Goal: Complete application form: Complete application form

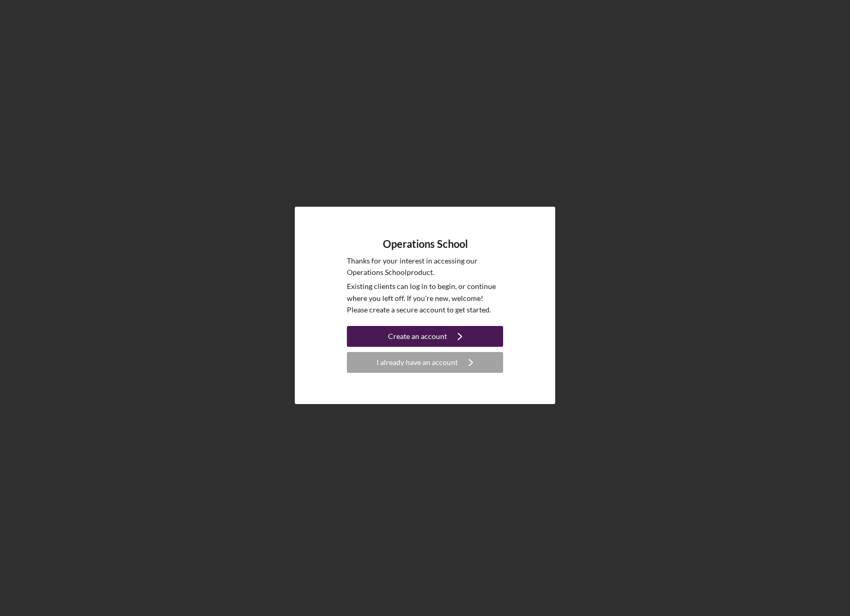
click at [426, 333] on div "Create an account" at bounding box center [417, 336] width 59 height 21
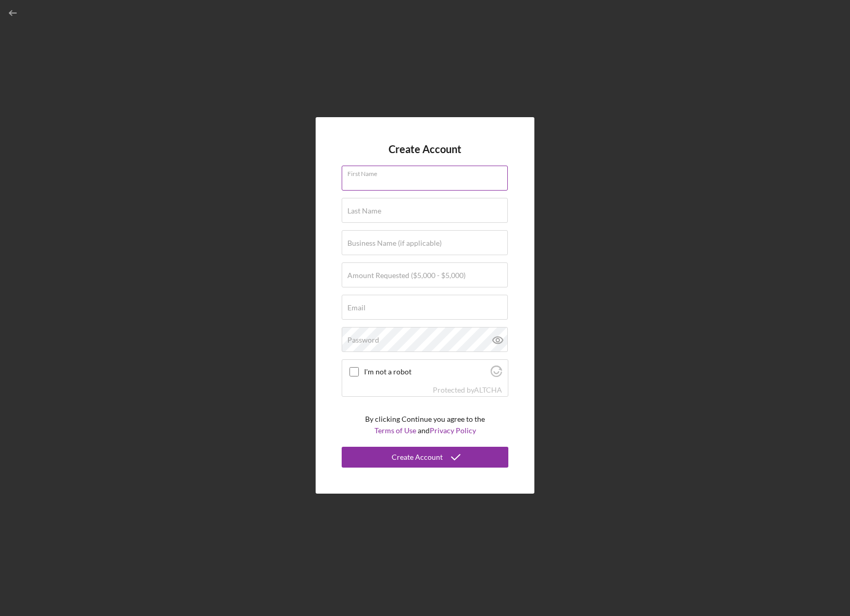
click at [427, 174] on div "First Name" at bounding box center [425, 179] width 167 height 26
type input "[PERSON_NAME]"
type input "[EMAIL_ADDRESS][PERSON_NAME][DOMAIN_NAME]"
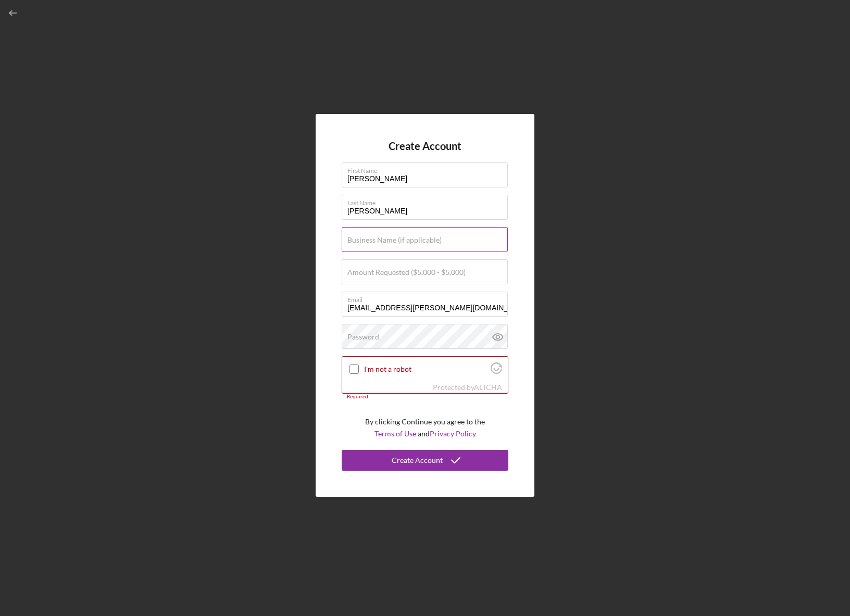
click at [381, 240] on label "Business Name (if applicable)" at bounding box center [394, 240] width 94 height 8
click at [381, 240] on input "Business Name (if applicable)" at bounding box center [425, 239] width 166 height 25
type input "b"
type input "District Five LLC"
click at [419, 277] on input "Amount Requested ($5,000 - $5,000)" at bounding box center [425, 271] width 166 height 25
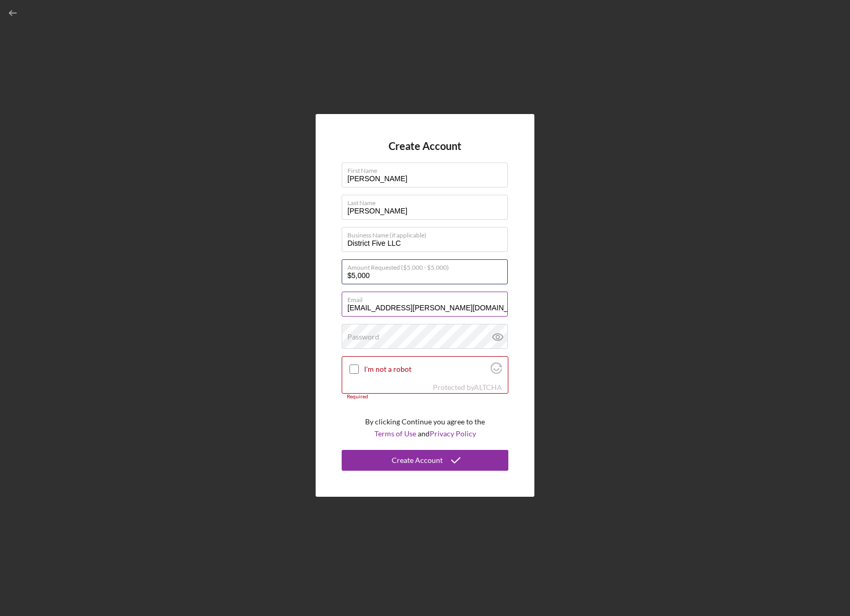
type input "$5,000"
click at [425, 303] on label "Email" at bounding box center [427, 297] width 160 height 11
click at [425, 303] on input "[EMAIL_ADDRESS][PERSON_NAME][DOMAIN_NAME]" at bounding box center [425, 304] width 166 height 25
click at [425, 303] on label "Email" at bounding box center [427, 297] width 160 height 11
click at [425, 303] on input "[EMAIL_ADDRESS][PERSON_NAME][DOMAIN_NAME]" at bounding box center [425, 304] width 166 height 25
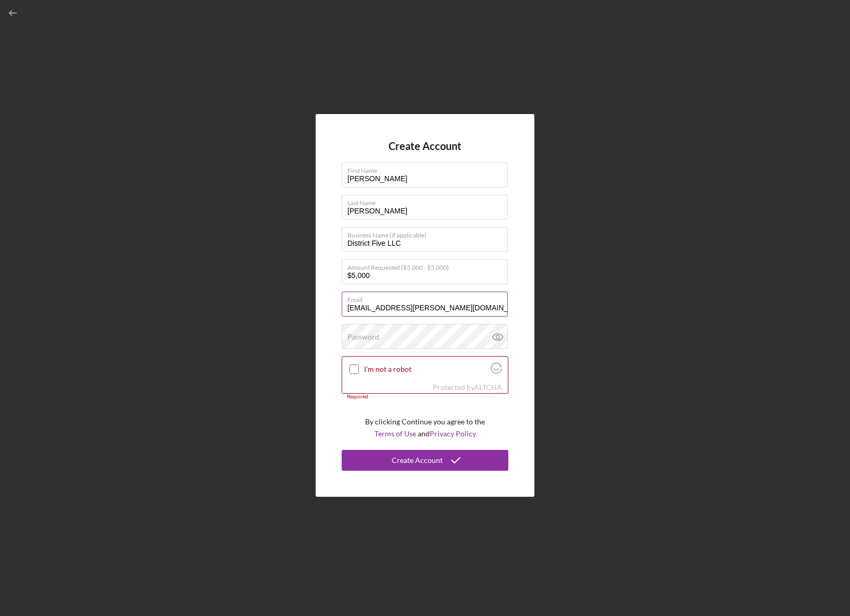
click at [425, 303] on label "Email" at bounding box center [427, 297] width 160 height 11
click at [425, 303] on input "[EMAIL_ADDRESS][PERSON_NAME][DOMAIN_NAME]" at bounding box center [425, 304] width 166 height 25
click at [409, 309] on input "[EMAIL_ADDRESS][PERSON_NAME][DOMAIN_NAME]" at bounding box center [425, 304] width 166 height 25
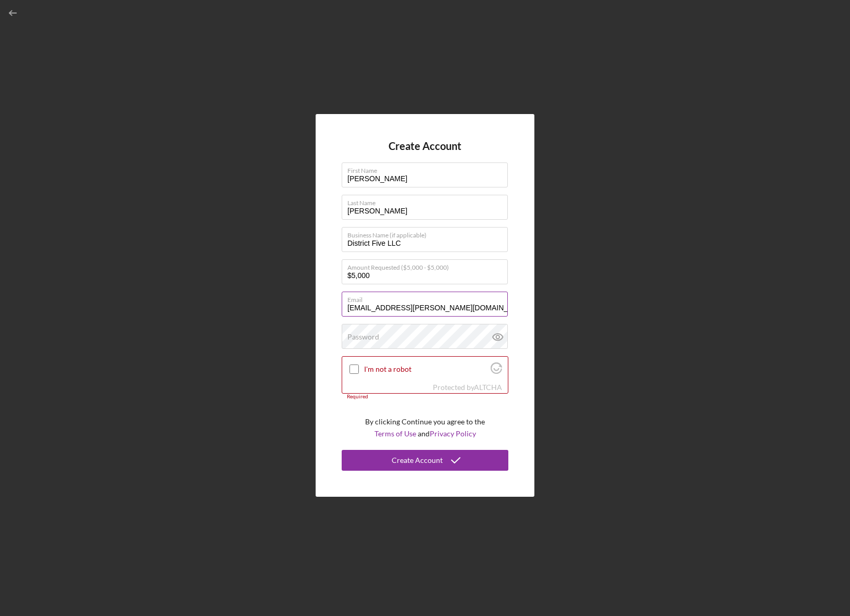
type input "[EMAIL_ADDRESS][DOMAIN_NAME]"
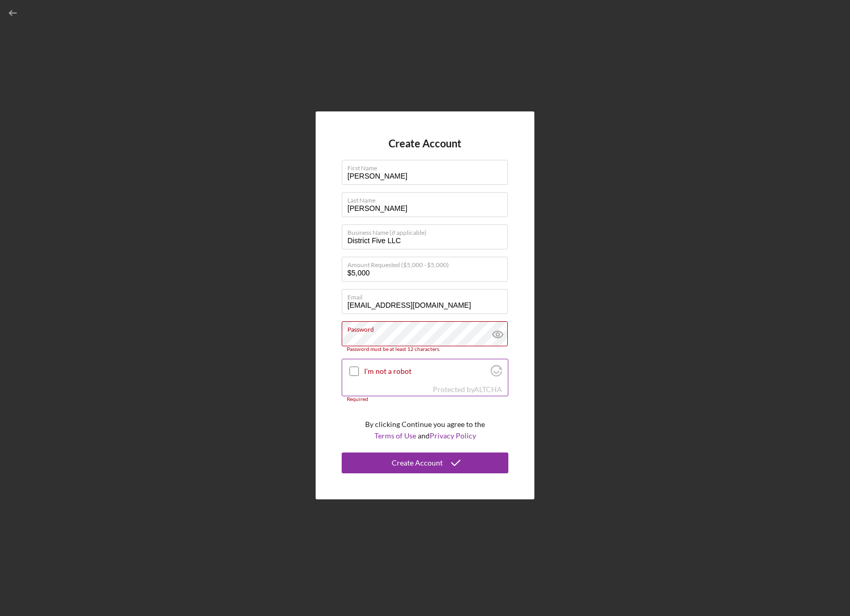
click at [348, 364] on div "I'm not a robot" at bounding box center [425, 371] width 166 height 24
click at [349, 368] on div at bounding box center [354, 371] width 13 height 13
click at [353, 369] on input "I'm not a robot" at bounding box center [354, 371] width 9 height 9
click at [352, 373] on icon at bounding box center [354, 371] width 17 height 17
checkbox input "true"
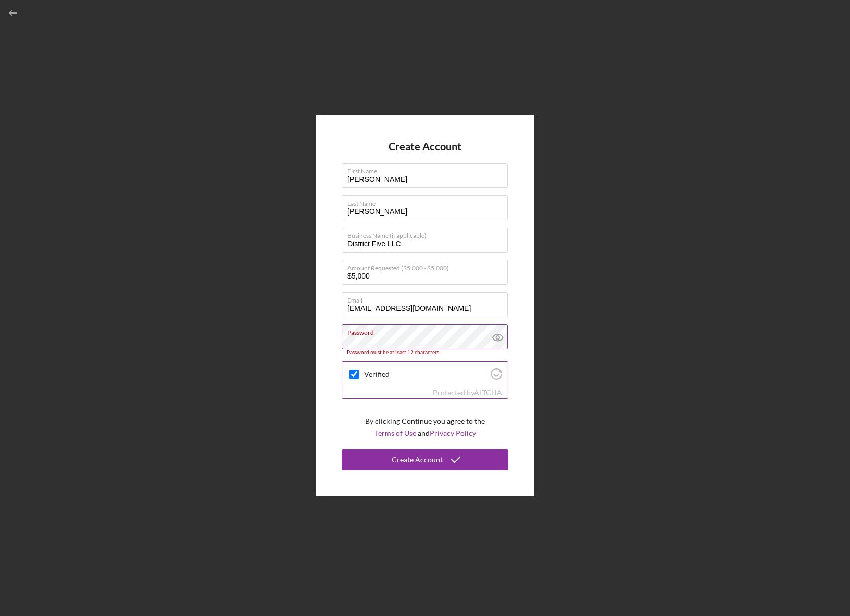
click at [498, 337] on icon at bounding box center [498, 338] width 26 height 26
click at [445, 333] on label "Password" at bounding box center [427, 330] width 160 height 11
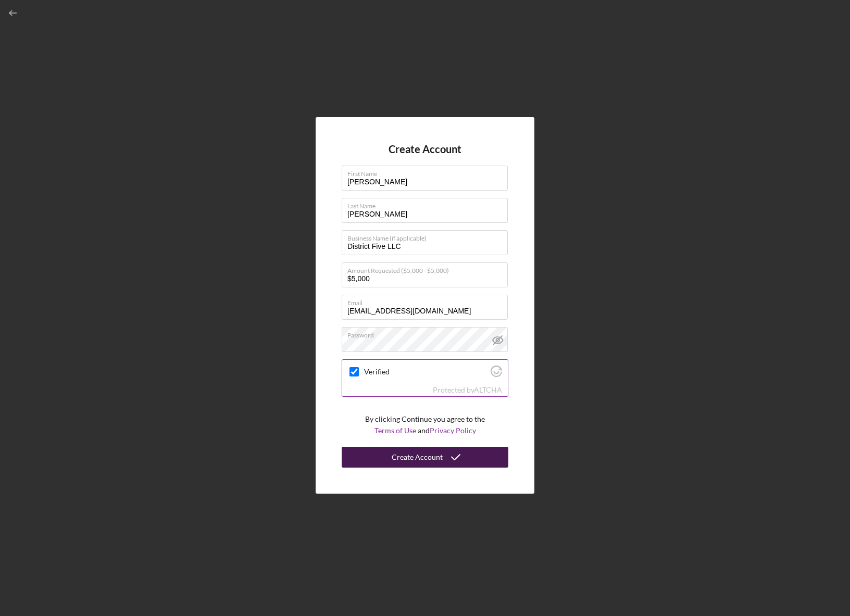
click at [443, 458] on icon "submit" at bounding box center [456, 457] width 26 height 26
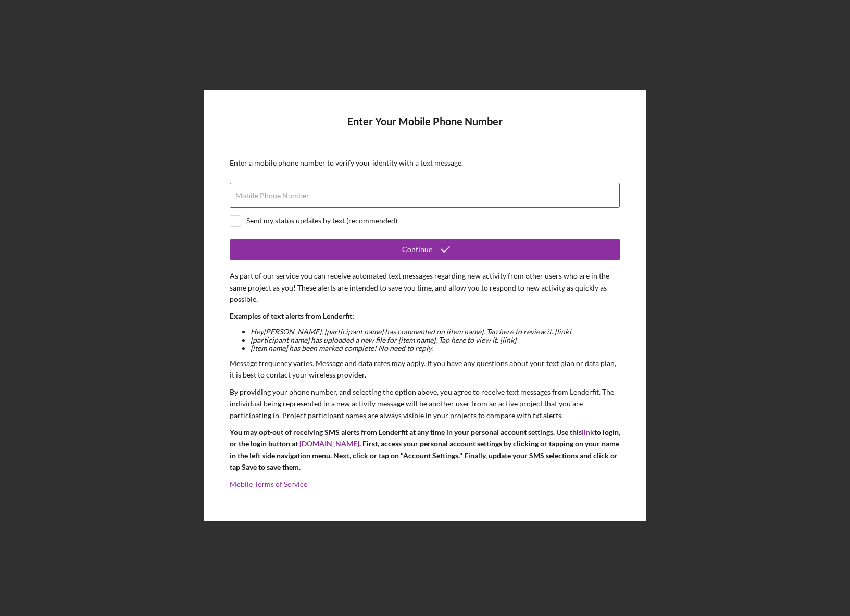
click at [342, 191] on div "Mobile Phone Number" at bounding box center [425, 196] width 391 height 26
type input "[PHONE_NUMBER]"
click at [235, 226] on input "checkbox" at bounding box center [235, 221] width 10 height 10
checkbox input "true"
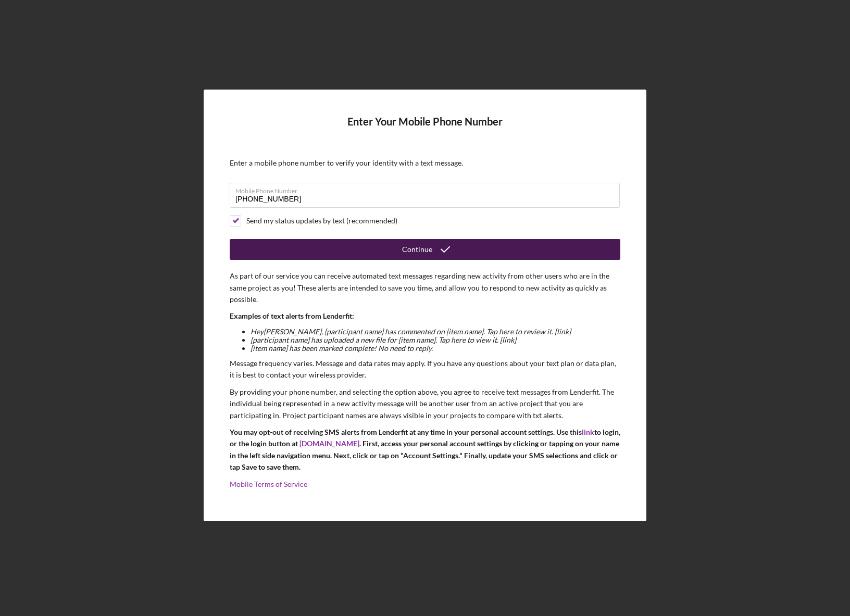
click at [303, 248] on button "Continue" at bounding box center [425, 249] width 391 height 21
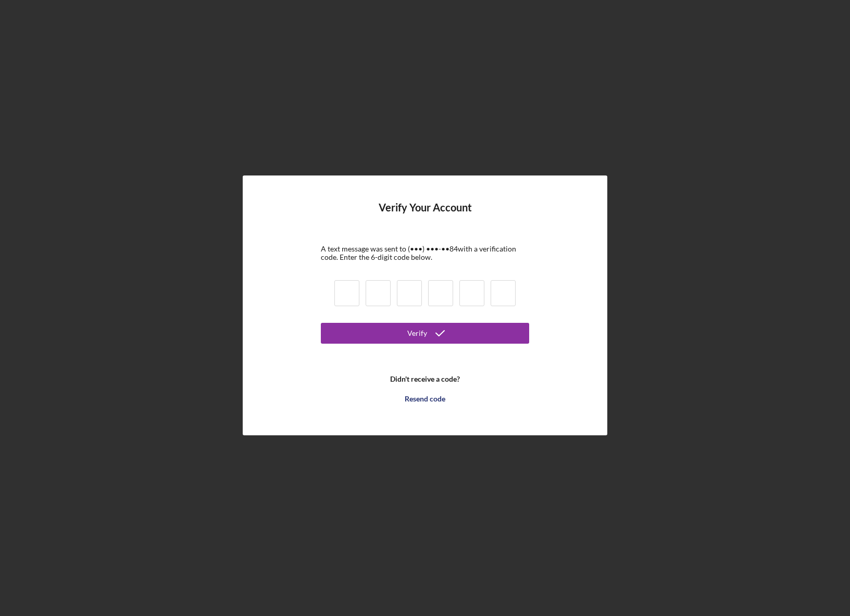
click at [345, 297] on input at bounding box center [346, 293] width 25 height 26
type input "1"
type input "4"
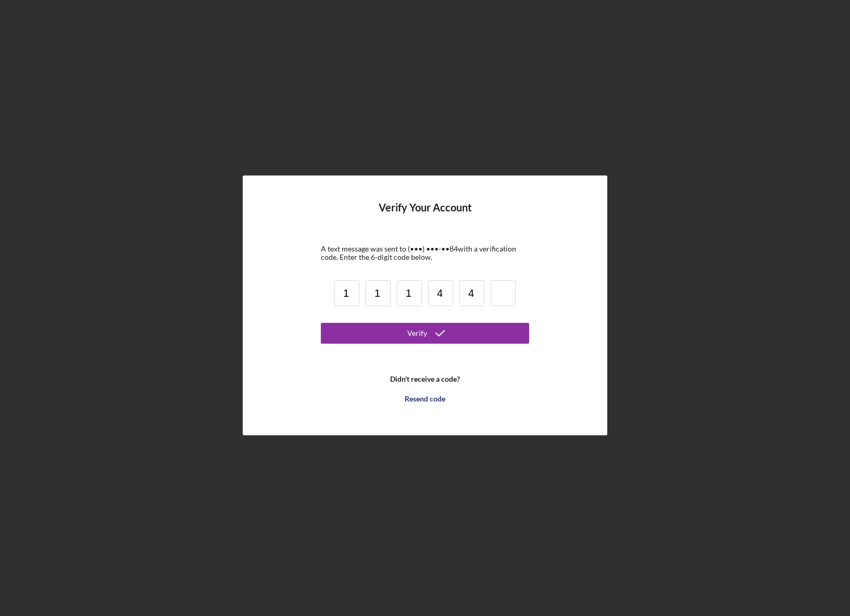
type input "4"
type input "6"
click at [412, 336] on div "Verify" at bounding box center [417, 333] width 20 height 21
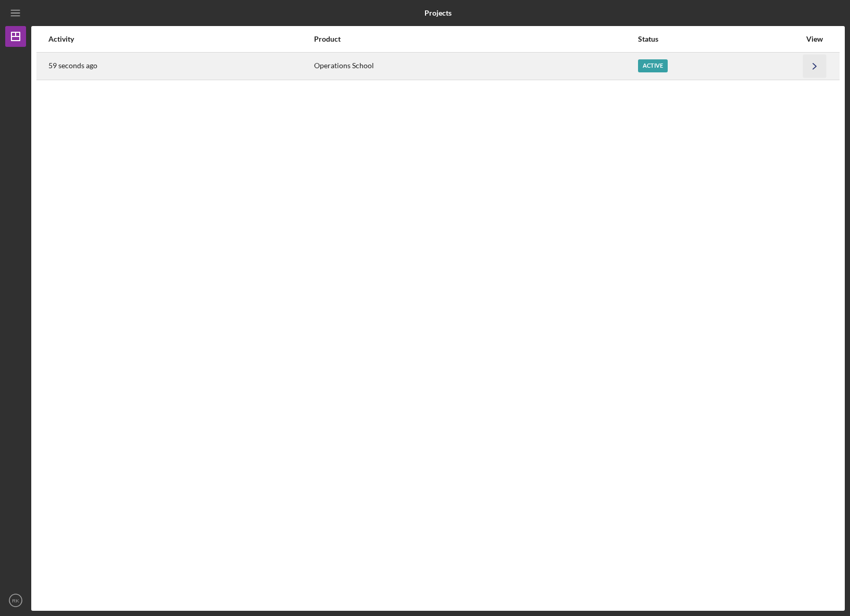
click at [818, 67] on icon "Icon/Navigate" at bounding box center [814, 65] width 23 height 23
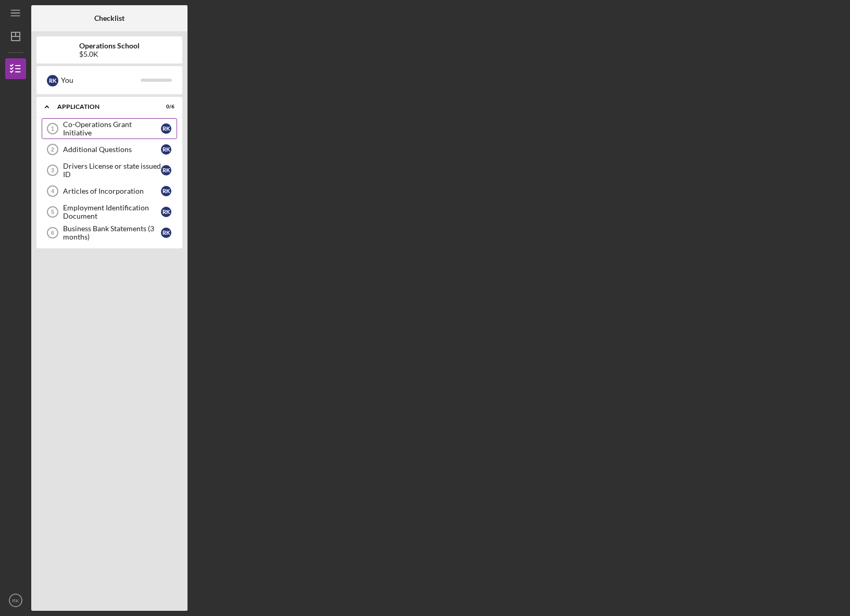
click at [123, 128] on div "Co-Operations Grant Initiative" at bounding box center [112, 128] width 98 height 17
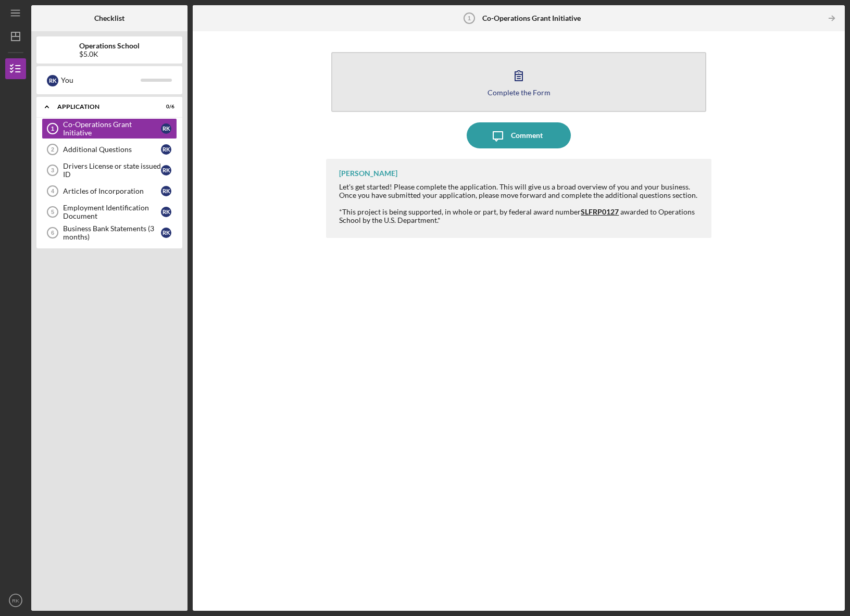
click at [512, 81] on icon "button" at bounding box center [519, 76] width 26 height 26
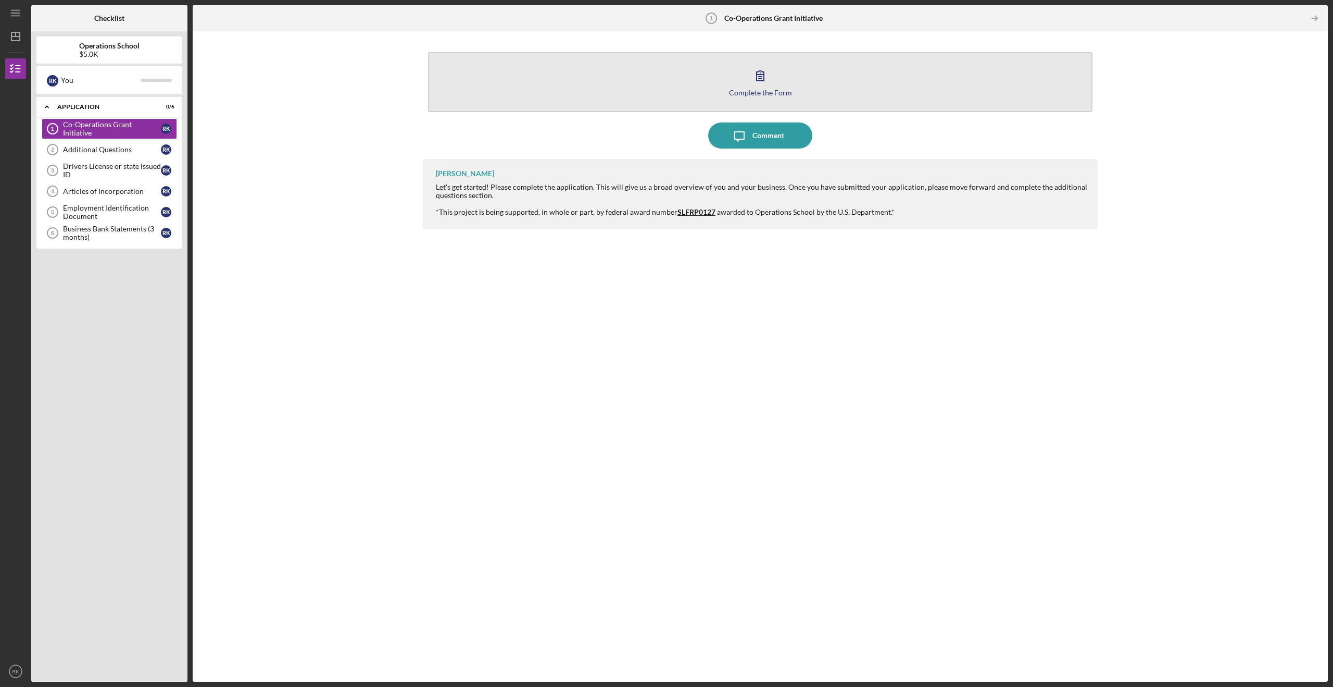
click at [770, 89] on div "Complete the Form" at bounding box center [760, 93] width 63 height 8
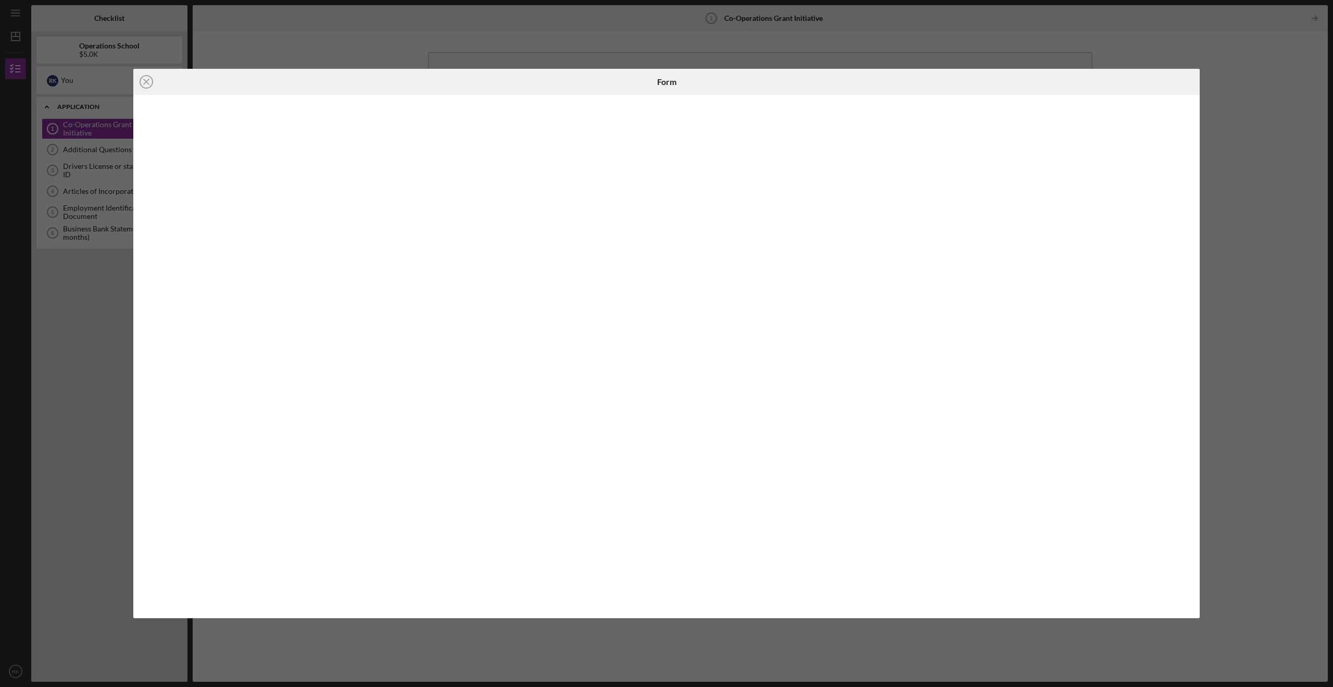
click at [850, 241] on div "Icon/Close Form" at bounding box center [666, 343] width 1333 height 687
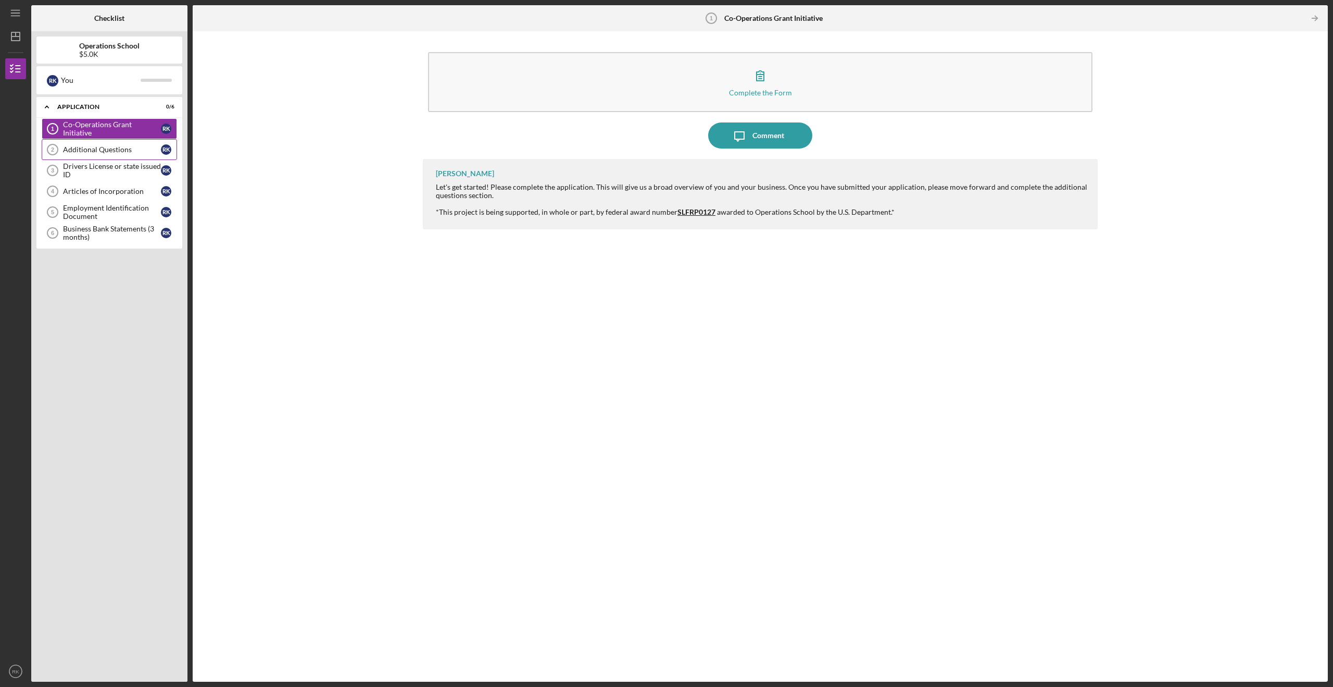
click at [97, 154] on link "Additional Questions 2 Additional Questions R K" at bounding box center [109, 149] width 135 height 21
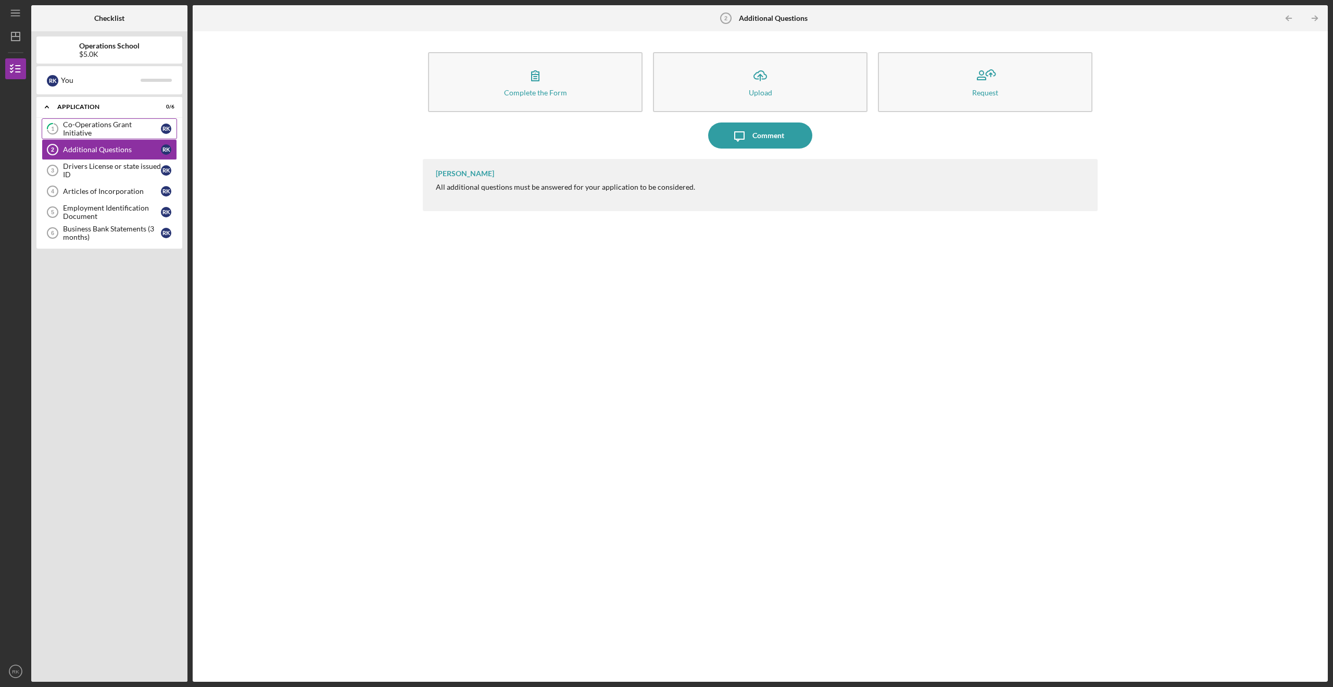
click at [99, 126] on div "Co-Operations Grant Initiative" at bounding box center [112, 128] width 98 height 17
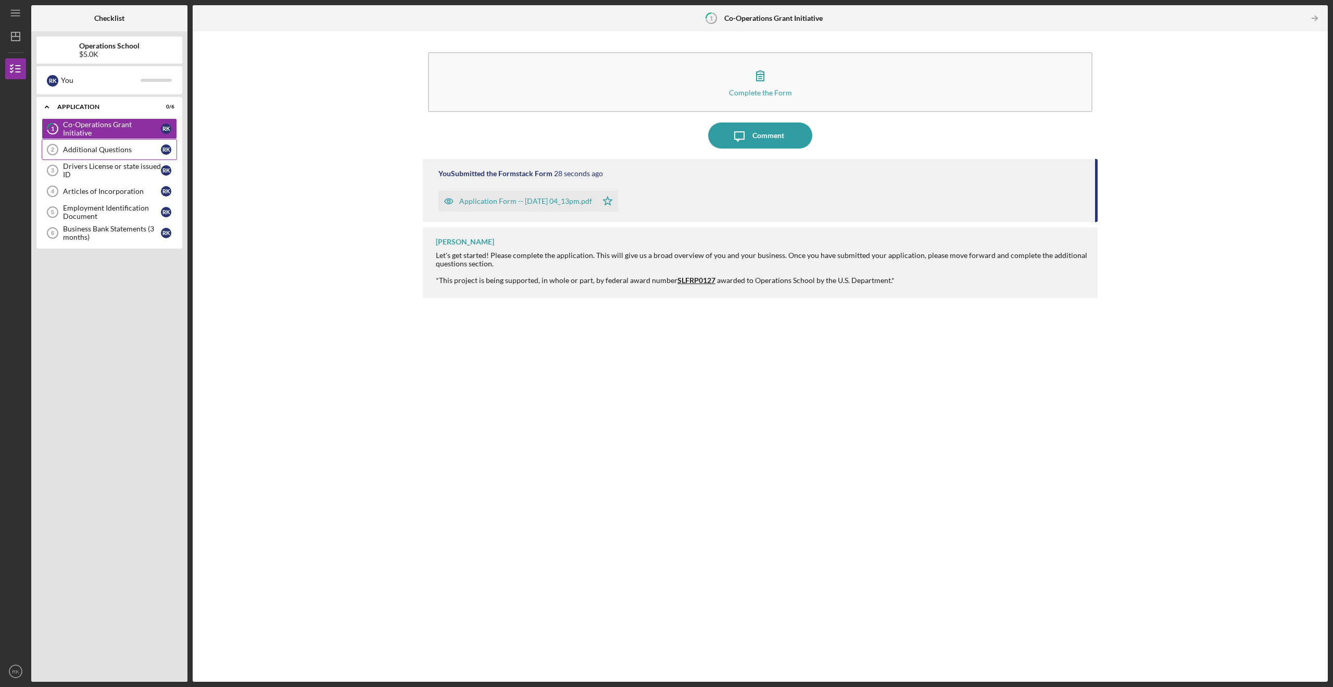
click at [101, 156] on link "Additional Questions 2 Additional Questions R K" at bounding box center [109, 149] width 135 height 21
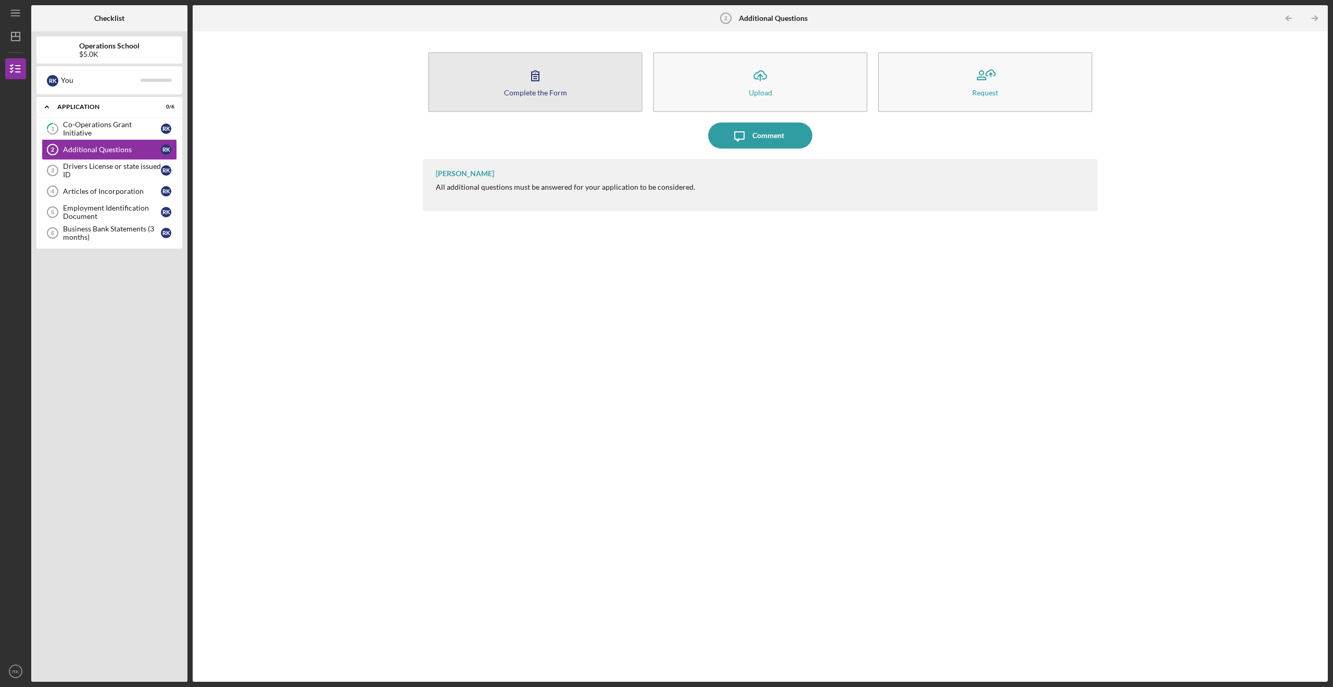
click at [540, 89] on div "Complete the Form" at bounding box center [535, 93] width 63 height 8
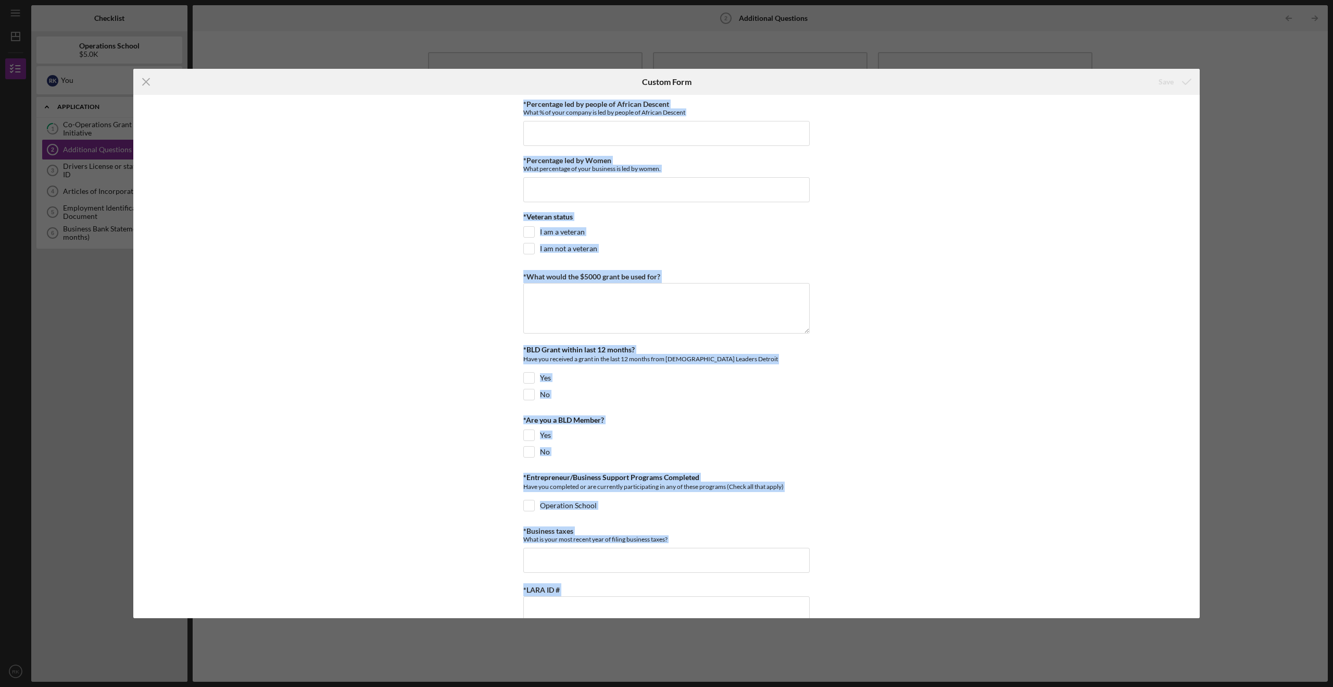
scroll to position [182, 0]
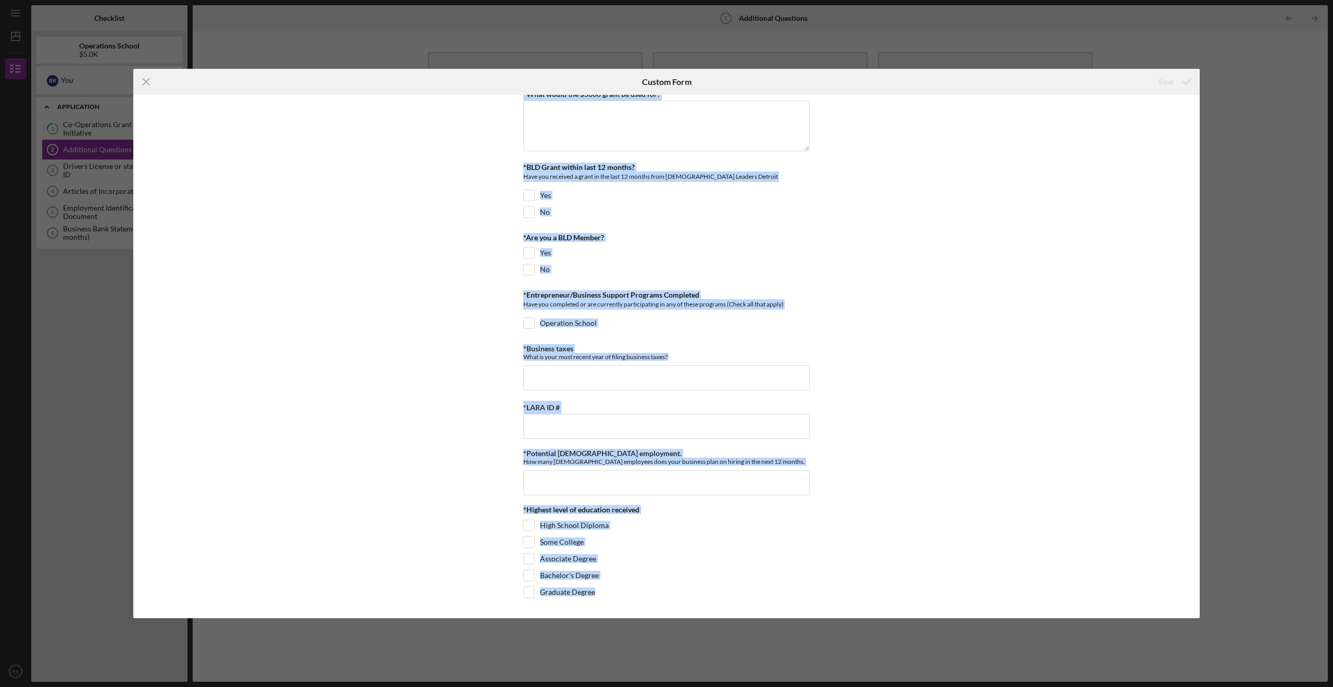
drag, startPoint x: 499, startPoint y: 102, endPoint x: 545, endPoint y: 666, distance: 566.5
click at [544, 616] on div "Icon/Menu Close Custom Form Save *Percentage led by people of [DEMOGRAPHIC_DATA…" at bounding box center [666, 343] width 1333 height 687
copy div "*Percentage led by people of African Descent What % of your company is led by p…"
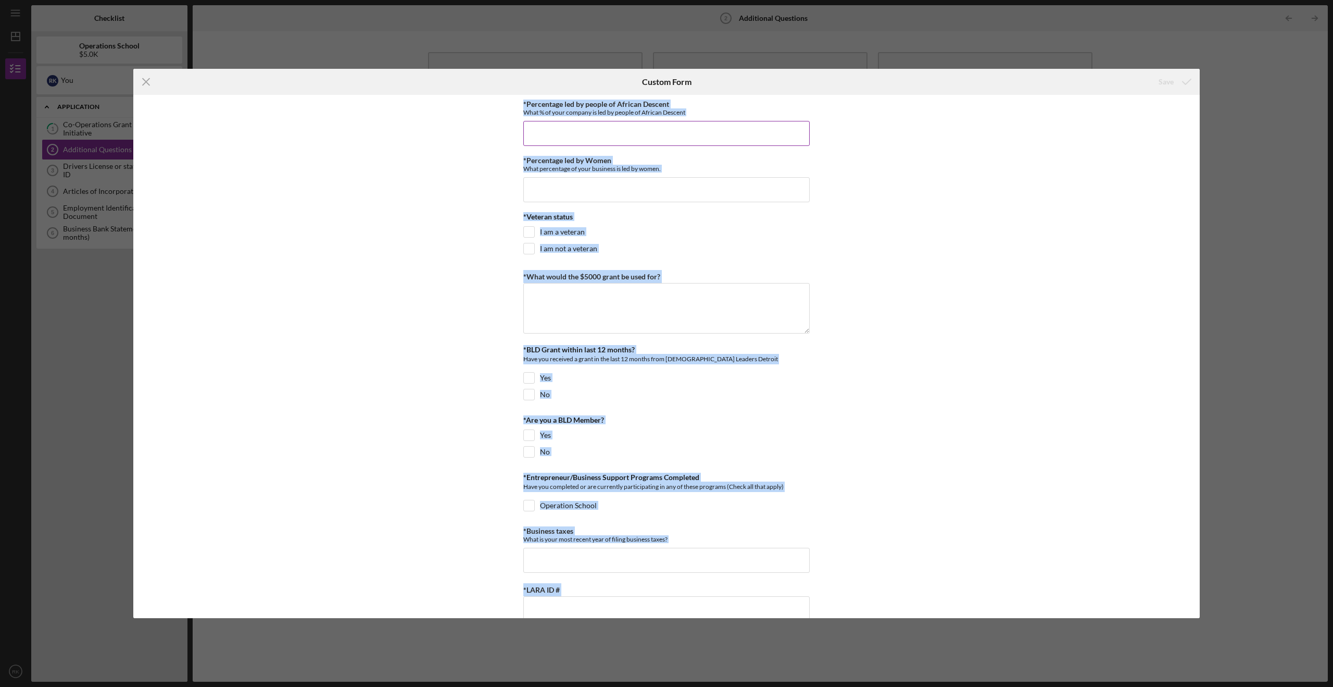
click at [684, 143] on input "*Percentage led by people of African Descent" at bounding box center [666, 133] width 286 height 25
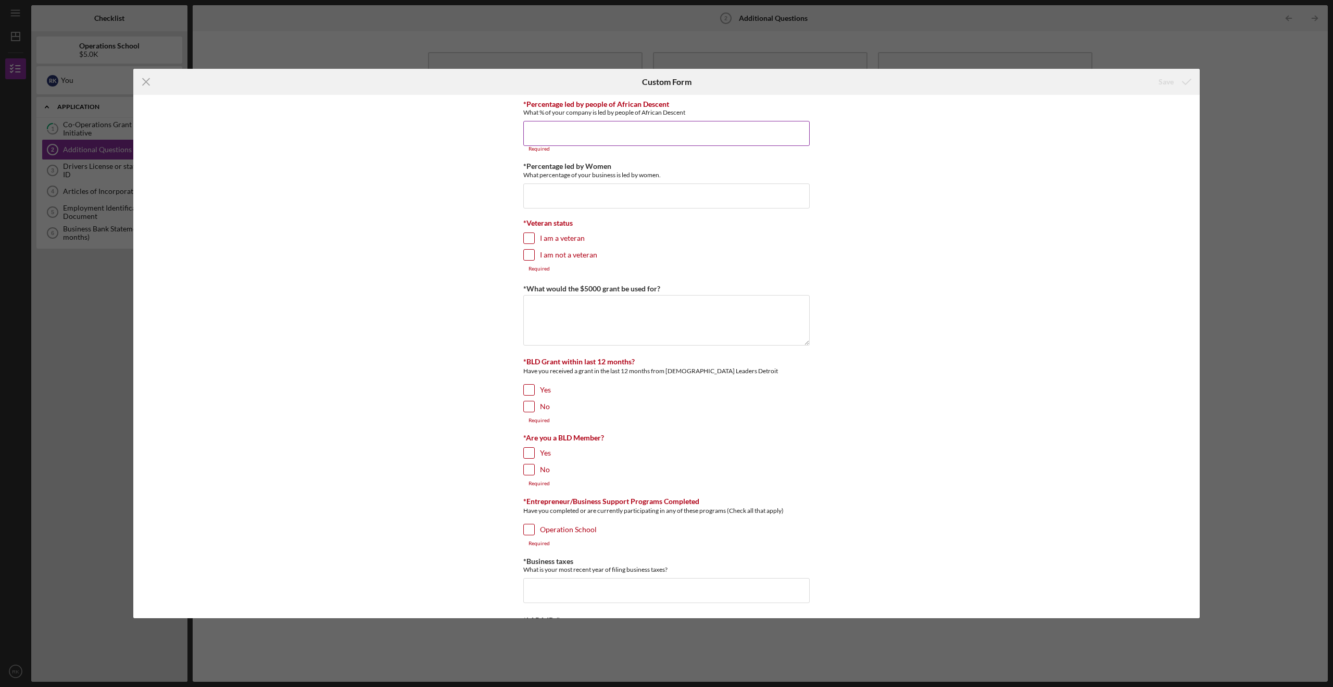
paste input "100%"
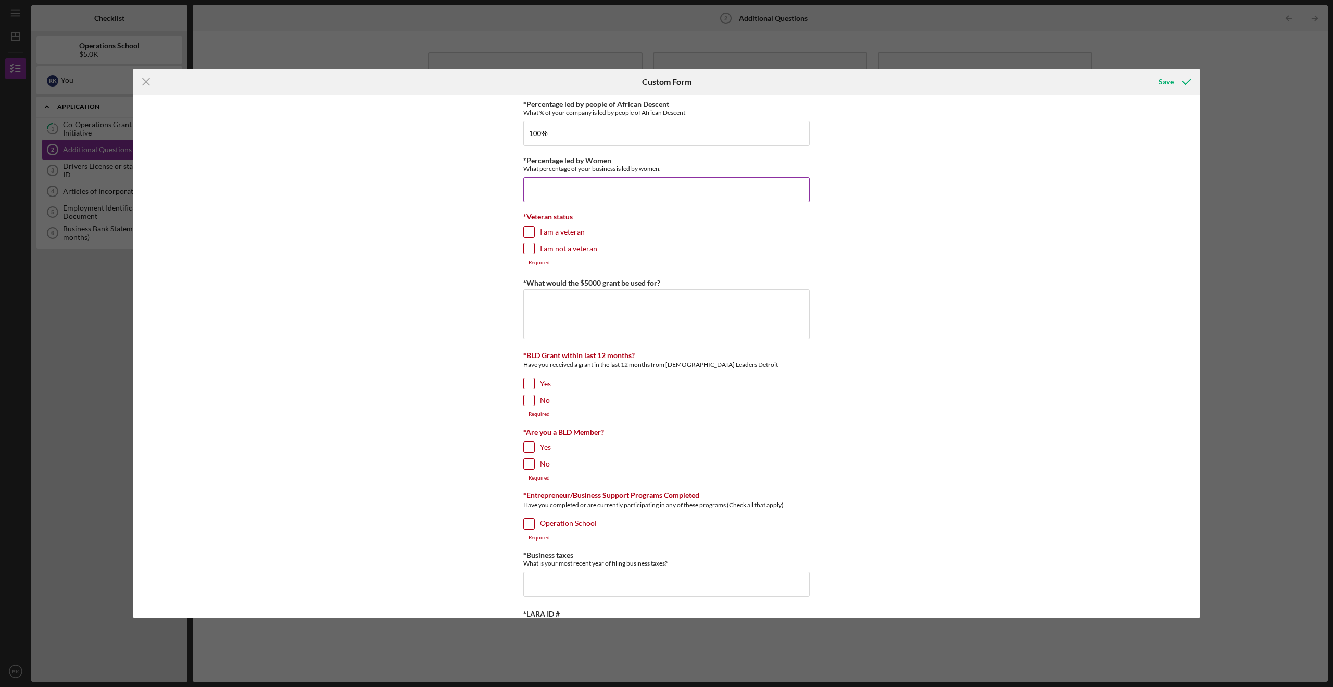
type input "100.00000%"
click at [696, 197] on input "*Percentage led by Women" at bounding box center [666, 189] width 286 height 25
type input "0.00000%"
click at [538, 248] on div "I am not a veteran" at bounding box center [666, 251] width 286 height 17
click at [587, 301] on textarea "*What would the $5000 grant be used for?" at bounding box center [666, 314] width 286 height 50
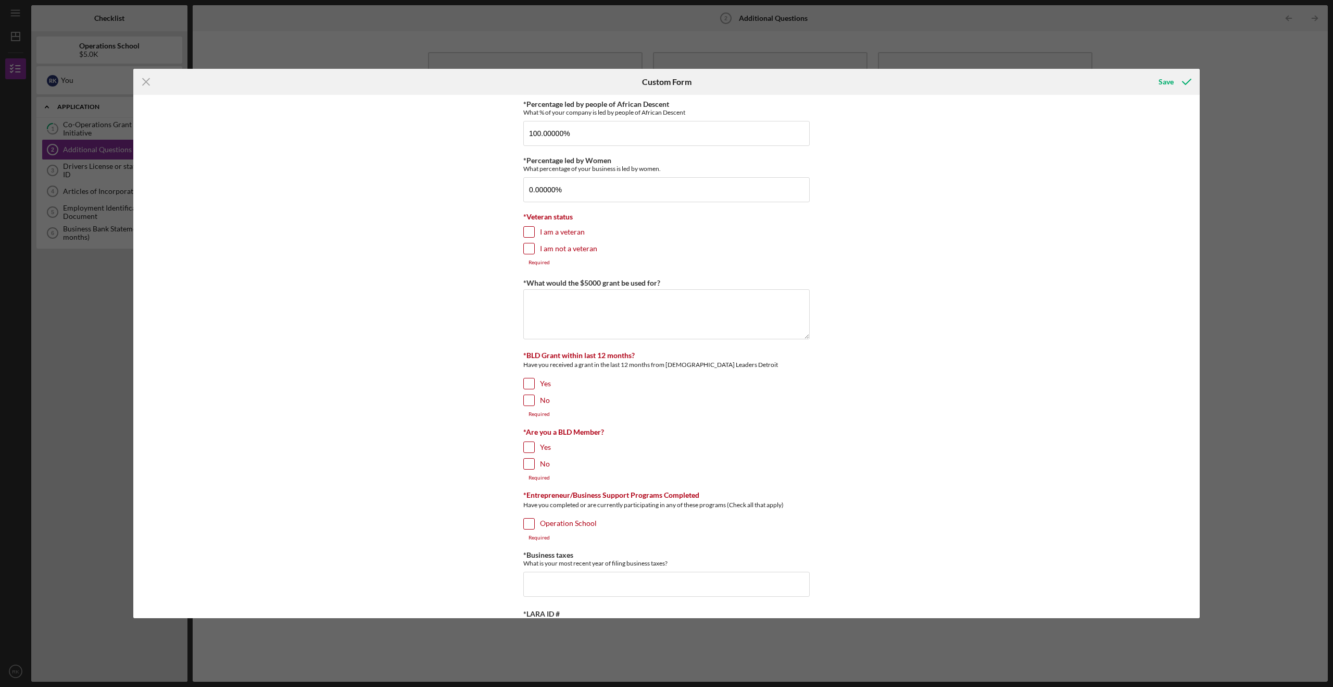
click at [526, 249] on input "I am not a veteran" at bounding box center [529, 248] width 10 height 10
checkbox input "true"
drag, startPoint x: 615, startPoint y: 325, endPoint x: 619, endPoint y: 317, distance: 8.6
click at [616, 324] on textarea "*What would the $5000 grant be used for?" at bounding box center [666, 308] width 286 height 50
paste textarea "District Five Films would use this grant to purchase foundational production eq…"
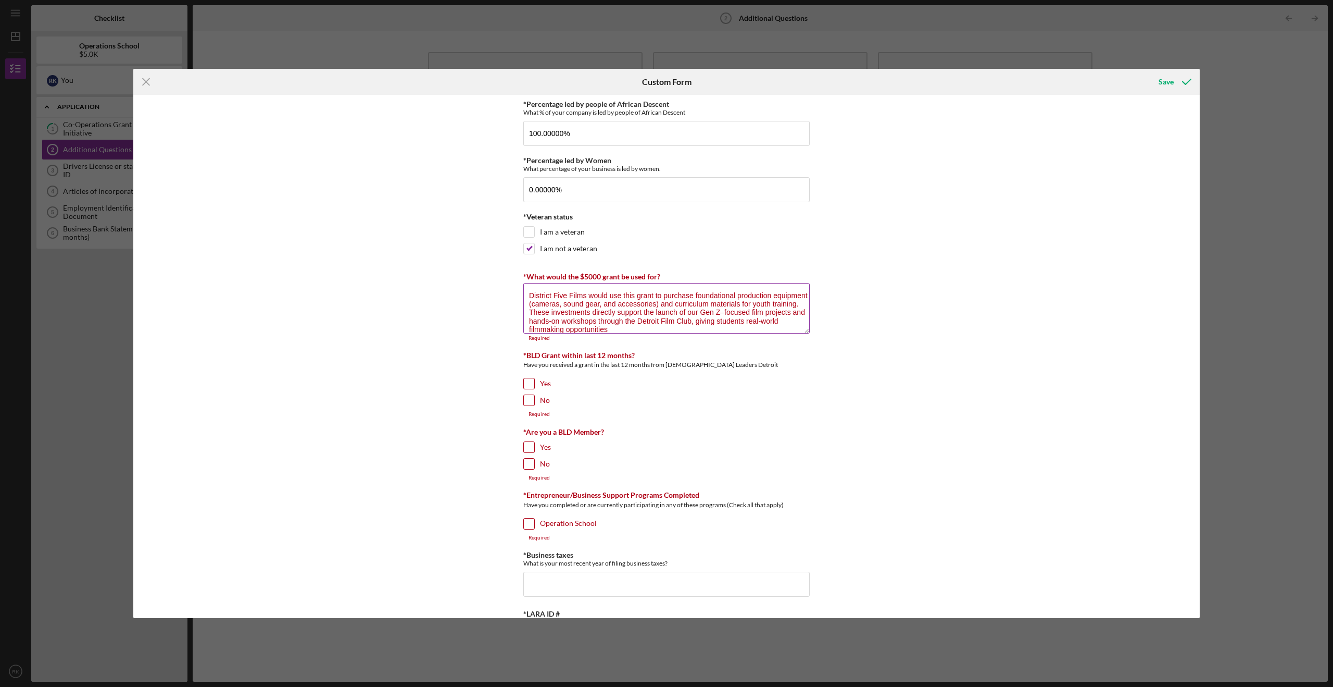
scroll to position [1, 0]
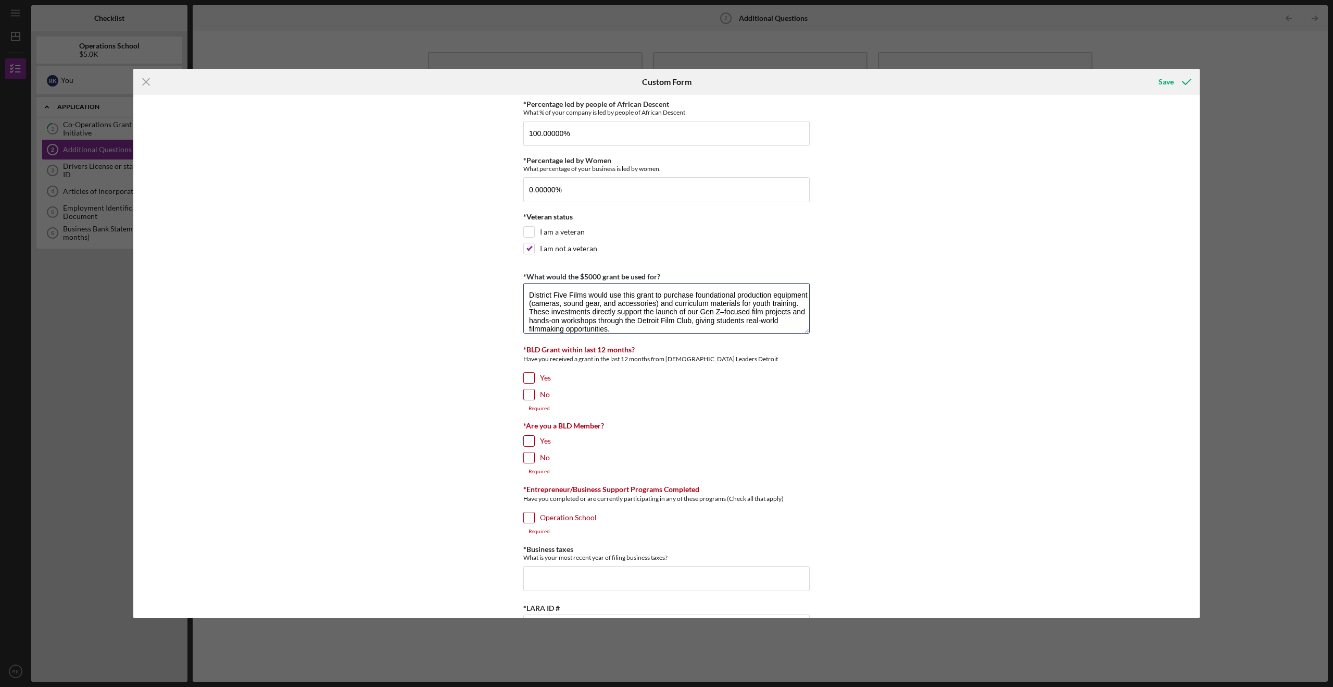
type textarea "District Five Films would use this grant to purchase foundational production eq…"
click at [528, 395] on input "No" at bounding box center [529, 394] width 10 height 10
checkbox input "true"
click at [530, 376] on input "Yes" at bounding box center [529, 377] width 10 height 10
click at [525, 375] on input "Yes" at bounding box center [529, 377] width 10 height 10
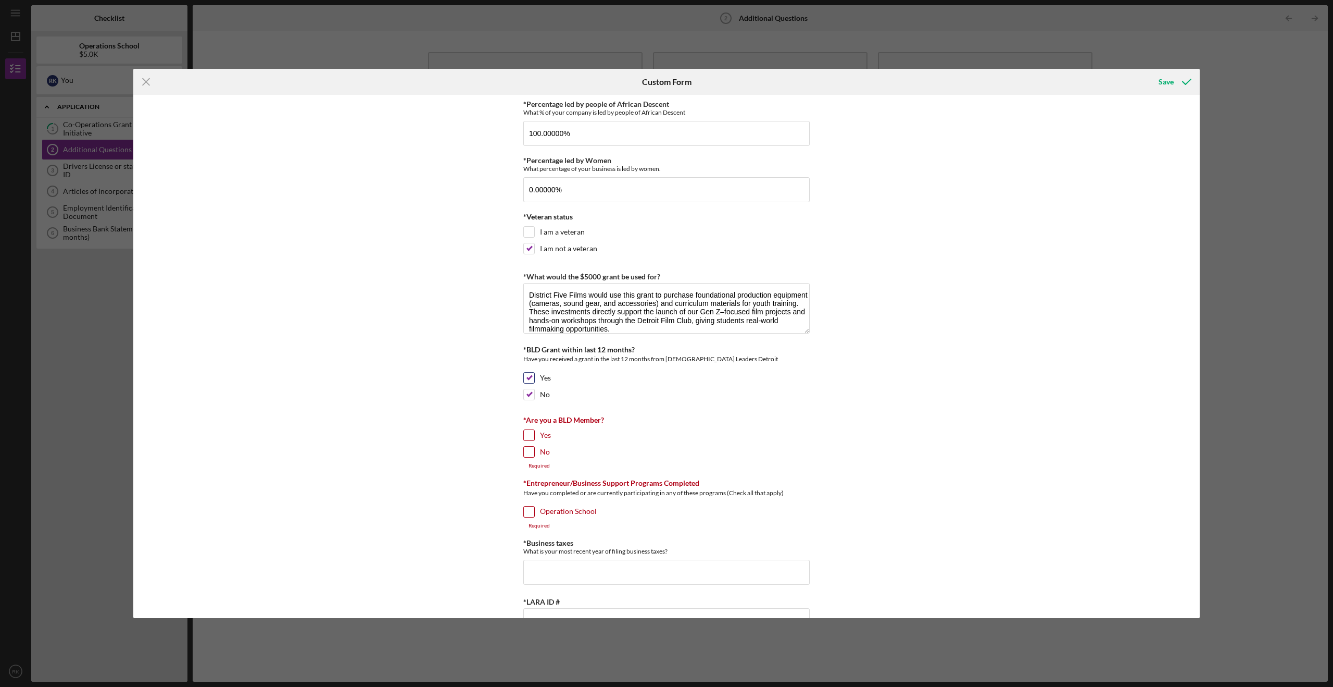
checkbox input "false"
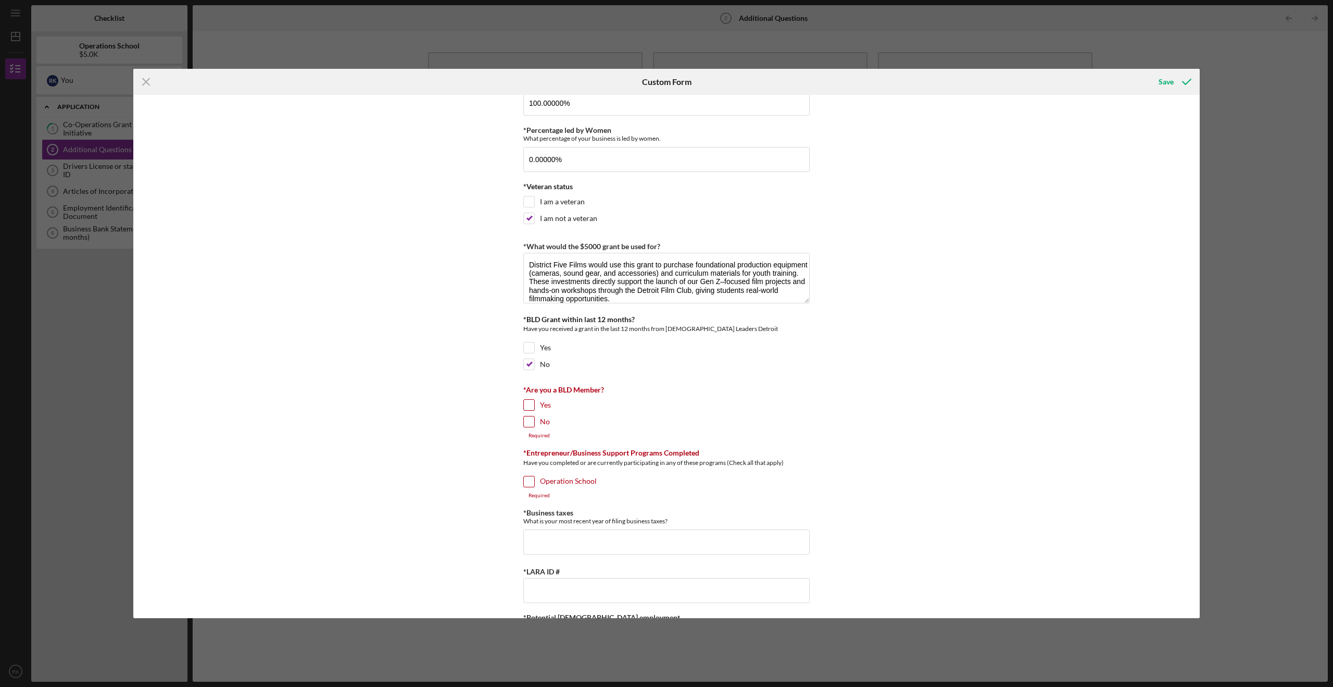
scroll to position [59, 0]
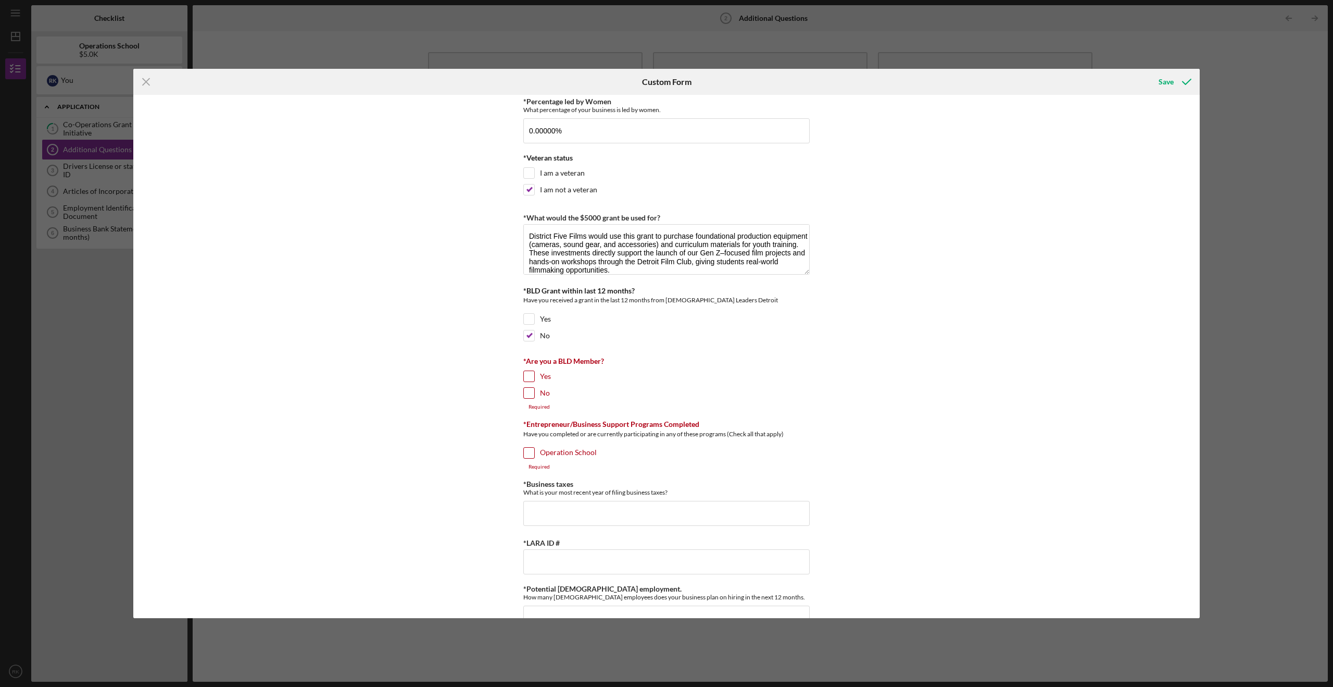
click at [528, 376] on input "Yes" at bounding box center [529, 376] width 10 height 10
checkbox input "true"
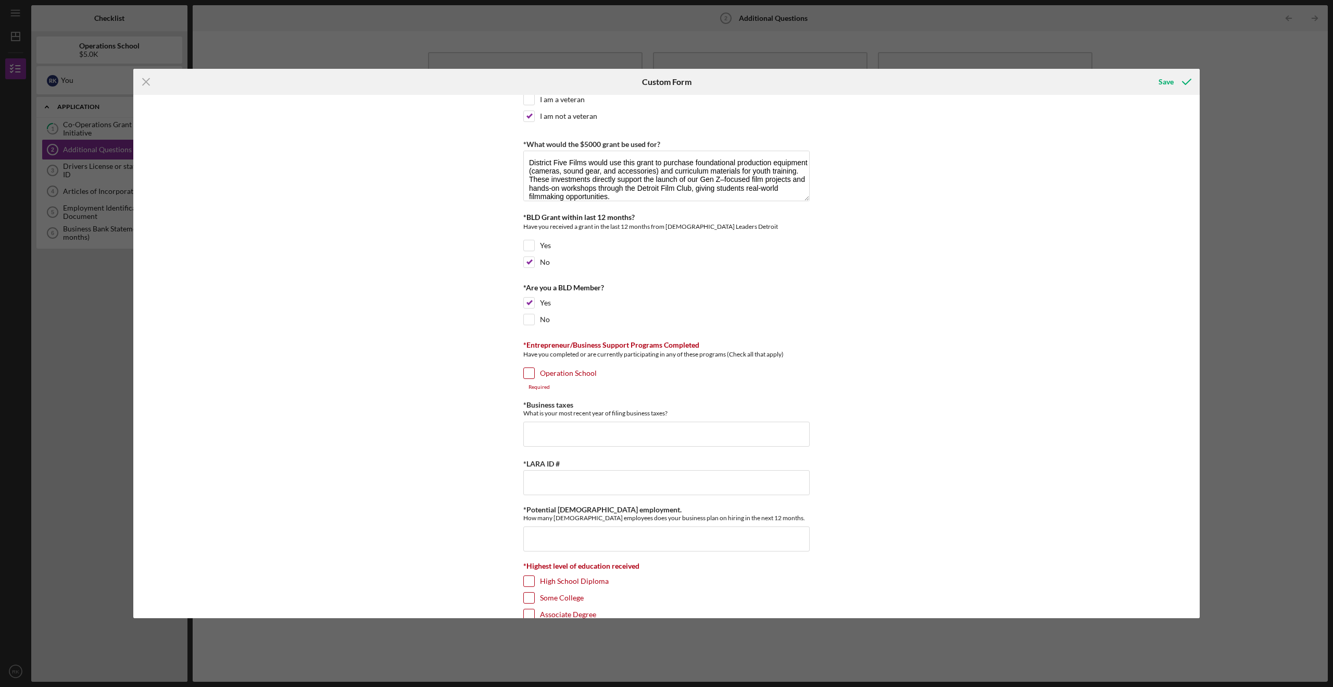
scroll to position [137, 0]
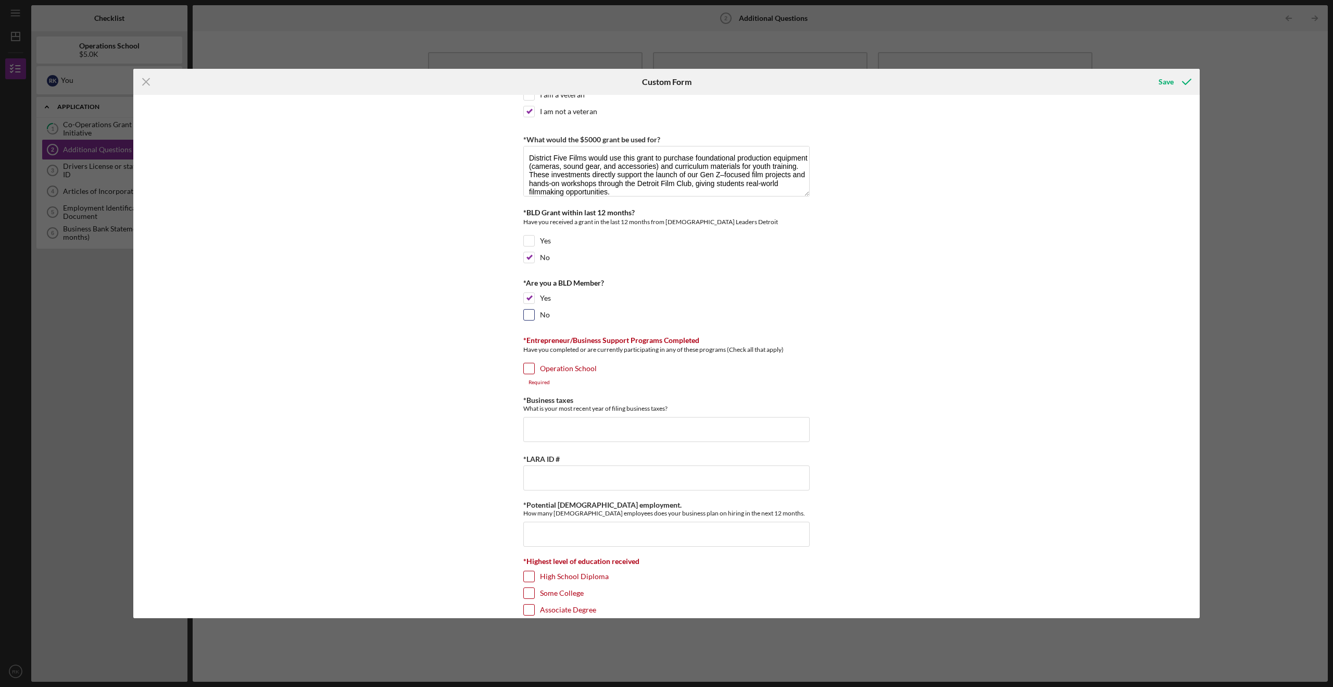
click at [530, 317] on input "No" at bounding box center [529, 314] width 10 height 10
checkbox input "true"
click at [528, 294] on input "Yes" at bounding box center [529, 298] width 10 height 10
checkbox input "false"
click at [535, 373] on div "Operation School" at bounding box center [666, 371] width 286 height 17
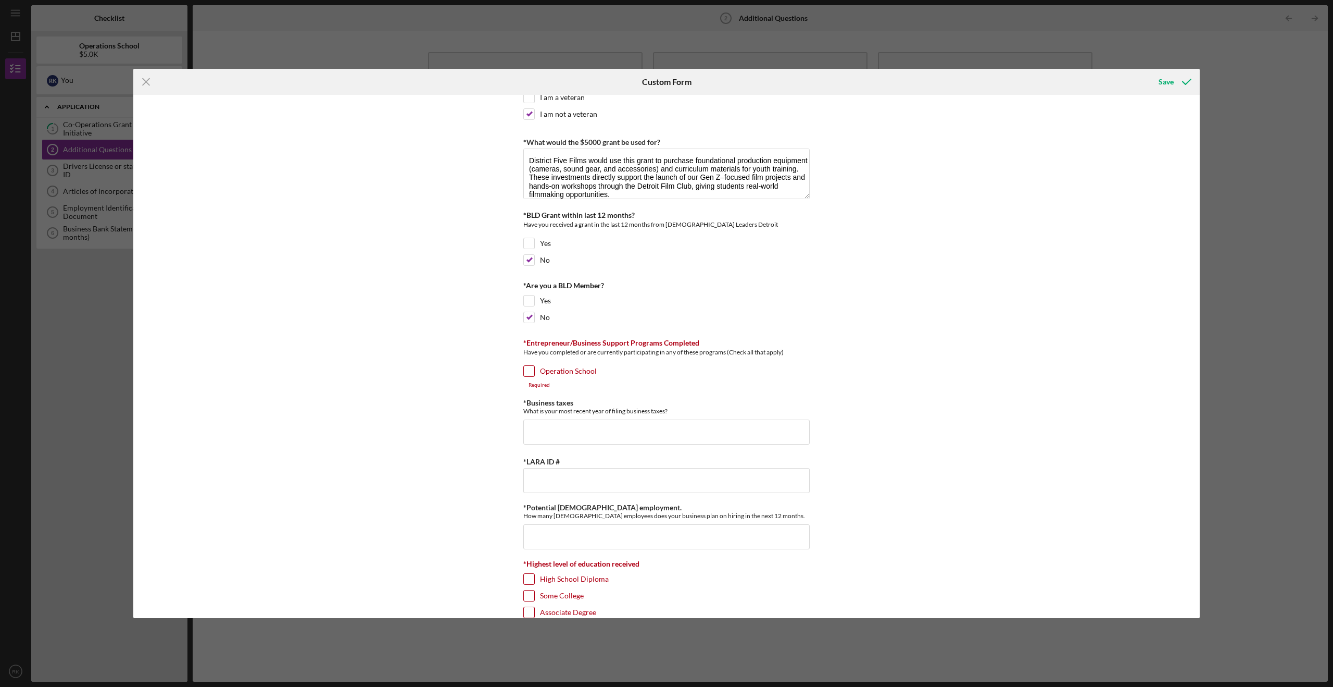
click at [527, 368] on input "Operation School" at bounding box center [529, 371] width 10 height 10
checkbox input "true"
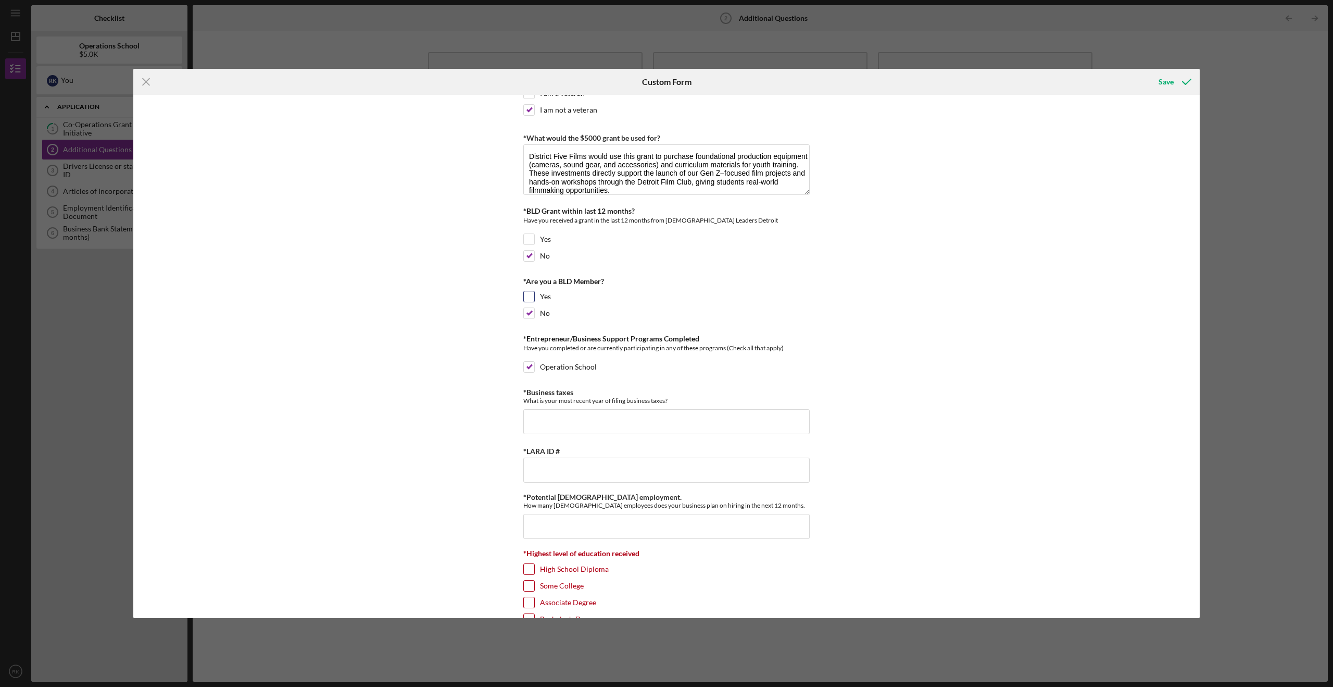
click at [532, 297] on input "Yes" at bounding box center [529, 296] width 10 height 10
checkbox input "true"
click at [526, 309] on input "No" at bounding box center [529, 313] width 10 height 10
checkbox input "false"
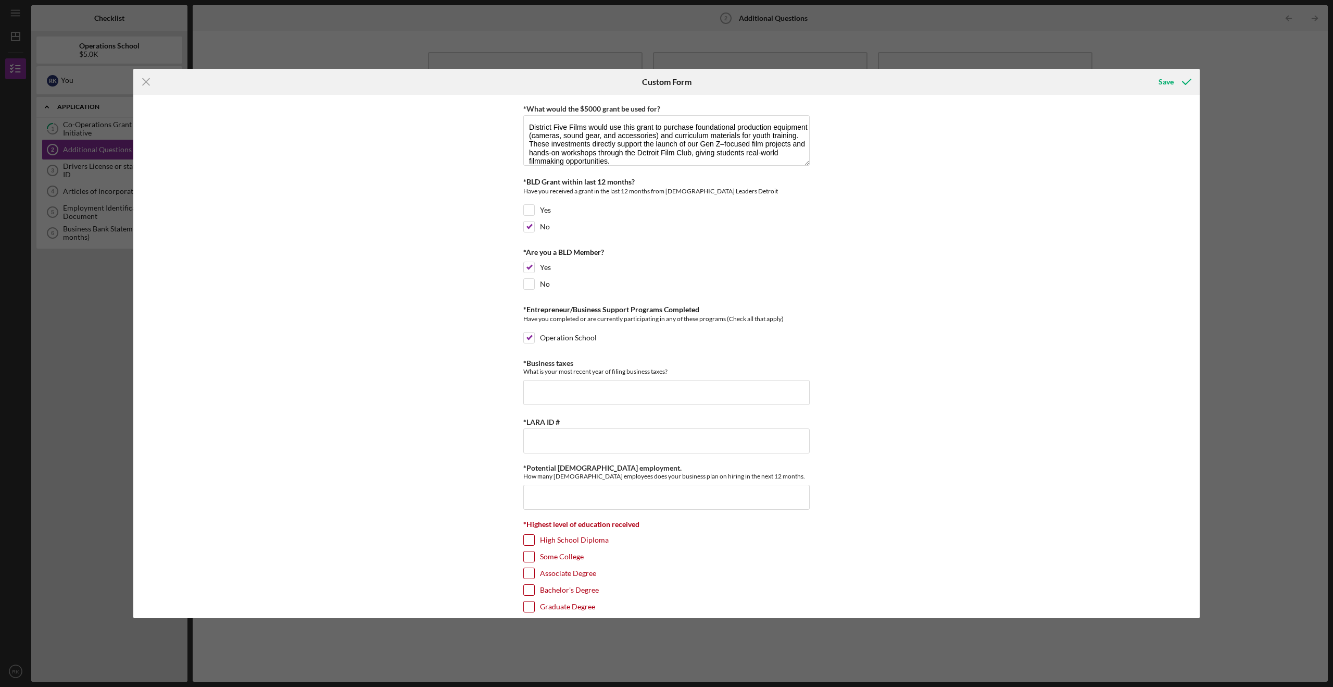
scroll to position [188, 0]
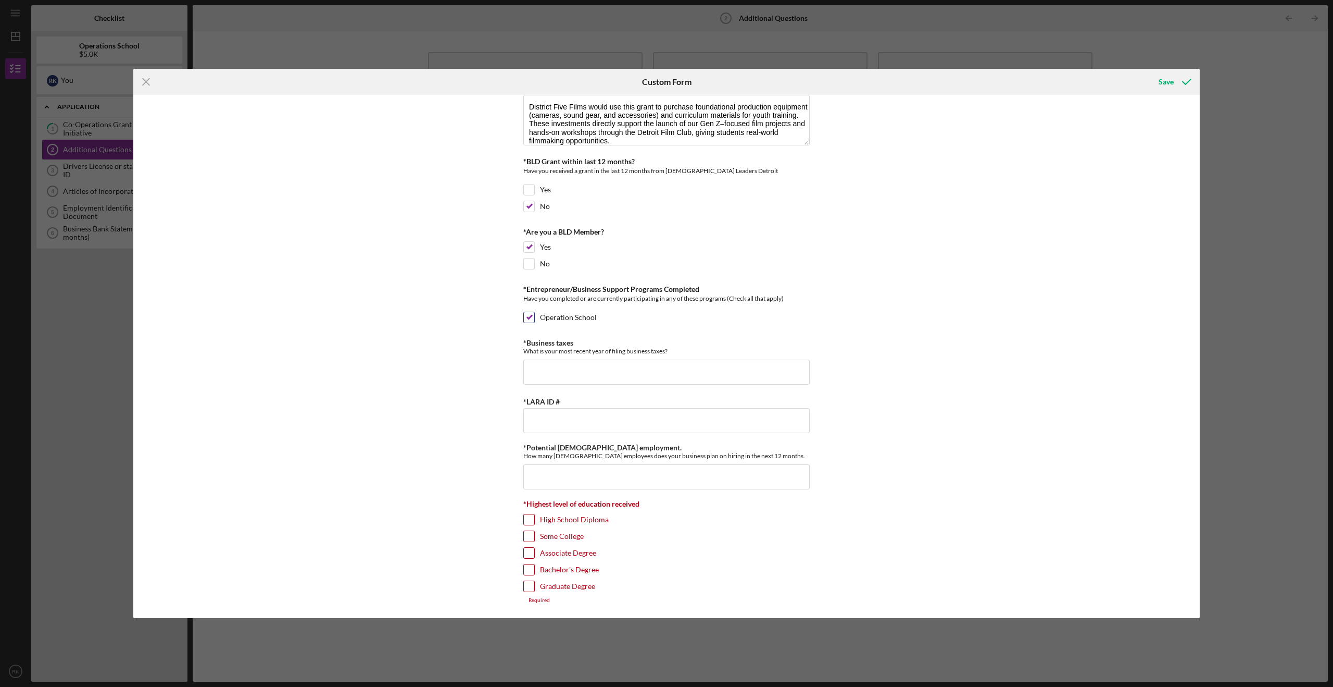
click at [524, 318] on input "Operation School" at bounding box center [529, 317] width 10 height 10
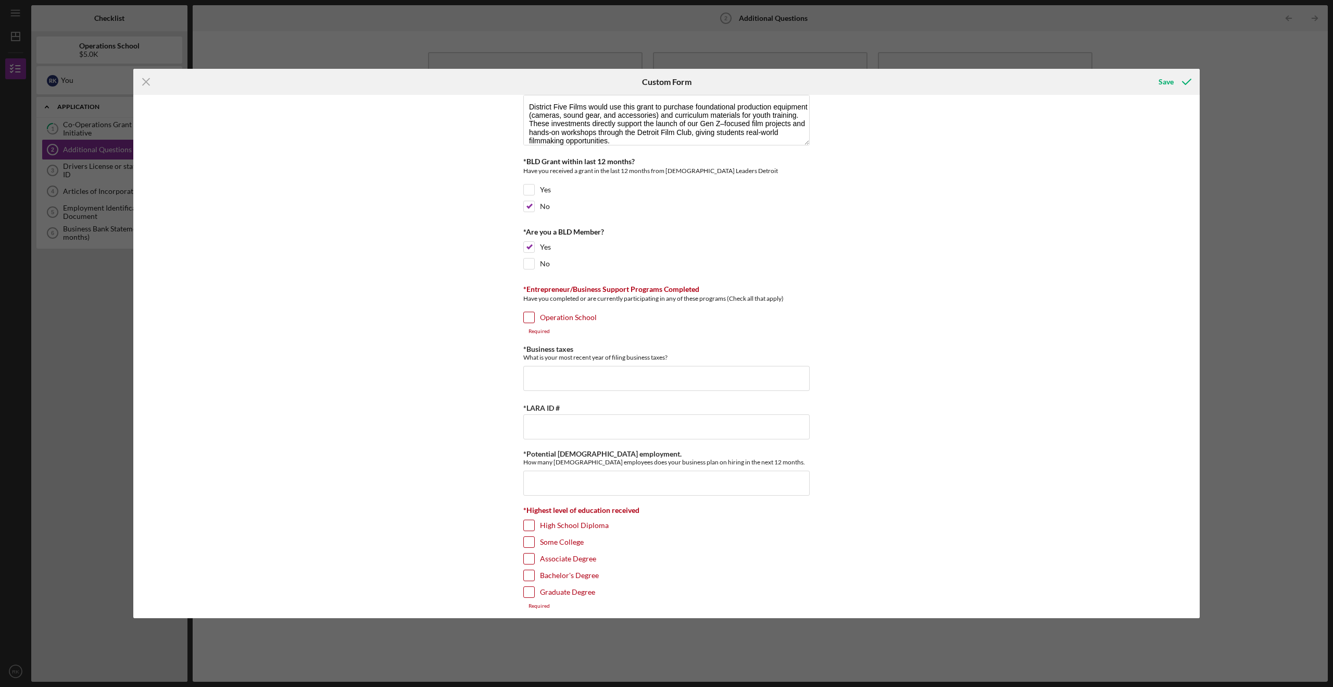
click at [524, 317] on input "Operation School" at bounding box center [529, 317] width 10 height 10
checkbox input "true"
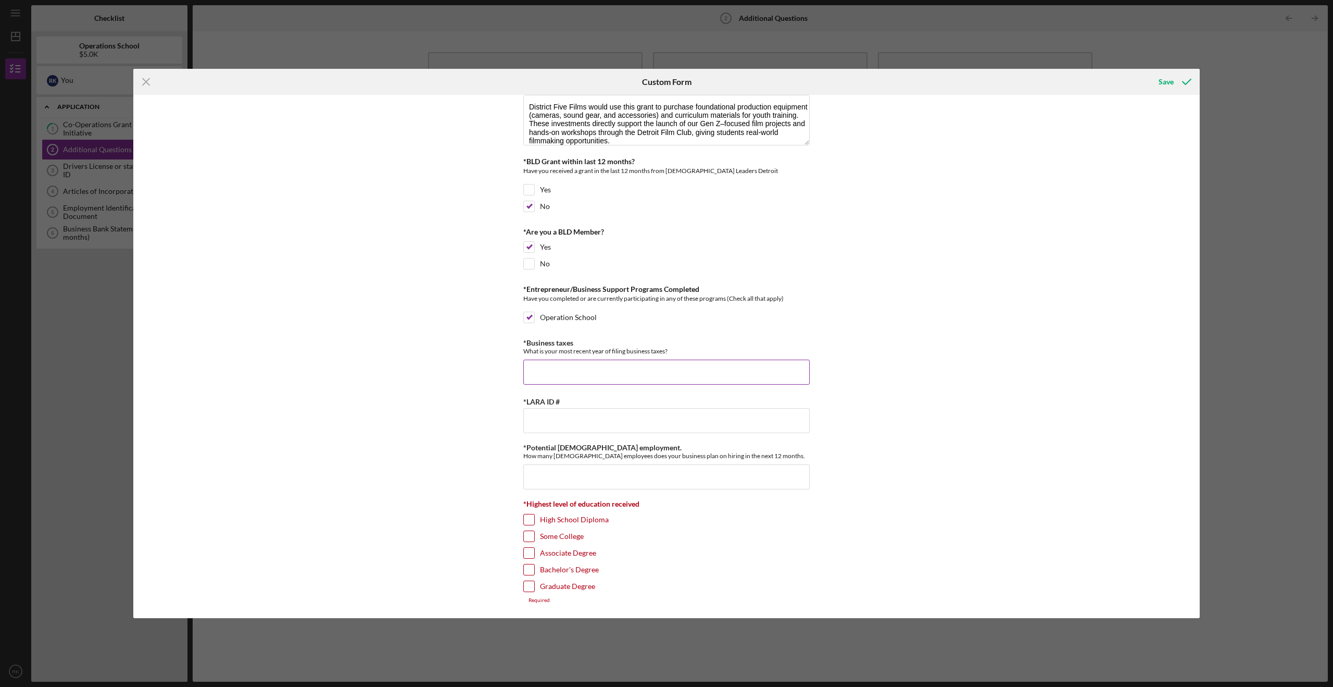
click at [640, 364] on input "*Business taxes" at bounding box center [666, 371] width 286 height 25
paste input "2025 will be your first year — District Five Films was just formed (Articles fi…"
type input "2025 will be your first year — District Five Films was just formed (Articles fi…"
click at [603, 425] on input "*LARA ID #" at bounding box center [666, 420] width 286 height 25
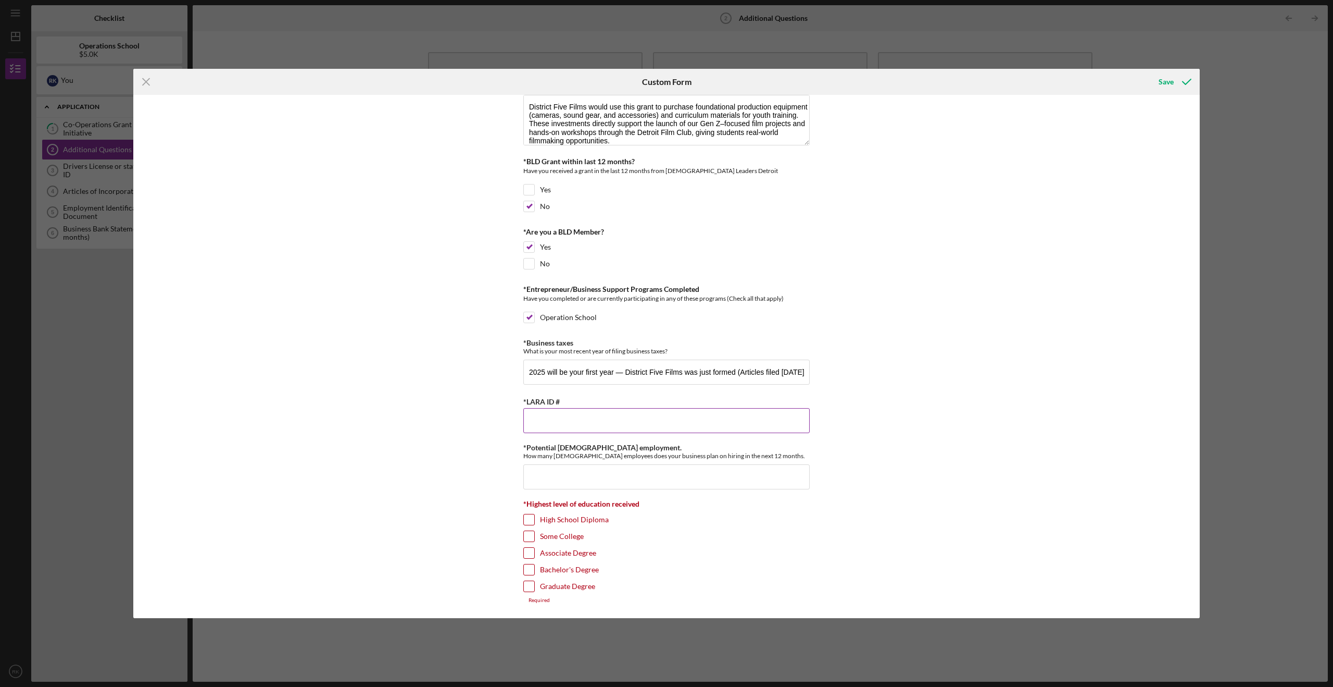
scroll to position [0, 0]
paste input "900070868"
type input "900070868"
click at [562, 480] on input "*Potential [DEMOGRAPHIC_DATA] employment." at bounding box center [666, 476] width 286 height 25
type input "4"
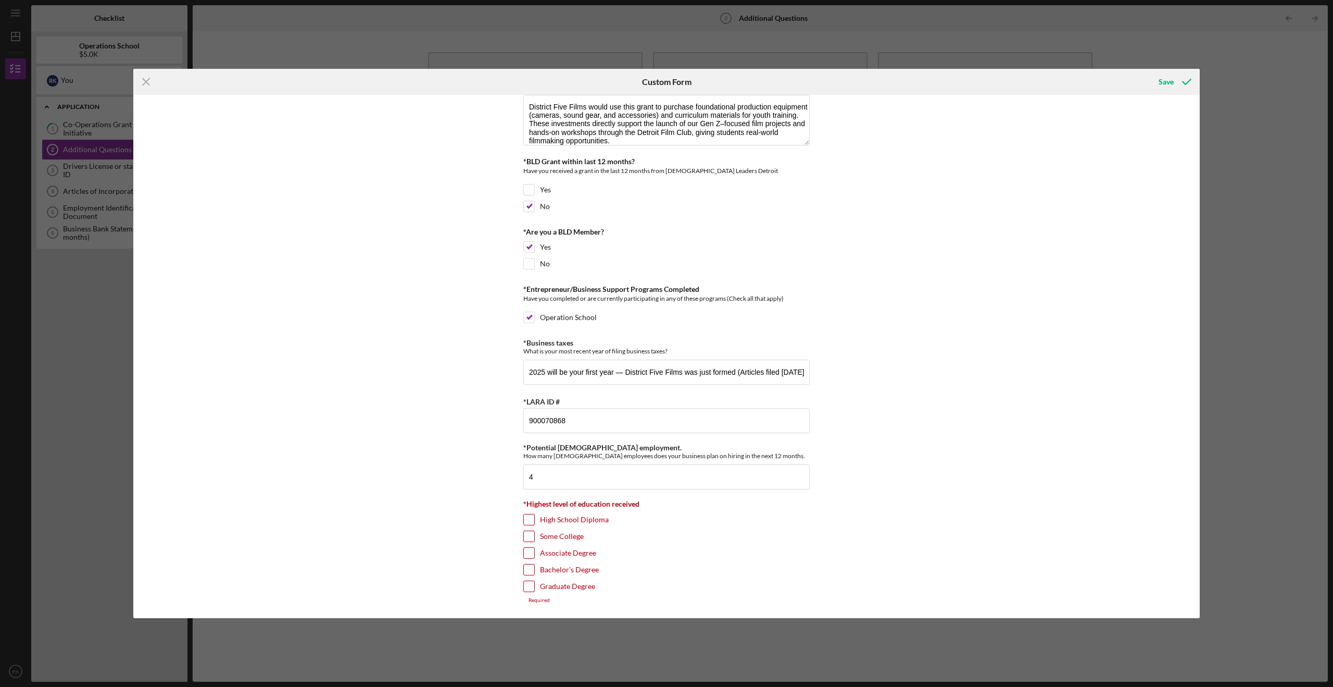
click at [532, 572] on input "Bachelor's Degree" at bounding box center [529, 569] width 10 height 10
checkbox input "true"
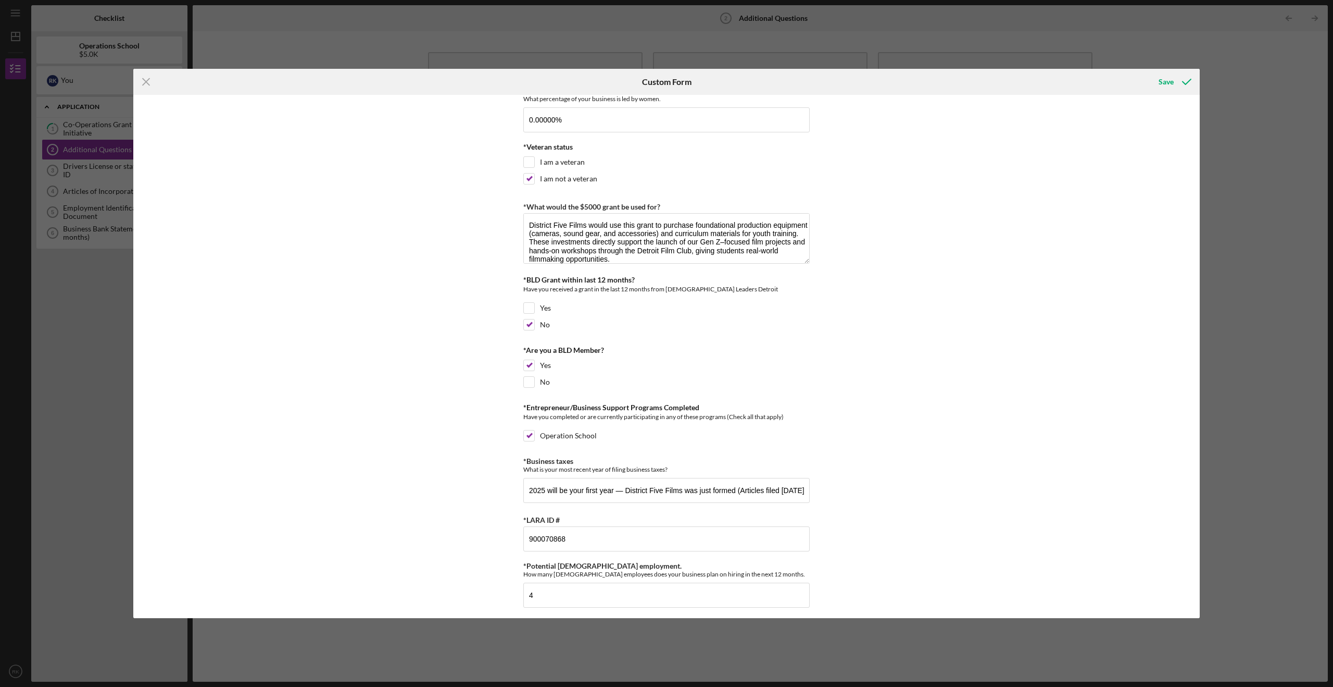
scroll to position [182, 0]
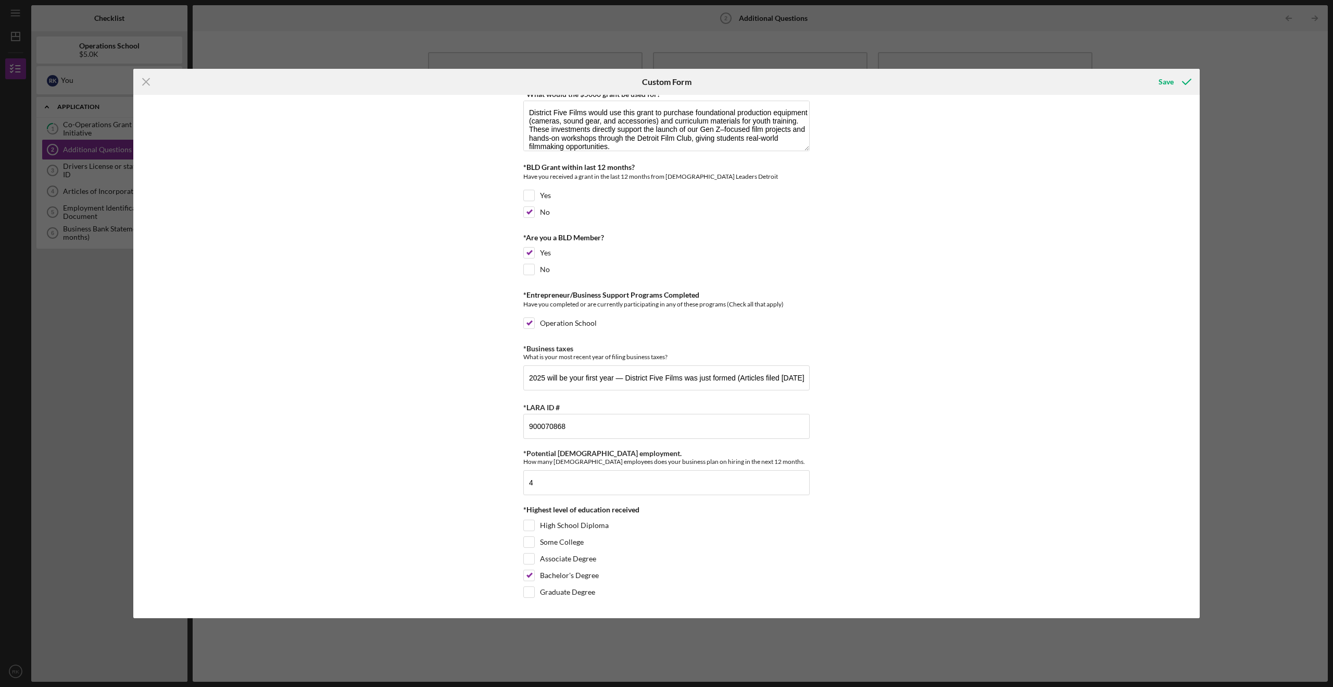
drag, startPoint x: 808, startPoint y: 618, endPoint x: 807, endPoint y: 630, distance: 12.0
click at [804, 616] on div "Icon/Menu Close Custom Form Save *Percentage led by people of [DEMOGRAPHIC_DATA…" at bounding box center [666, 343] width 1333 height 687
click at [850, 526] on div "*Percentage led by people of African Descent What % of your company is led by p…" at bounding box center [666, 356] width 1067 height 523
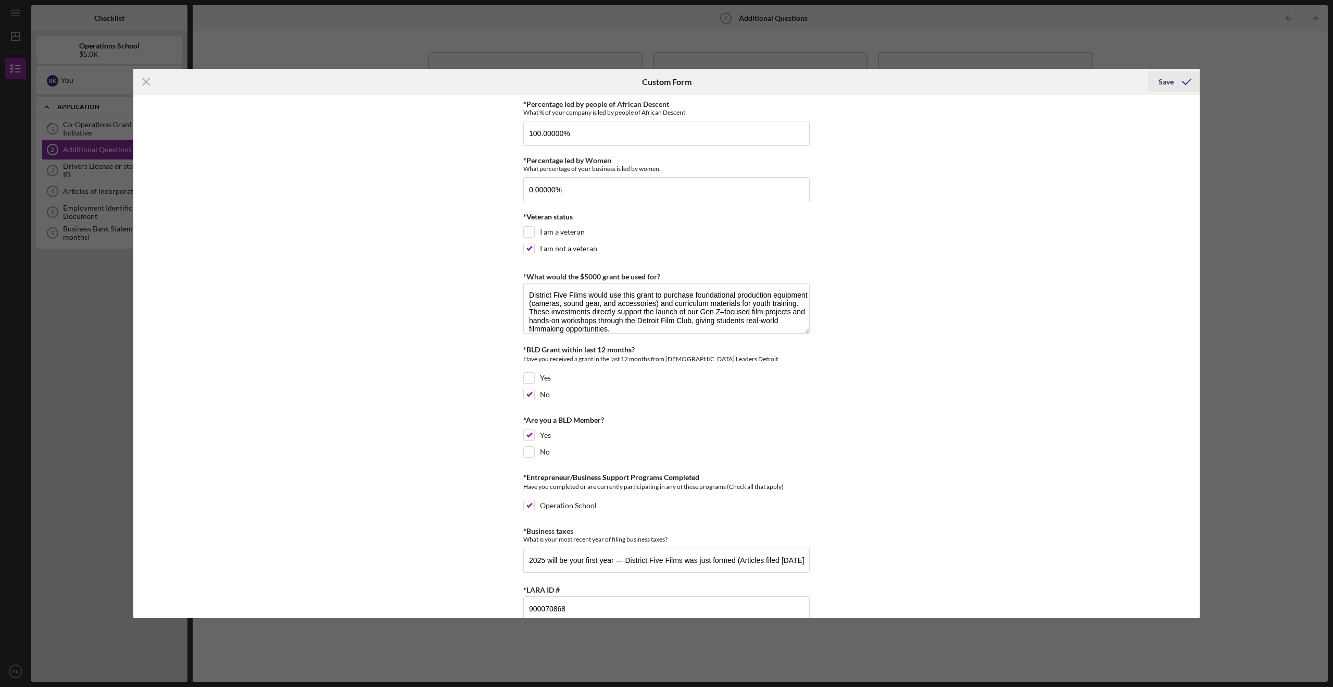
click at [850, 84] on icon "submit" at bounding box center [1187, 82] width 26 height 26
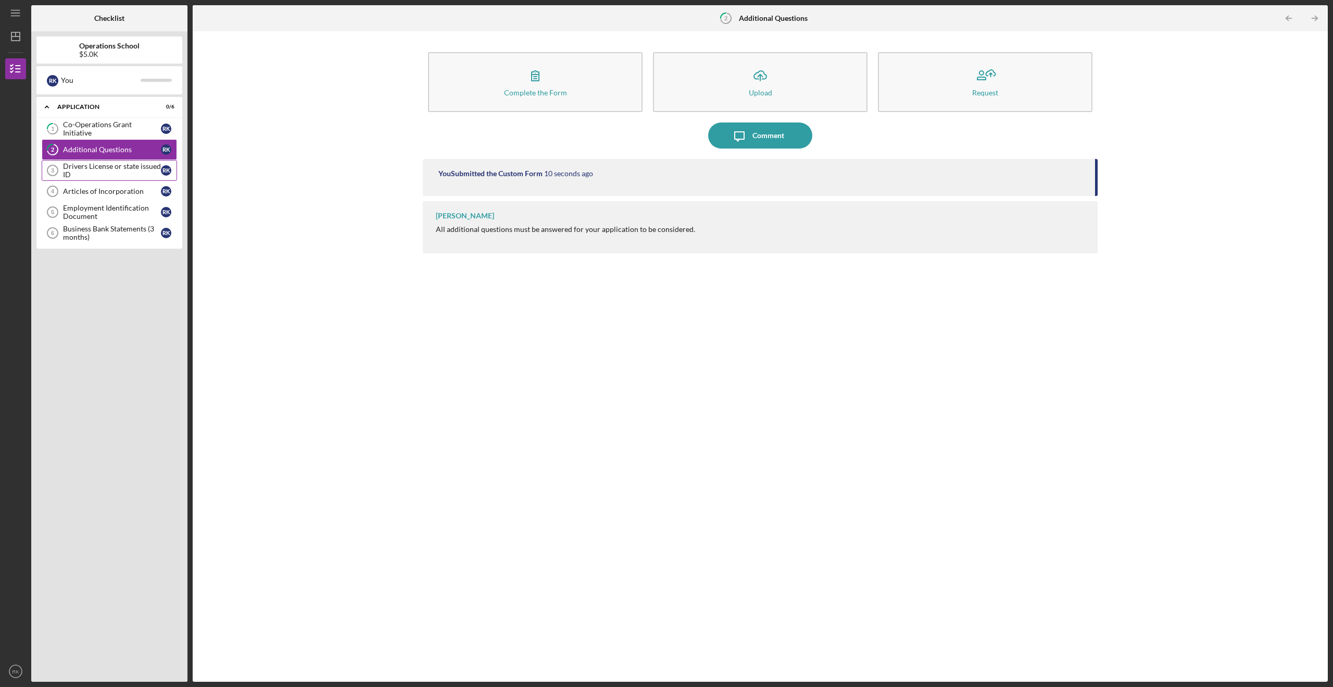
click at [114, 178] on div "Drivers License or state issued ID" at bounding box center [112, 170] width 98 height 17
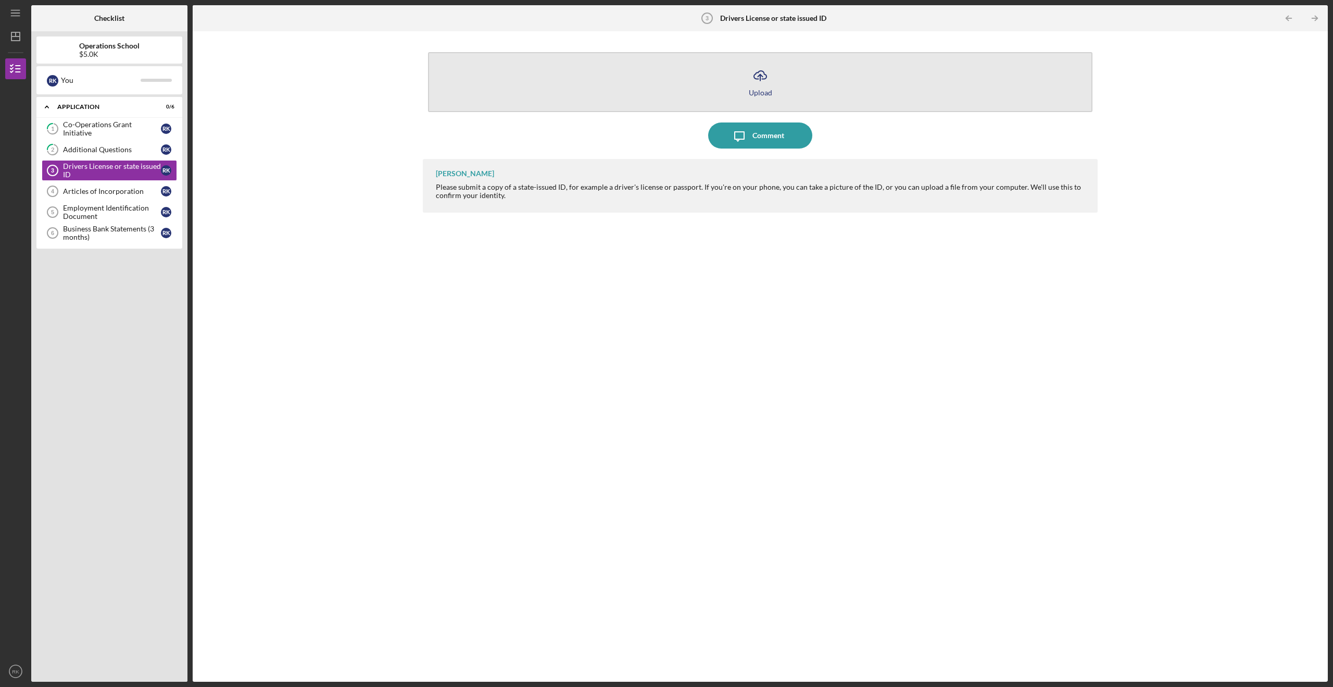
click at [766, 95] on div "Upload" at bounding box center [760, 93] width 23 height 8
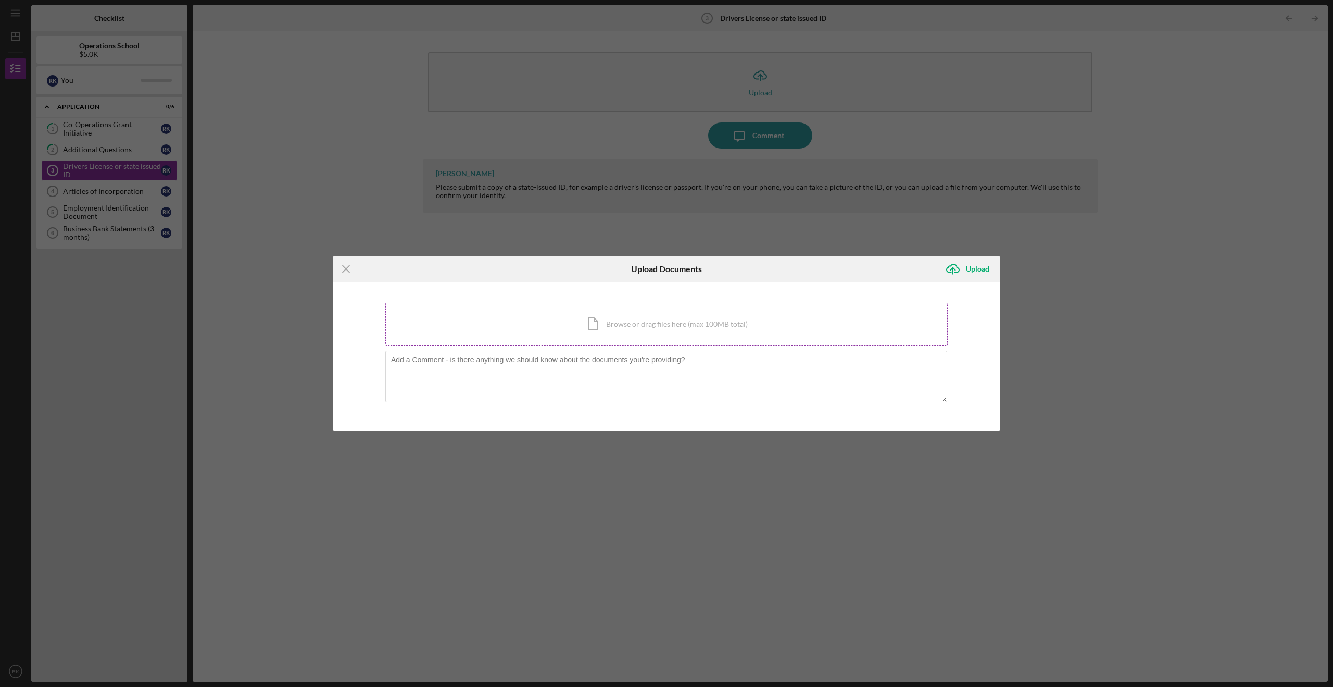
click at [625, 320] on div "Icon/Document Browse or drag files here (max 100MB total) Tap to choose files o…" at bounding box center [666, 324] width 563 height 43
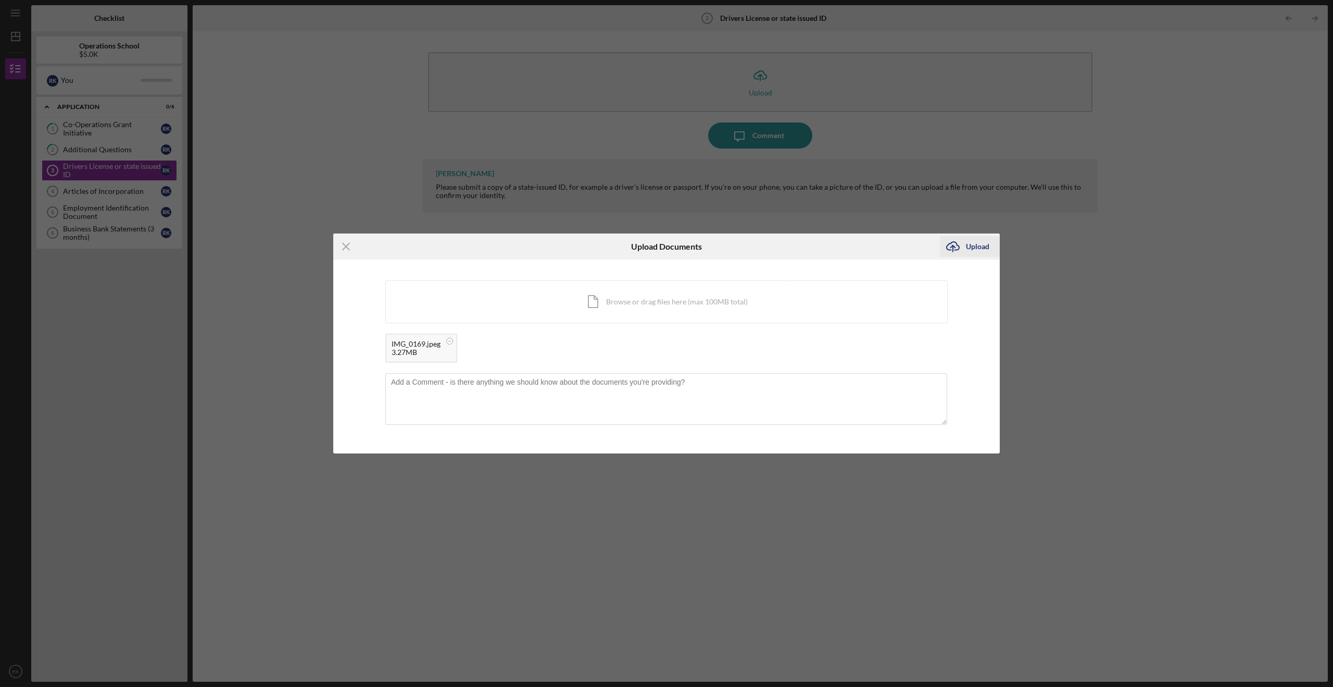
click at [850, 248] on div "Upload" at bounding box center [977, 246] width 23 height 21
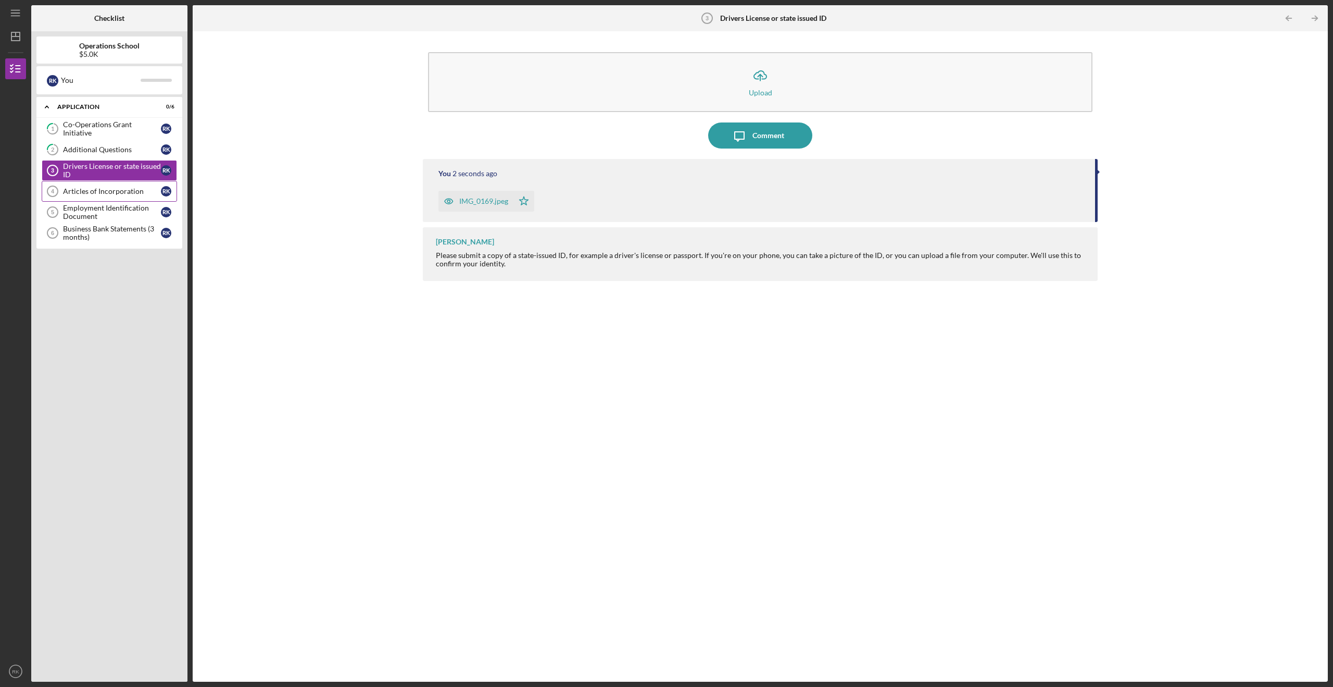
click at [111, 194] on div "Articles of Incorporation" at bounding box center [112, 191] width 98 height 8
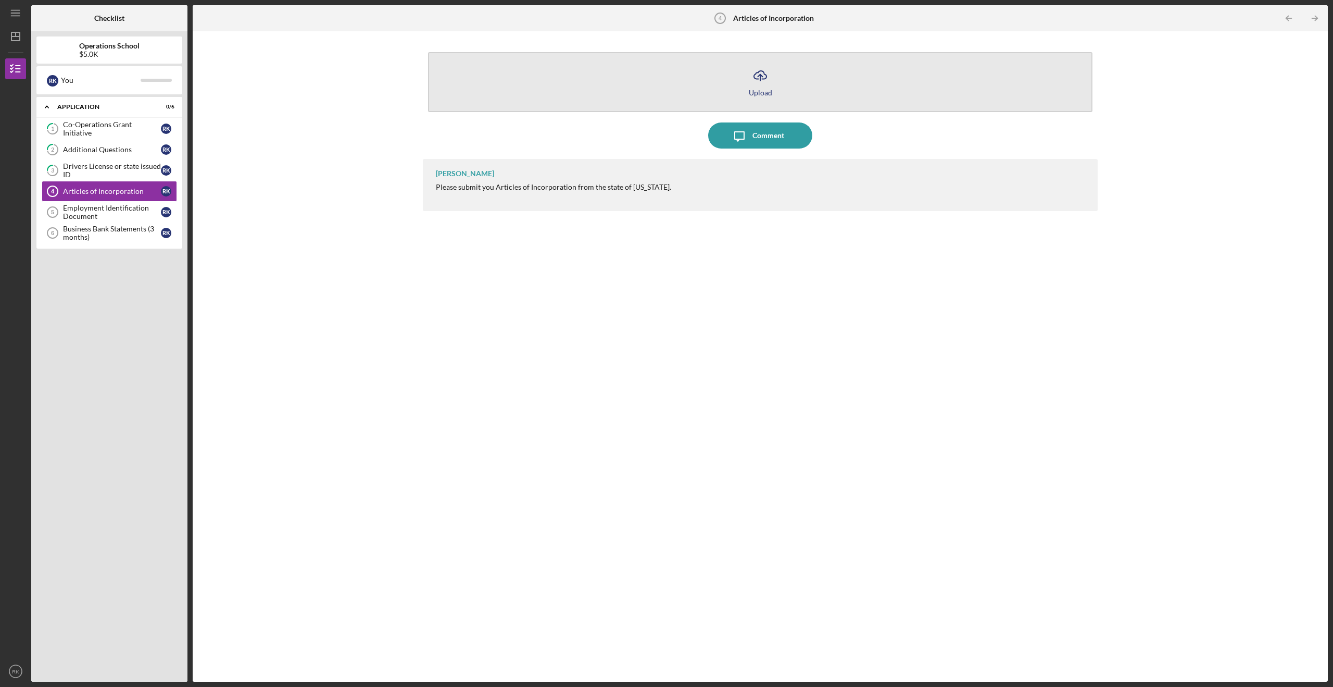
click at [770, 83] on icon "Icon/Upload" at bounding box center [760, 76] width 26 height 26
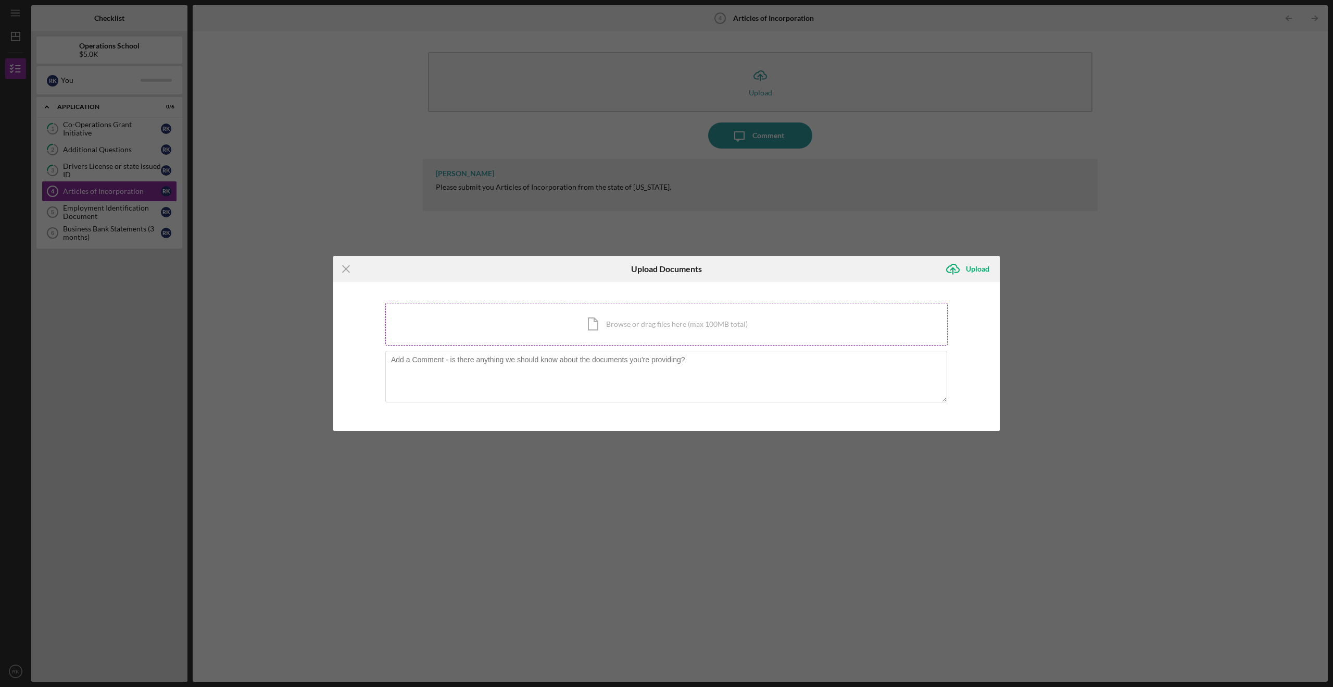
click at [648, 324] on div "Icon/Document Browse or drag files here (max 100MB total) Tap to choose files o…" at bounding box center [666, 324] width 563 height 43
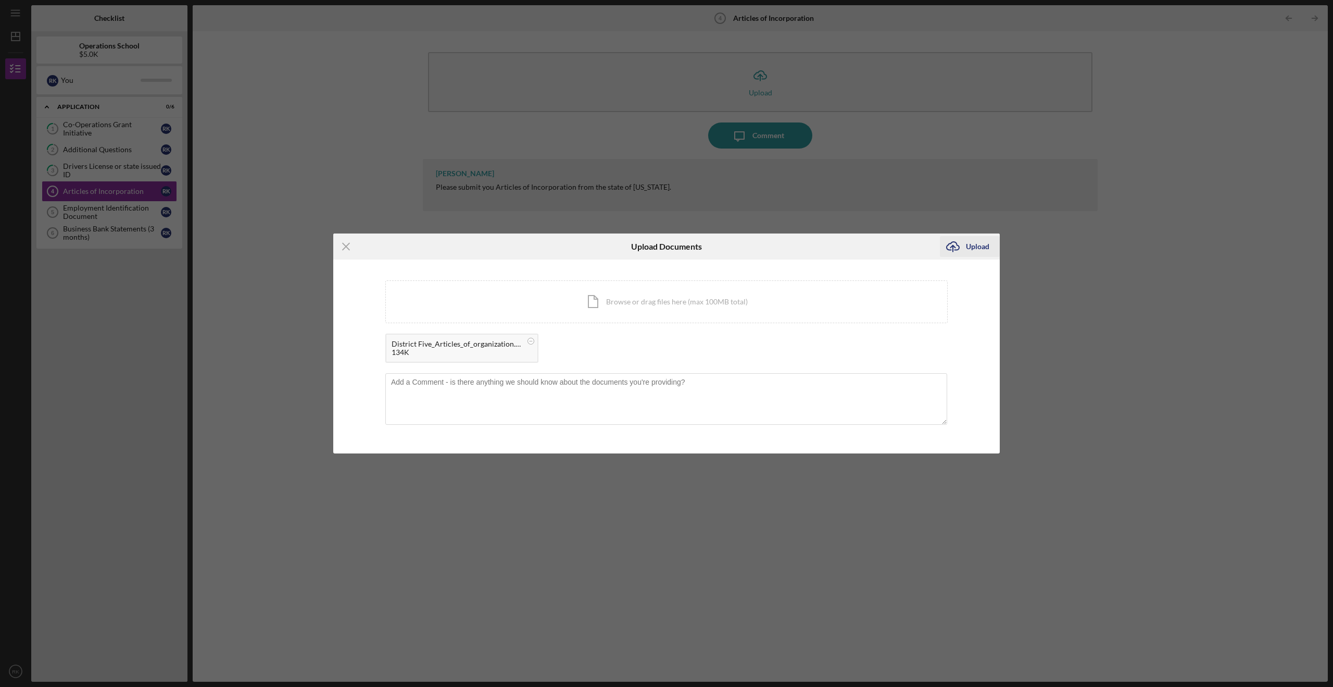
click at [850, 240] on div "Upload" at bounding box center [977, 246] width 23 height 21
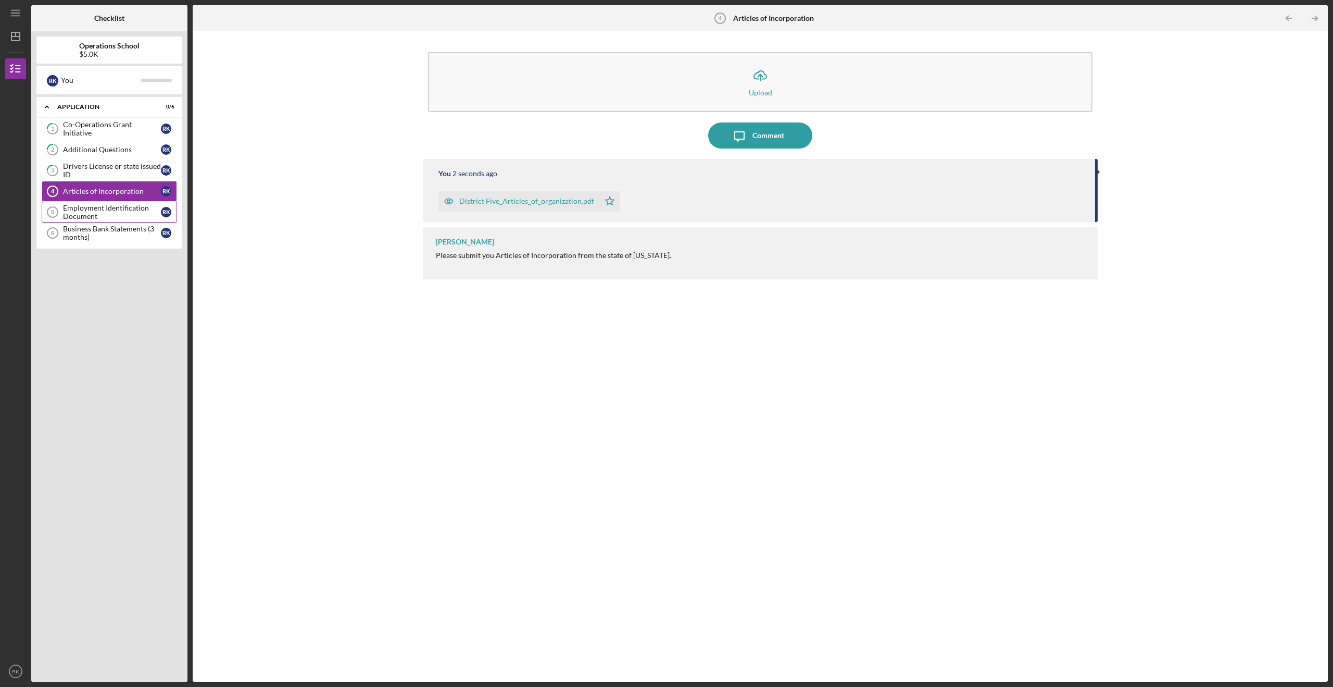
click at [90, 211] on div "Employment Identification Document" at bounding box center [112, 212] width 98 height 17
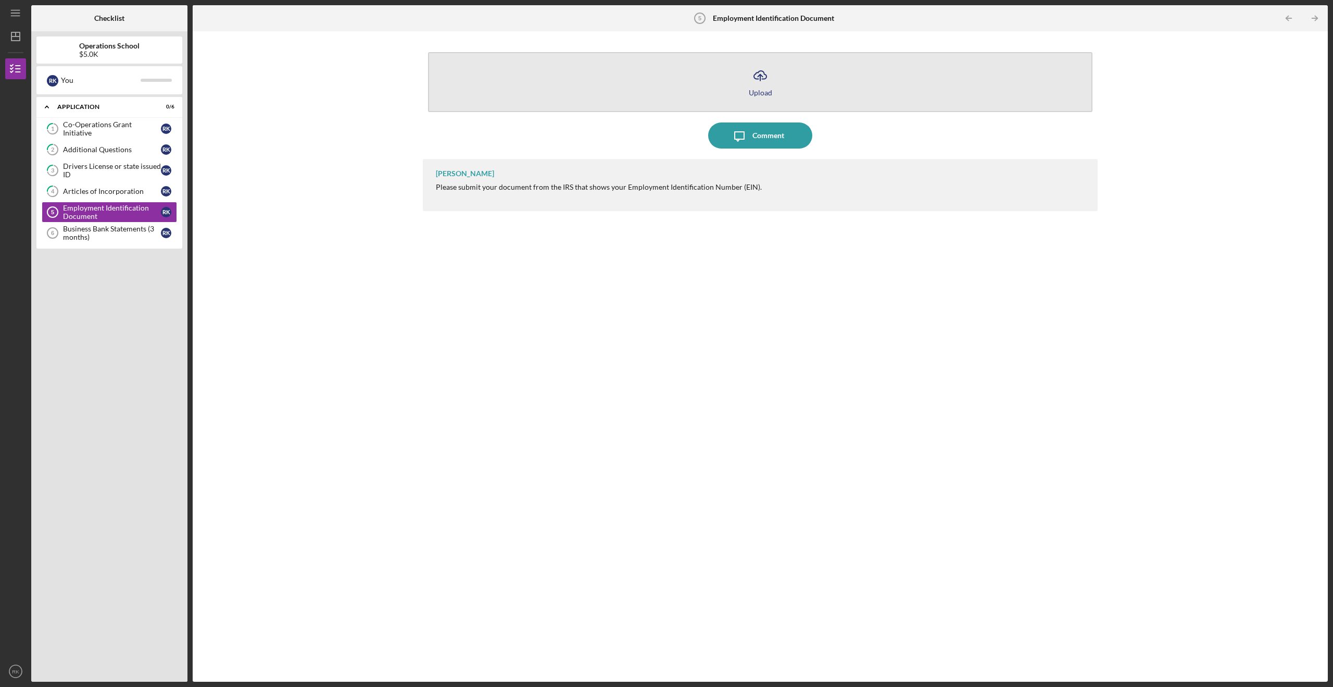
click at [721, 97] on button "Icon/Upload Upload" at bounding box center [760, 82] width 665 height 60
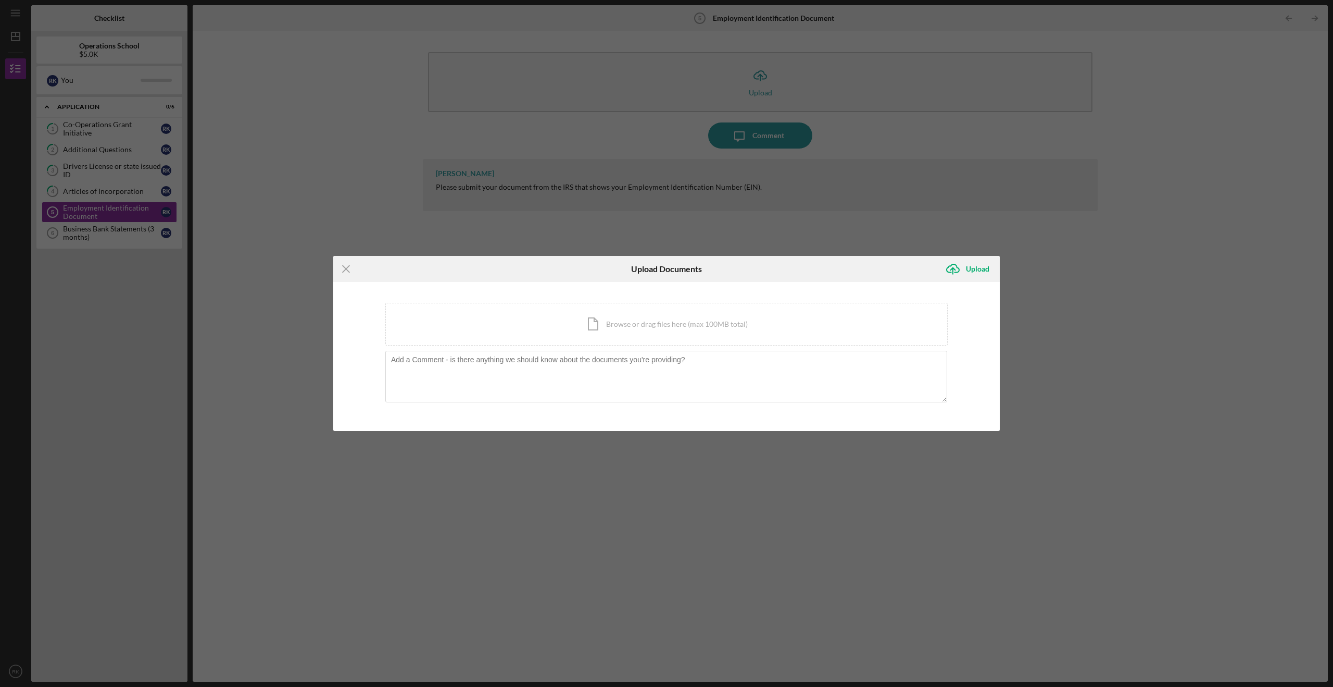
click at [346, 270] on line at bounding box center [346, 269] width 7 height 7
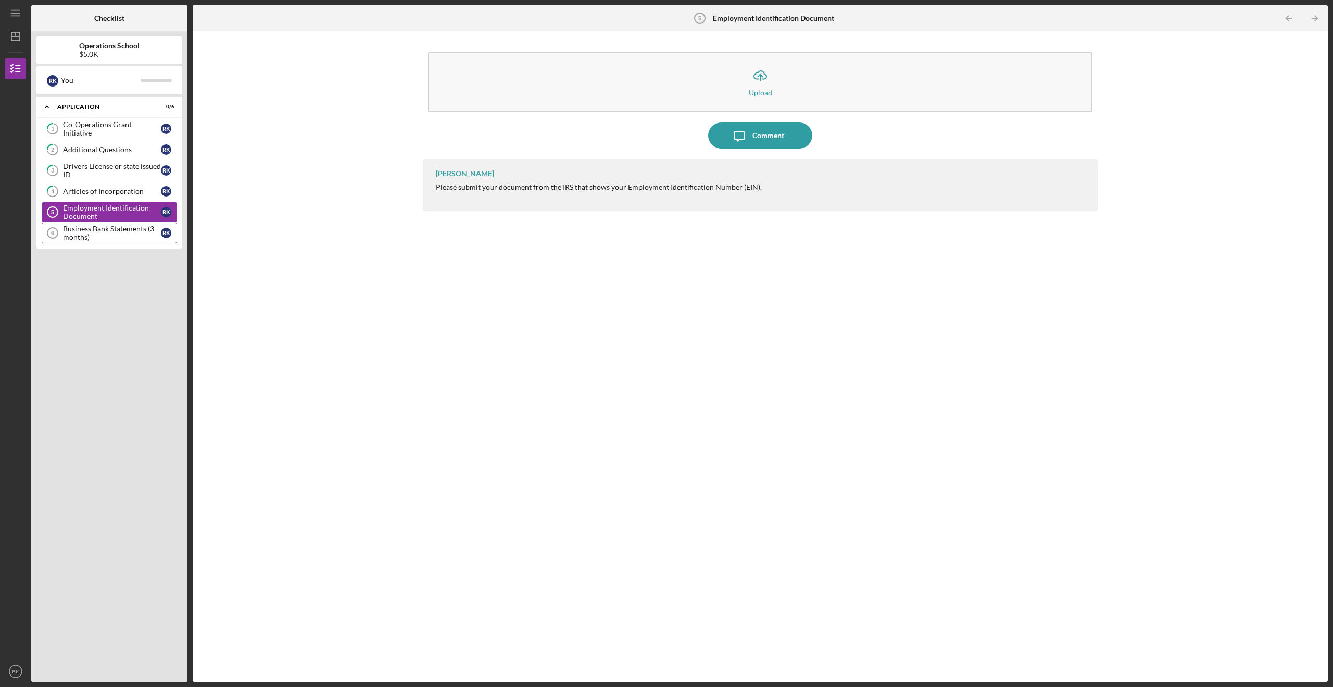
click at [110, 233] on div "Business Bank Statements (3 months)" at bounding box center [112, 233] width 98 height 17
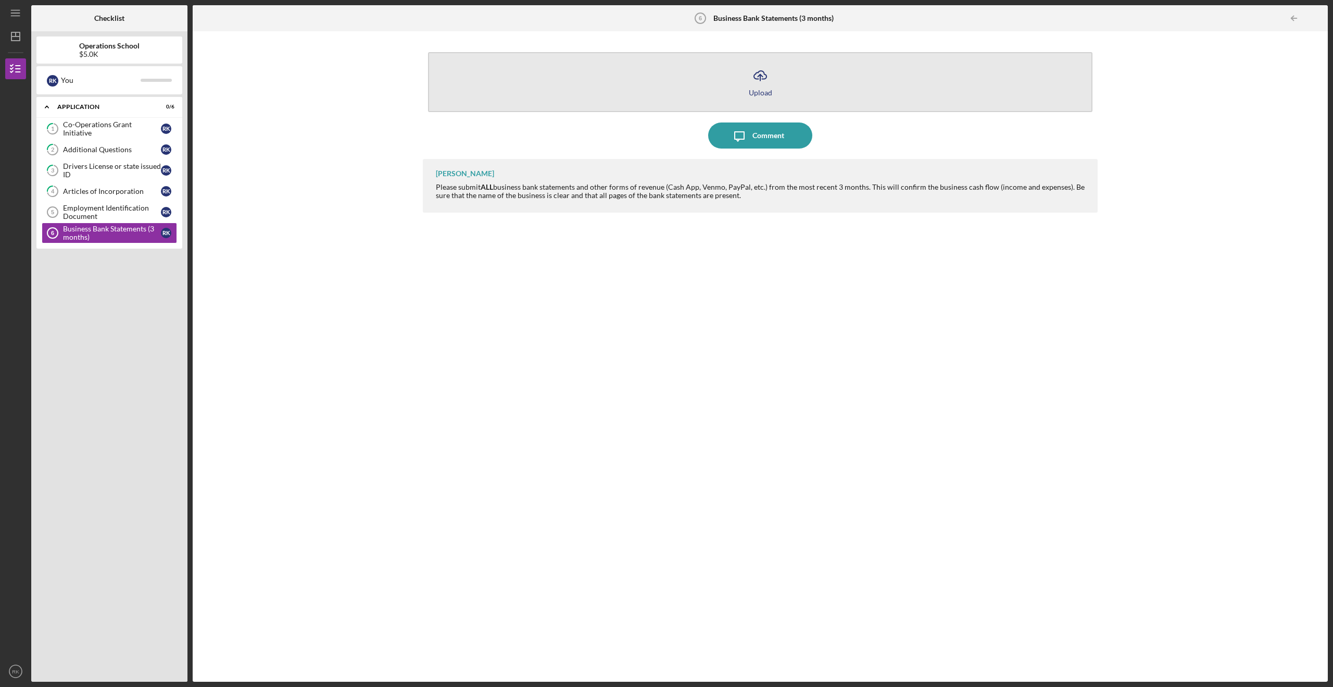
click at [713, 91] on button "Icon/Upload Upload" at bounding box center [760, 82] width 665 height 60
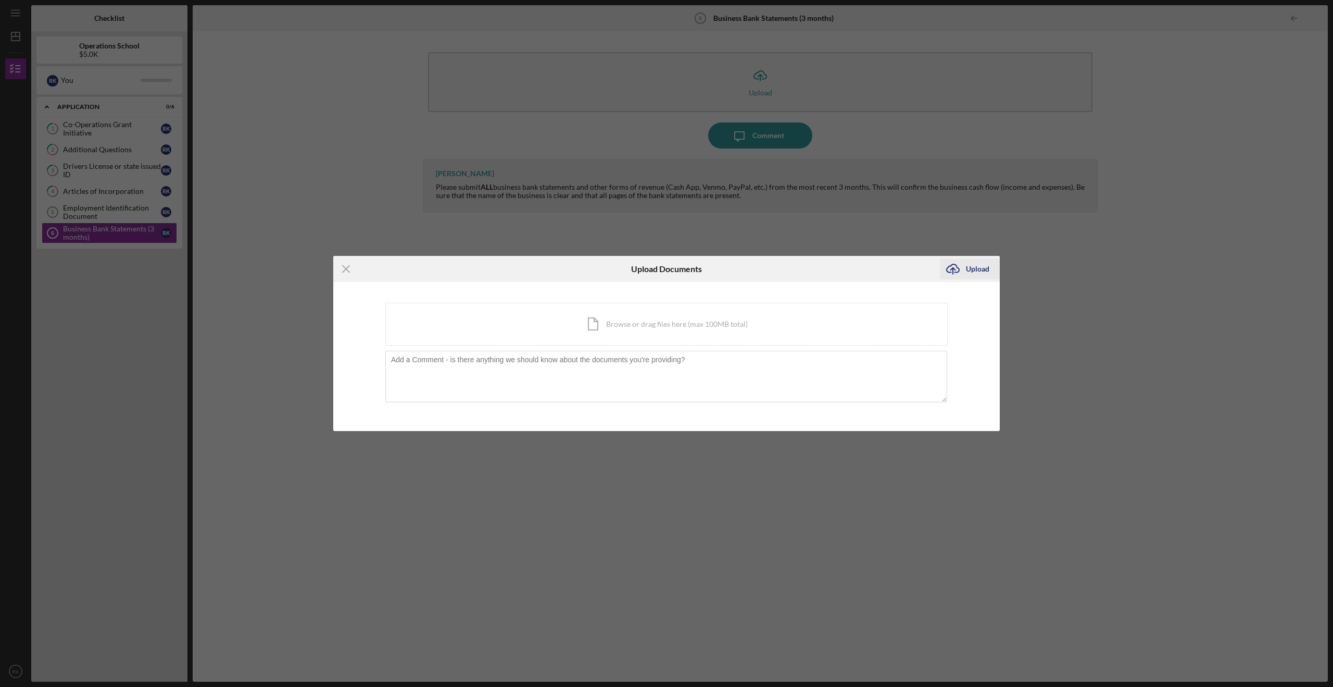
click at [850, 266] on icon "Icon/Upload" at bounding box center [953, 269] width 26 height 26
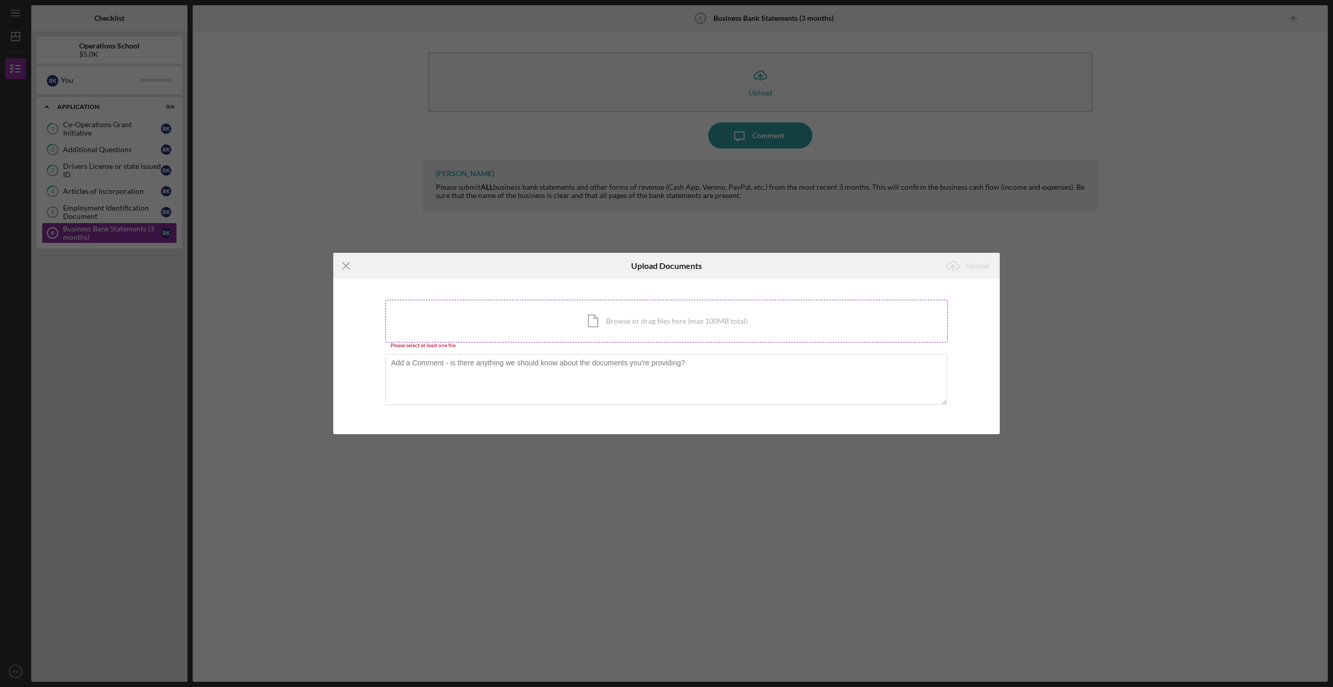
click at [708, 311] on div "Icon/Document Browse or drag files here (max 100MB total) Tap to choose files o…" at bounding box center [666, 321] width 563 height 43
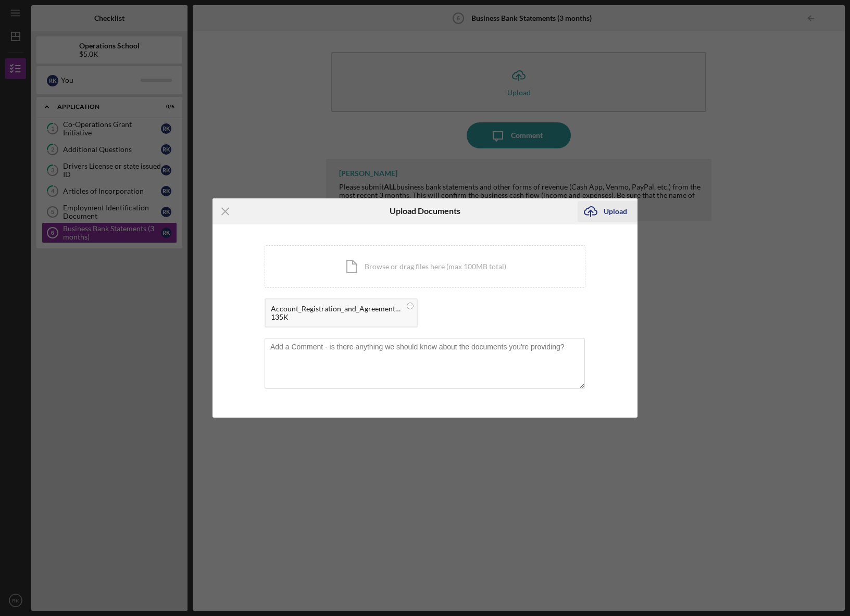
click at [618, 215] on div "Upload" at bounding box center [615, 211] width 23 height 21
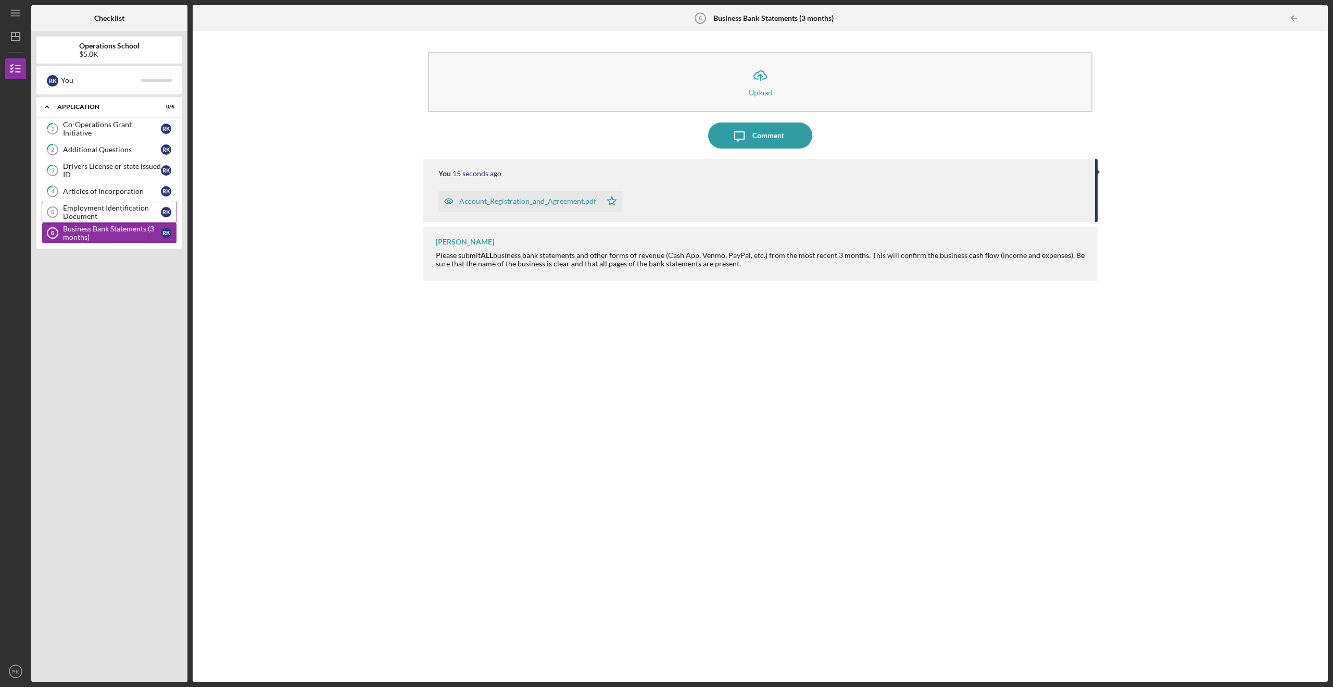
click at [109, 205] on div "Employment Identification Document" at bounding box center [112, 212] width 98 height 17
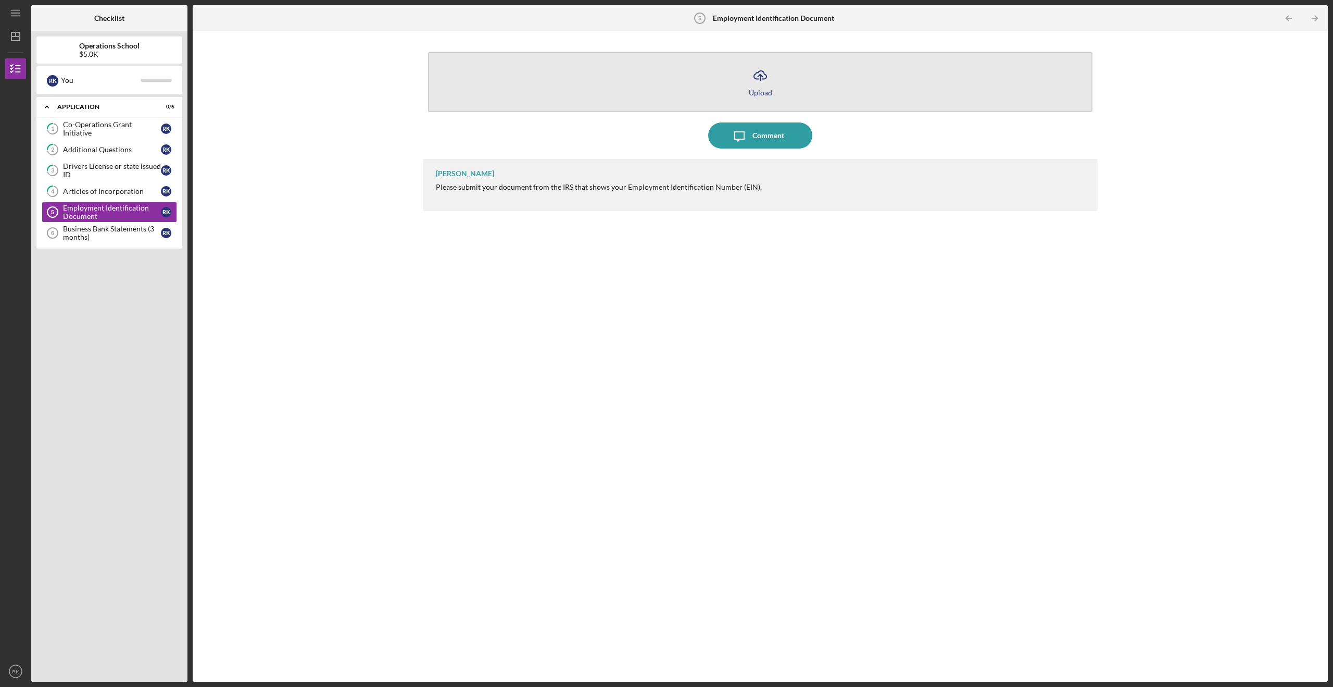
click at [756, 77] on icon "Icon/Upload" at bounding box center [760, 76] width 26 height 26
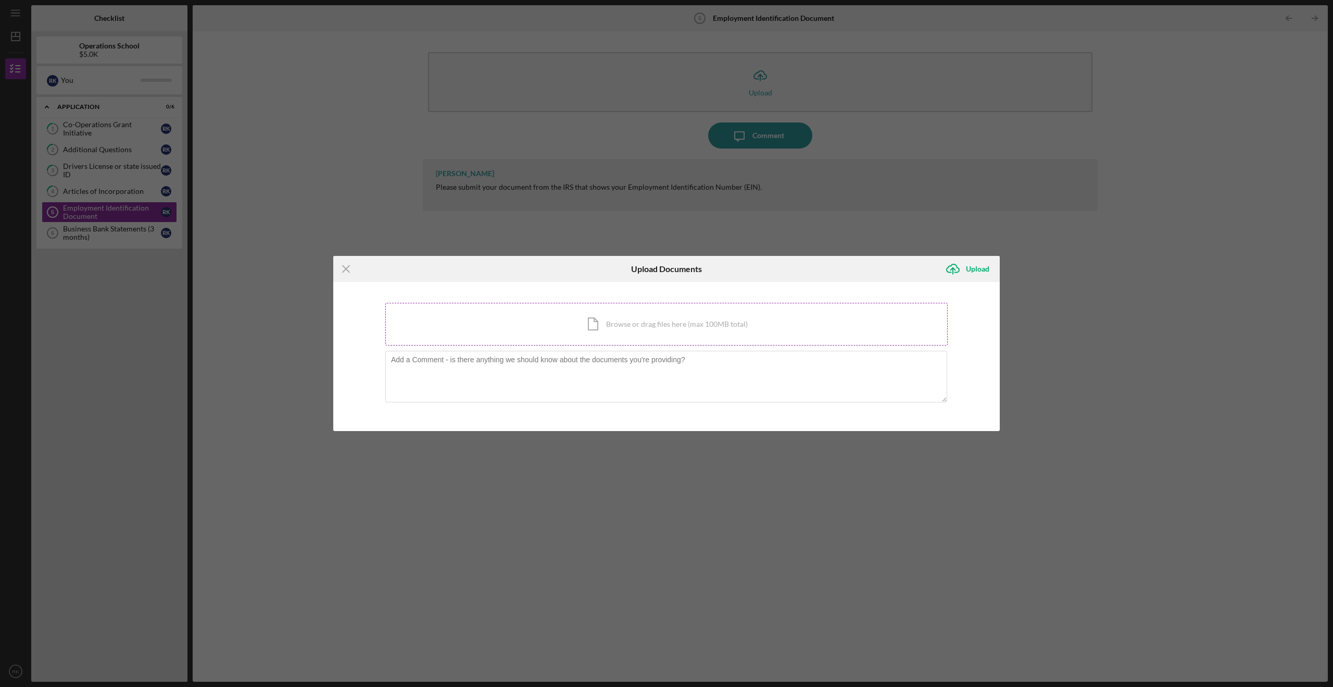
click at [644, 323] on div "Icon/Document Browse or drag files here (max 100MB total) Tap to choose files o…" at bounding box center [666, 324] width 563 height 43
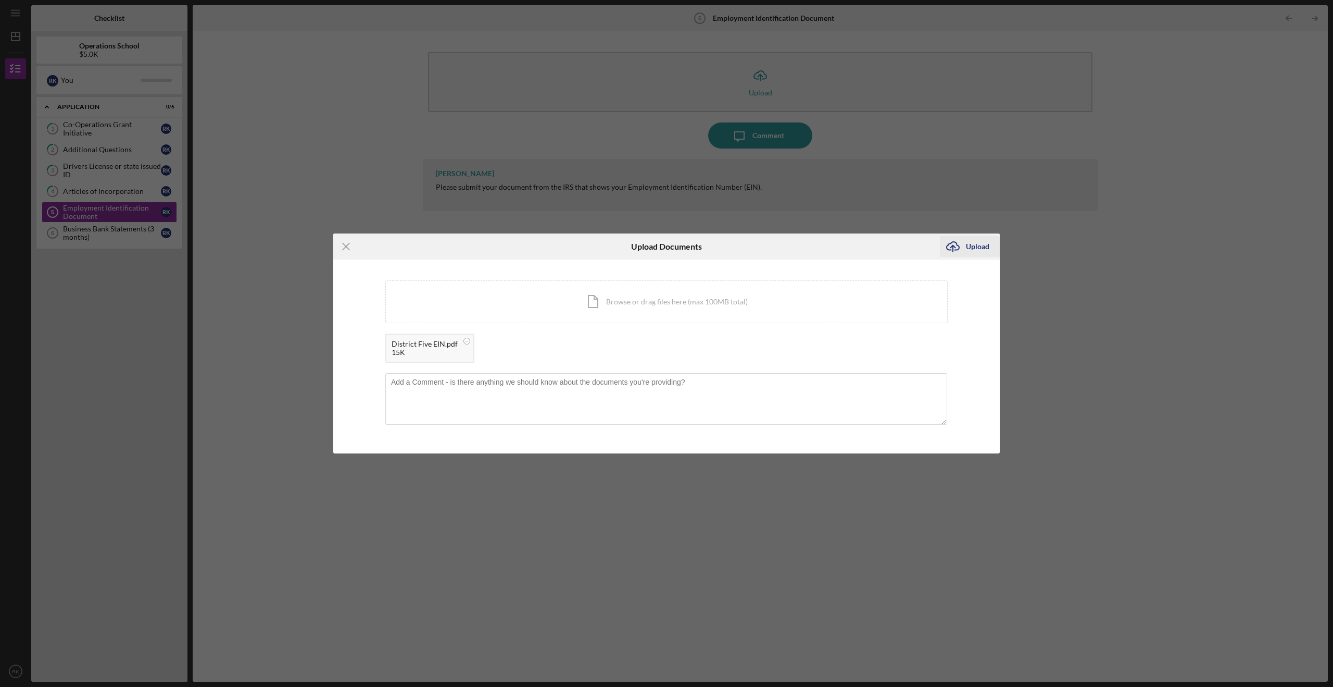
click at [850, 240] on div "Upload" at bounding box center [977, 246] width 23 height 21
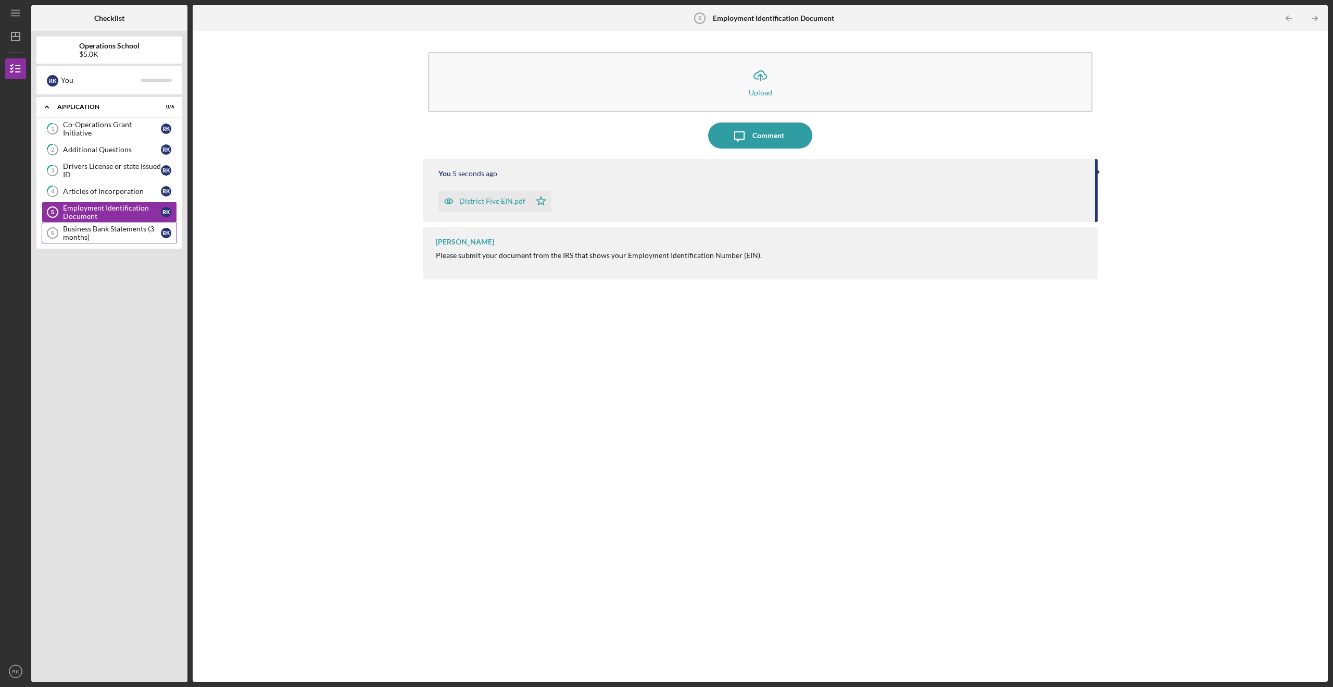
click at [94, 238] on div "Business Bank Statements (3 months)" at bounding box center [112, 233] width 98 height 17
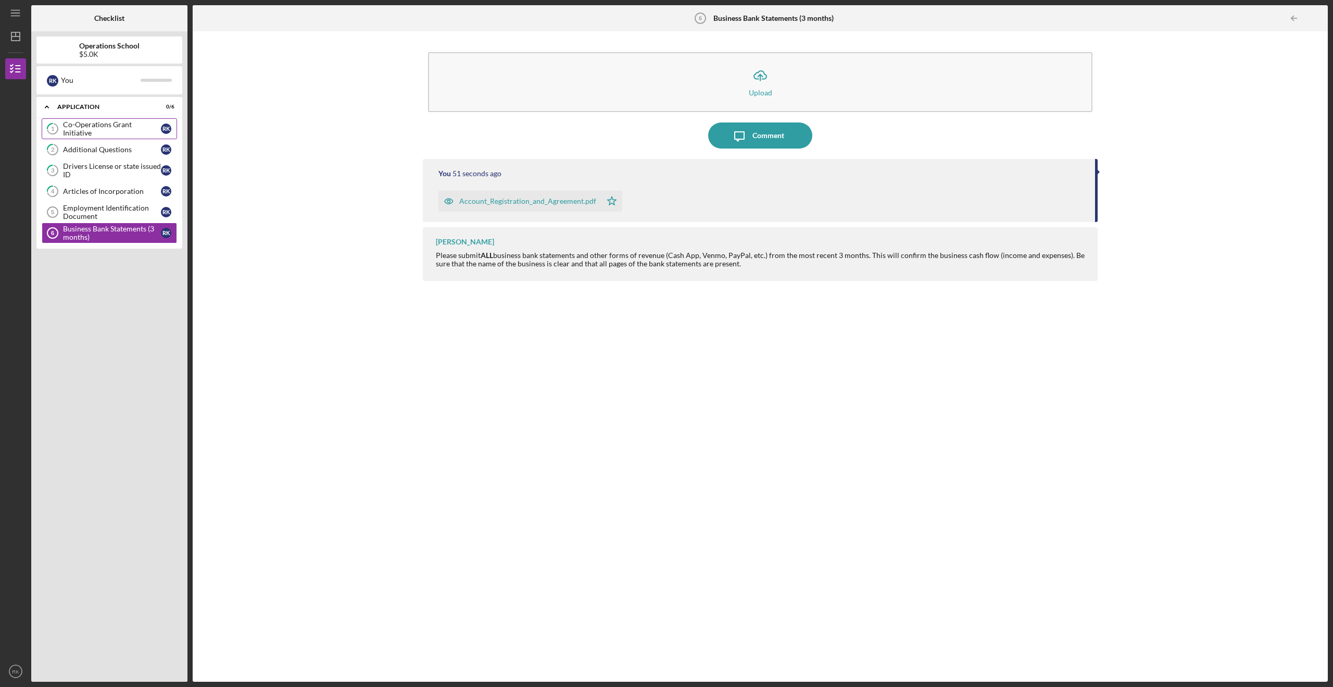
click at [115, 127] on div "Co-Operations Grant Initiative" at bounding box center [112, 128] width 98 height 17
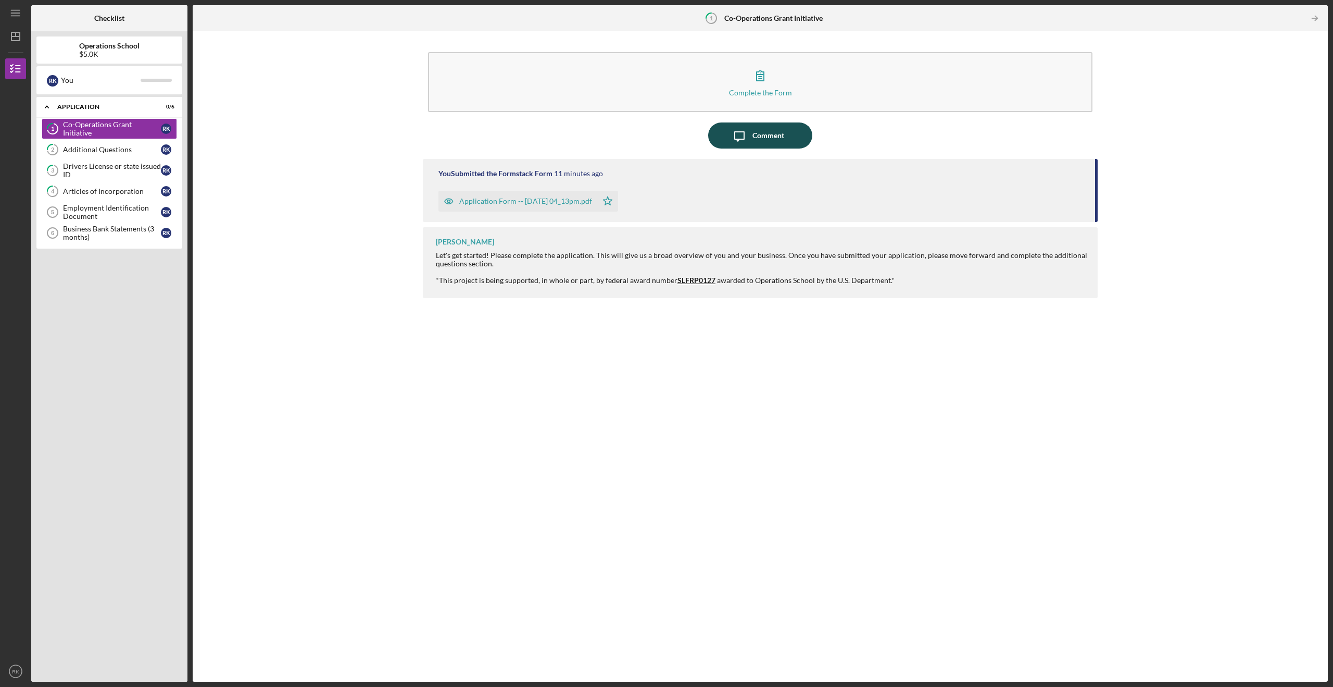
click at [760, 147] on div "Comment" at bounding box center [769, 135] width 32 height 26
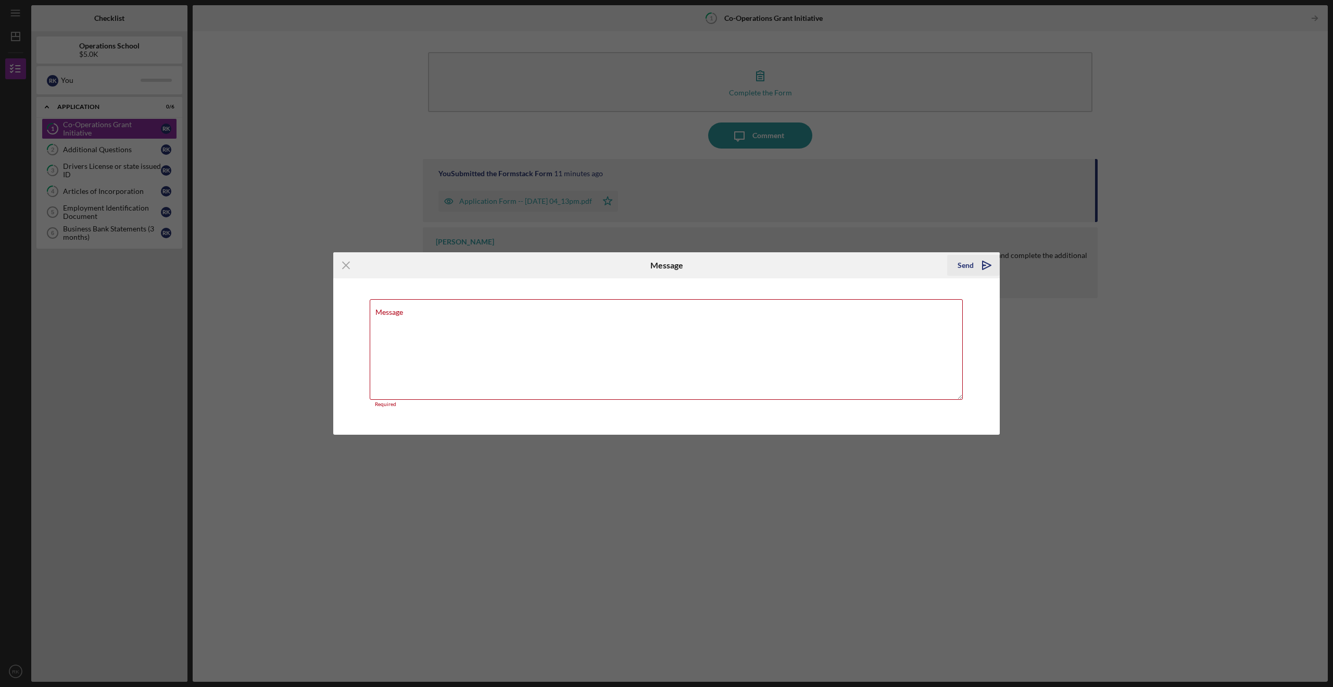
click at [850, 269] on icon "Icon/icon-invite-send" at bounding box center [987, 265] width 26 height 26
click at [705, 336] on textarea "Message" at bounding box center [666, 349] width 593 height 101
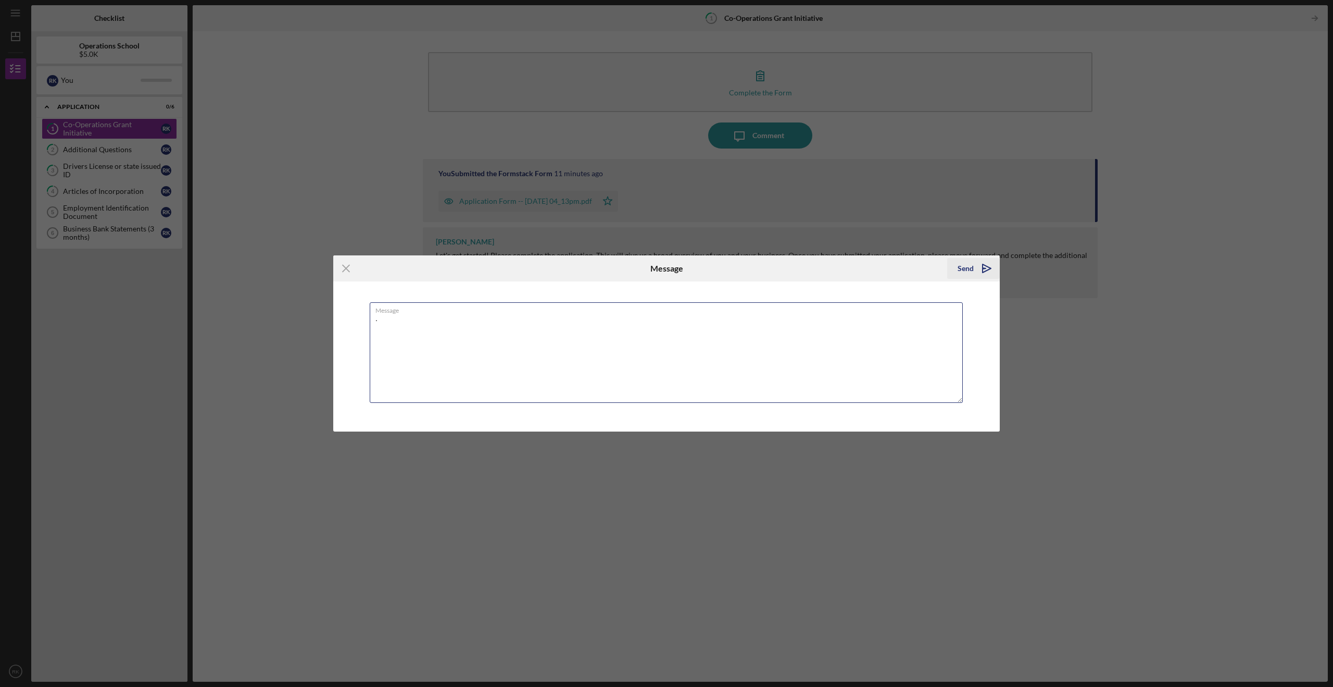
type textarea "."
click at [850, 266] on icon "Icon/icon-invite-send" at bounding box center [987, 268] width 26 height 26
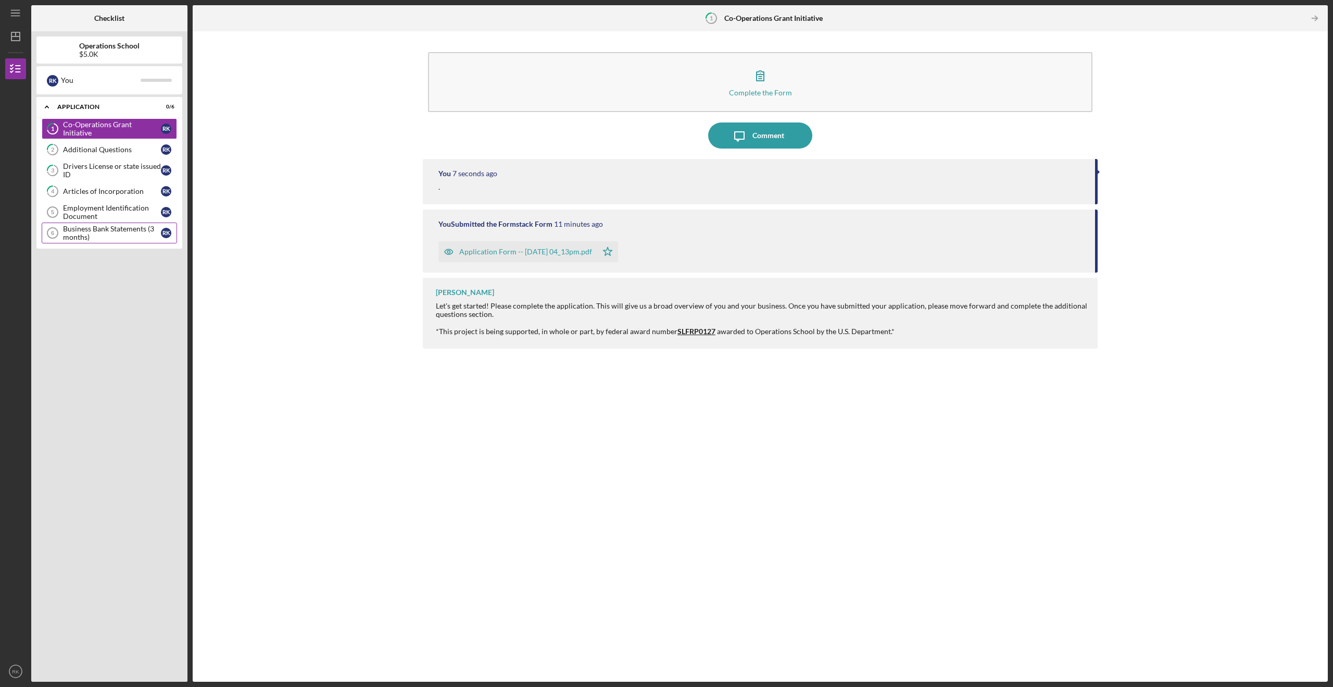
click at [84, 231] on div "Business Bank Statements (3 months)" at bounding box center [112, 233] width 98 height 17
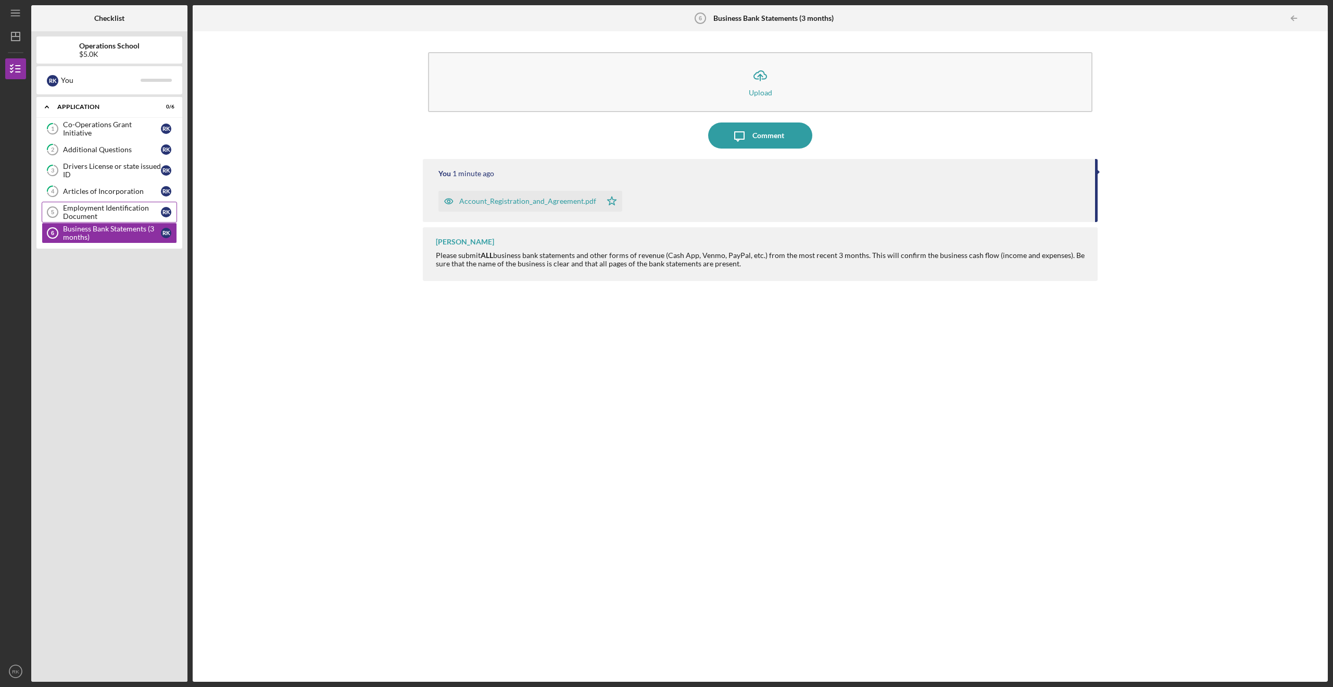
click at [98, 214] on div "Employment Identification Document" at bounding box center [112, 212] width 98 height 17
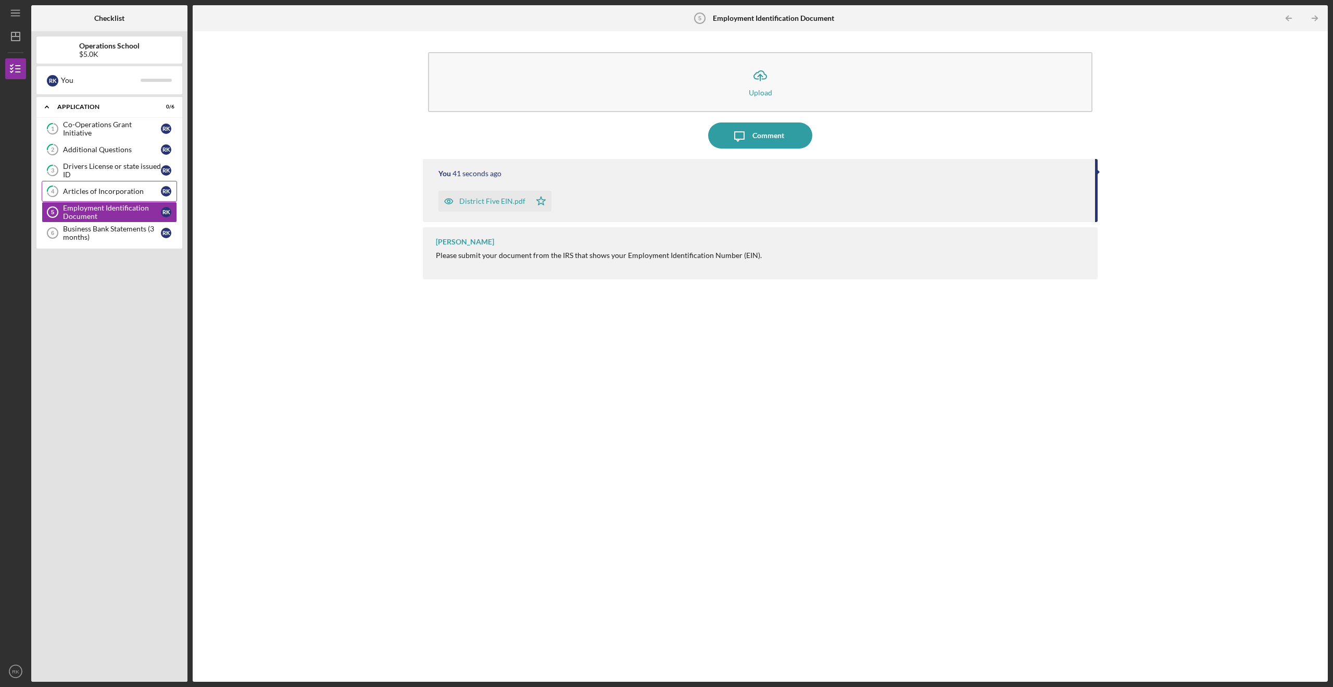
click at [106, 194] on div "Articles of Incorporation" at bounding box center [112, 191] width 98 height 8
click at [103, 165] on div "Drivers License or state issued ID" at bounding box center [112, 170] width 98 height 17
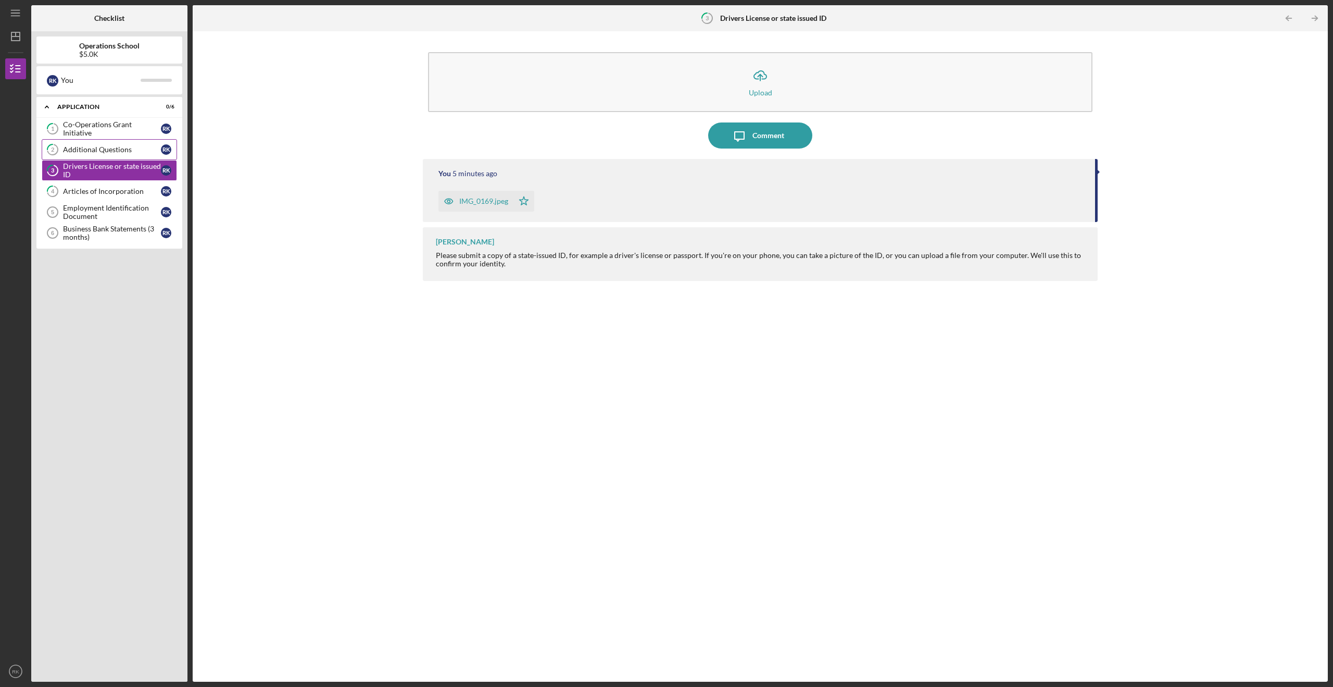
click at [109, 151] on div "Additional Questions" at bounding box center [112, 149] width 98 height 8
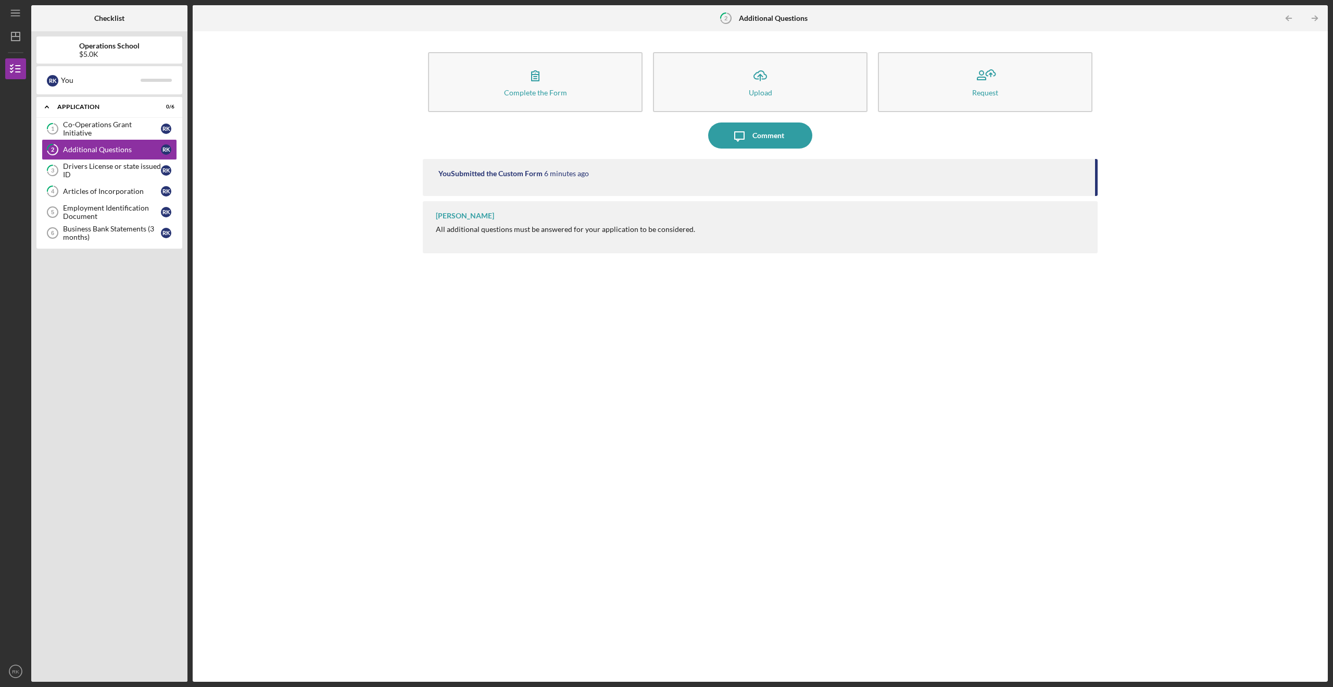
click at [789, 186] on div "You Submitted the Custom Form 6 minutes ago" at bounding box center [760, 177] width 675 height 37
click at [540, 89] on div "Complete the Form" at bounding box center [535, 93] width 63 height 8
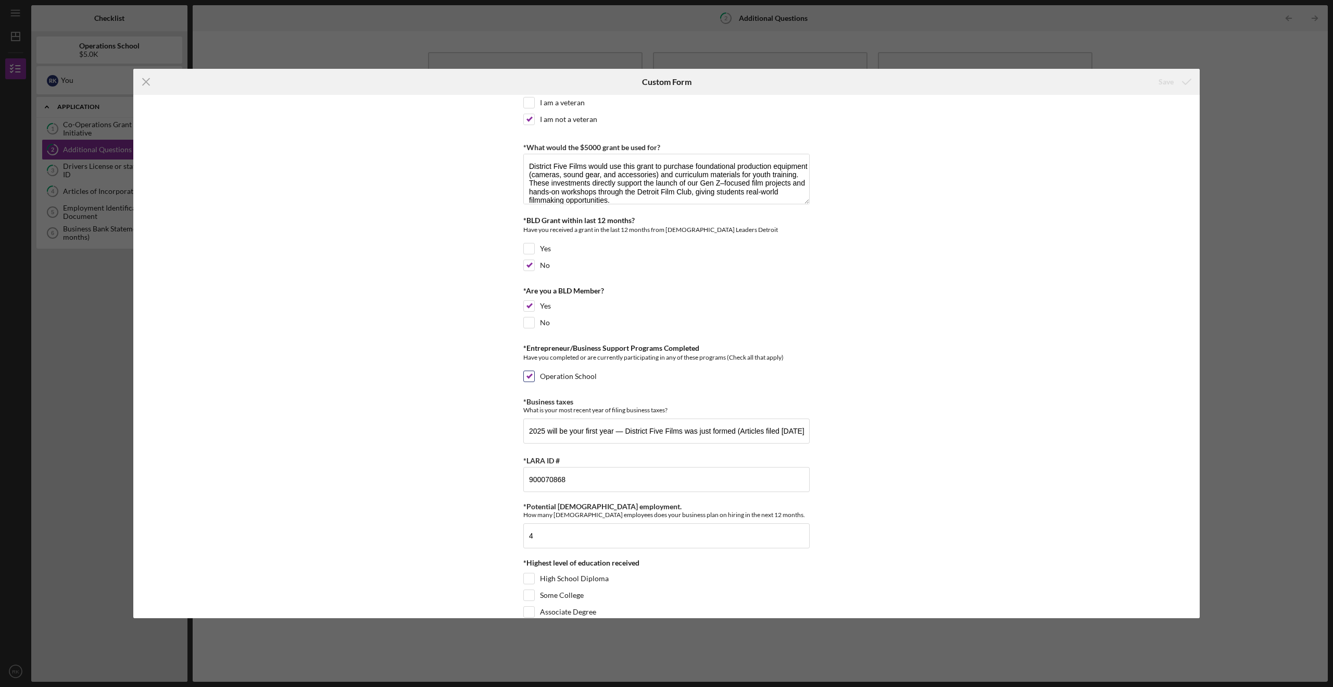
scroll to position [182, 0]
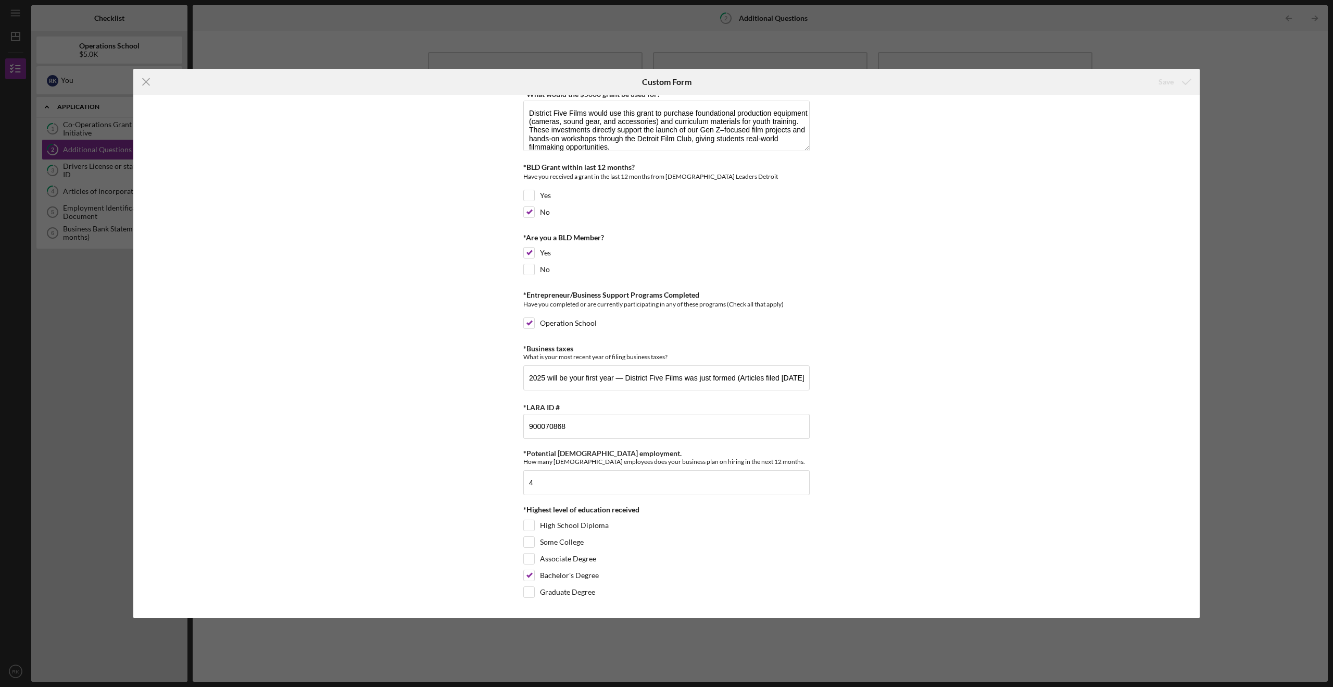
click at [850, 118] on div "Icon/Menu Close Custom Form Save *Percentage led by people of [DEMOGRAPHIC_DATA…" at bounding box center [666, 343] width 1333 height 687
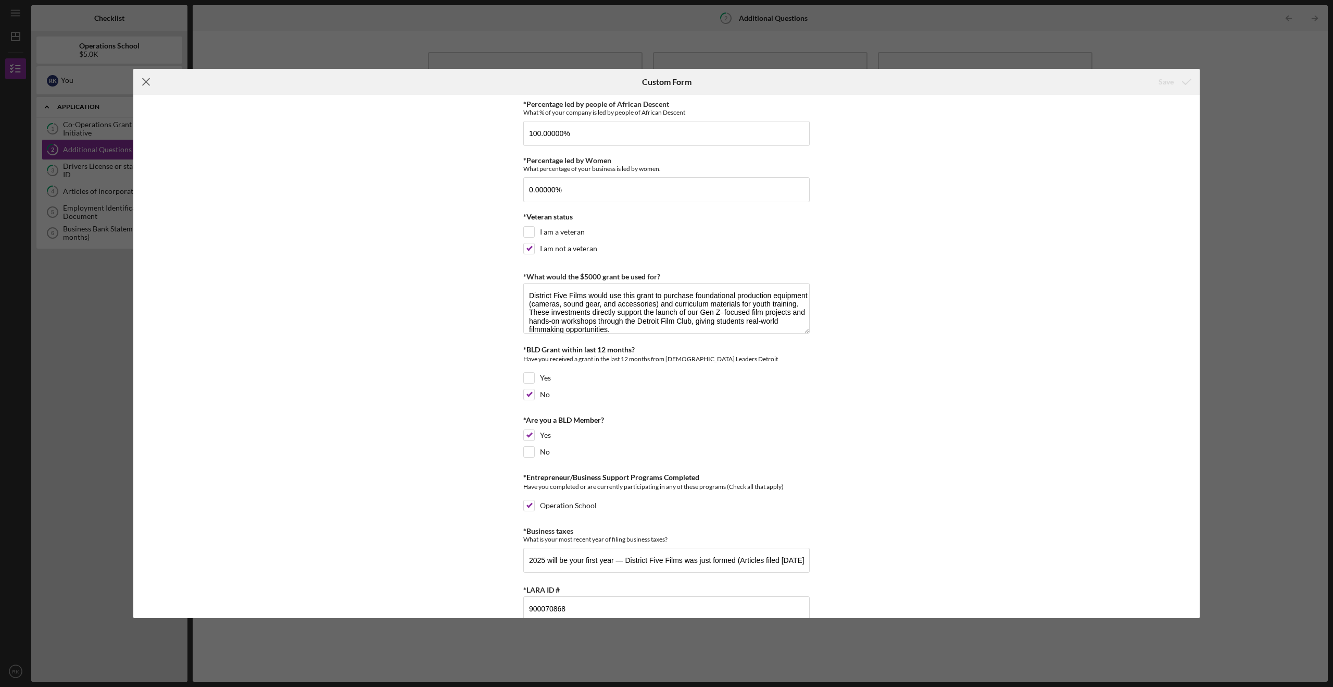
click at [145, 82] on line at bounding box center [146, 81] width 7 height 7
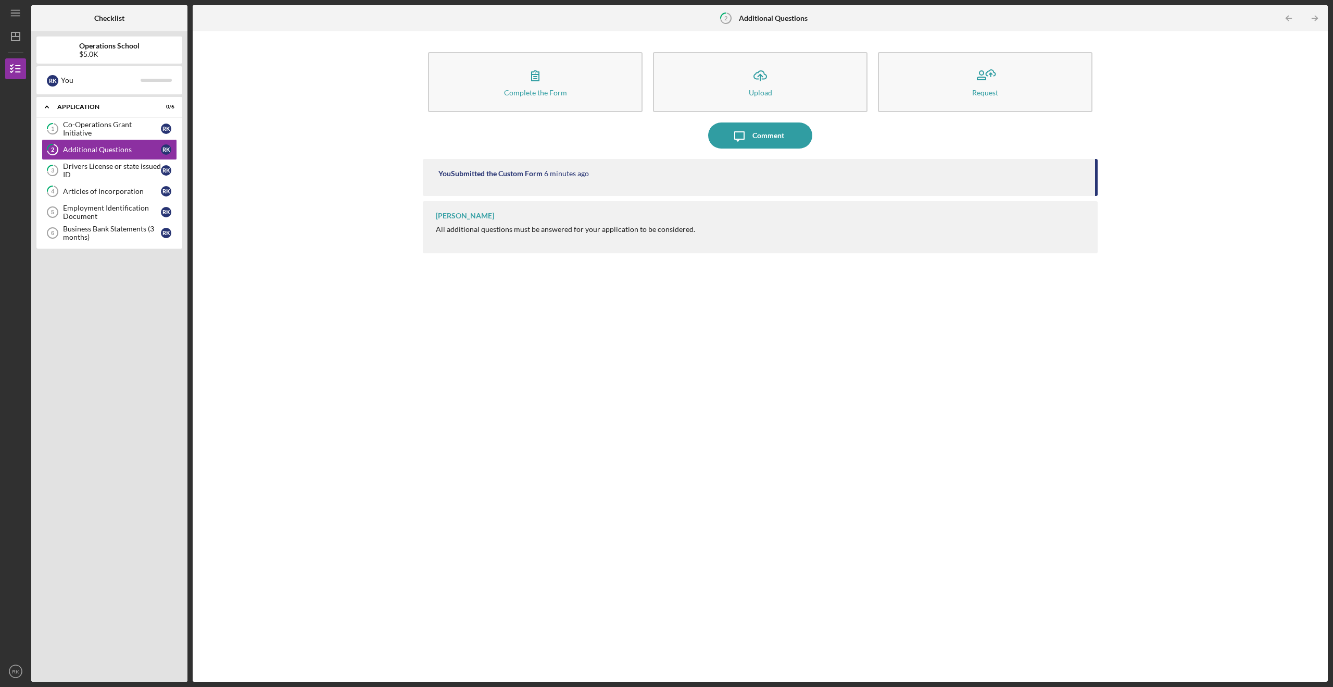
click at [467, 214] on div "[PERSON_NAME]" at bounding box center [465, 215] width 58 height 8
click at [95, 109] on div "Application" at bounding box center [113, 107] width 112 height 6
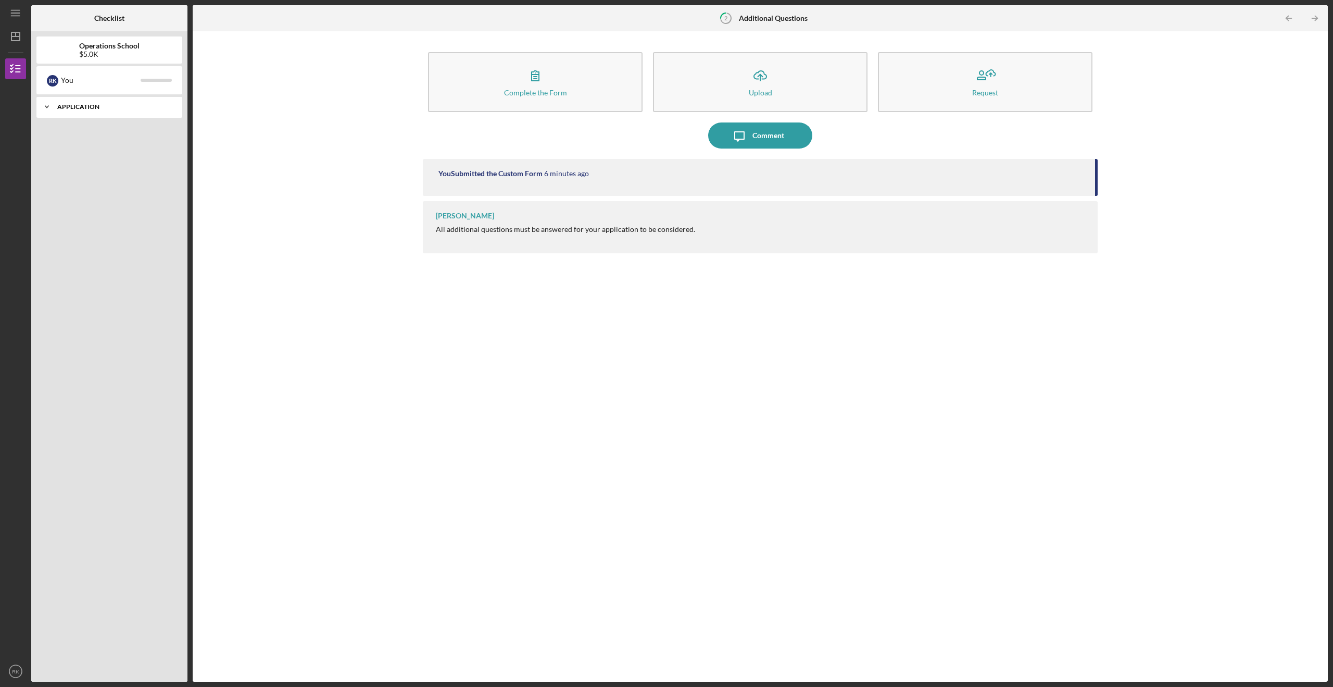
click at [94, 109] on div "Application" at bounding box center [113, 107] width 112 height 6
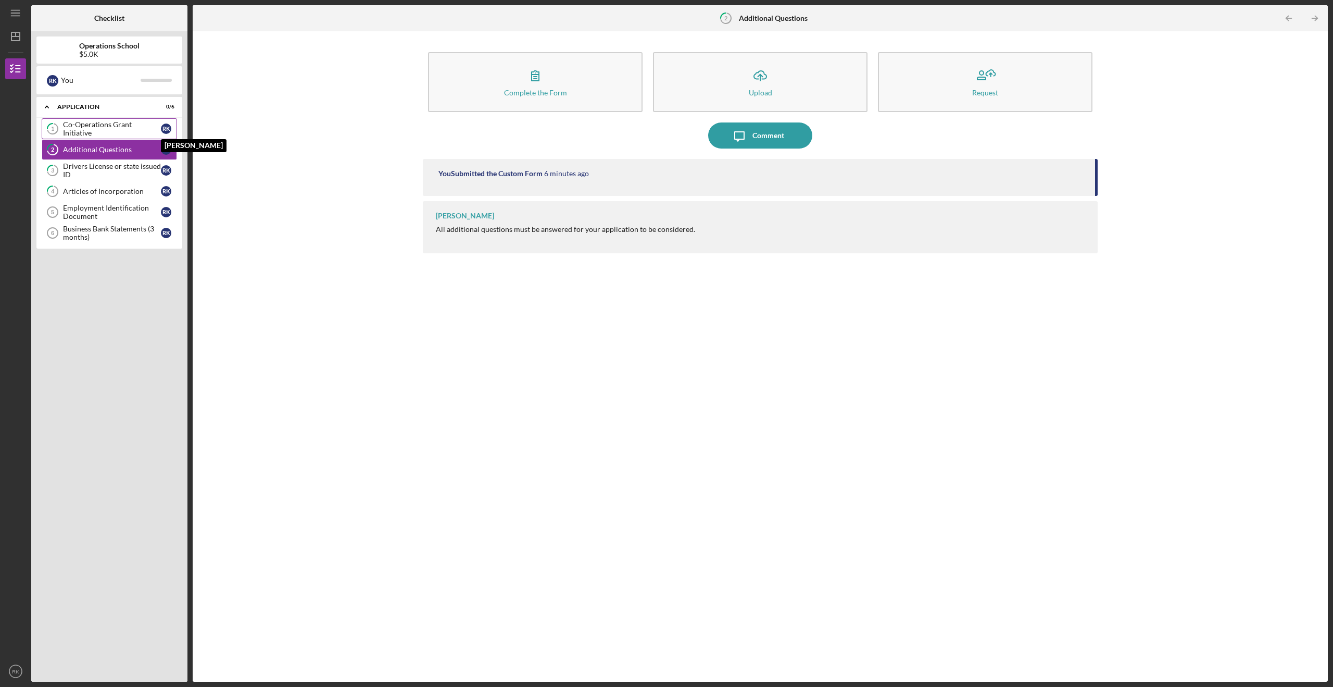
click at [162, 130] on div "R K" at bounding box center [166, 128] width 10 height 10
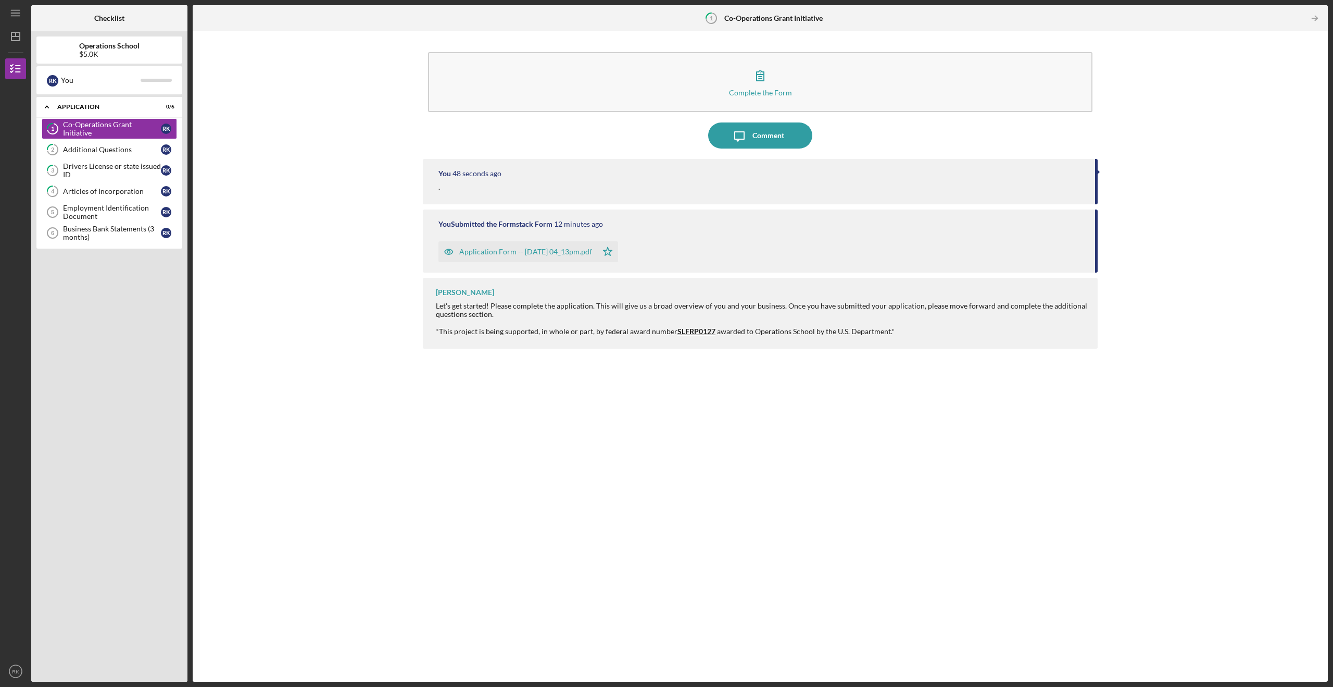
click at [850, 189] on div "." at bounding box center [762, 187] width 646 height 8
drag, startPoint x: 999, startPoint y: 236, endPoint x: 913, endPoint y: 221, distance: 86.8
click at [850, 235] on div "You Submitted the Formstack Form 12 minutes ago Application Form -- [DATE] 04_1…" at bounding box center [760, 240] width 675 height 63
click at [97, 154] on link "2 Additional Questions R K" at bounding box center [109, 149] width 135 height 21
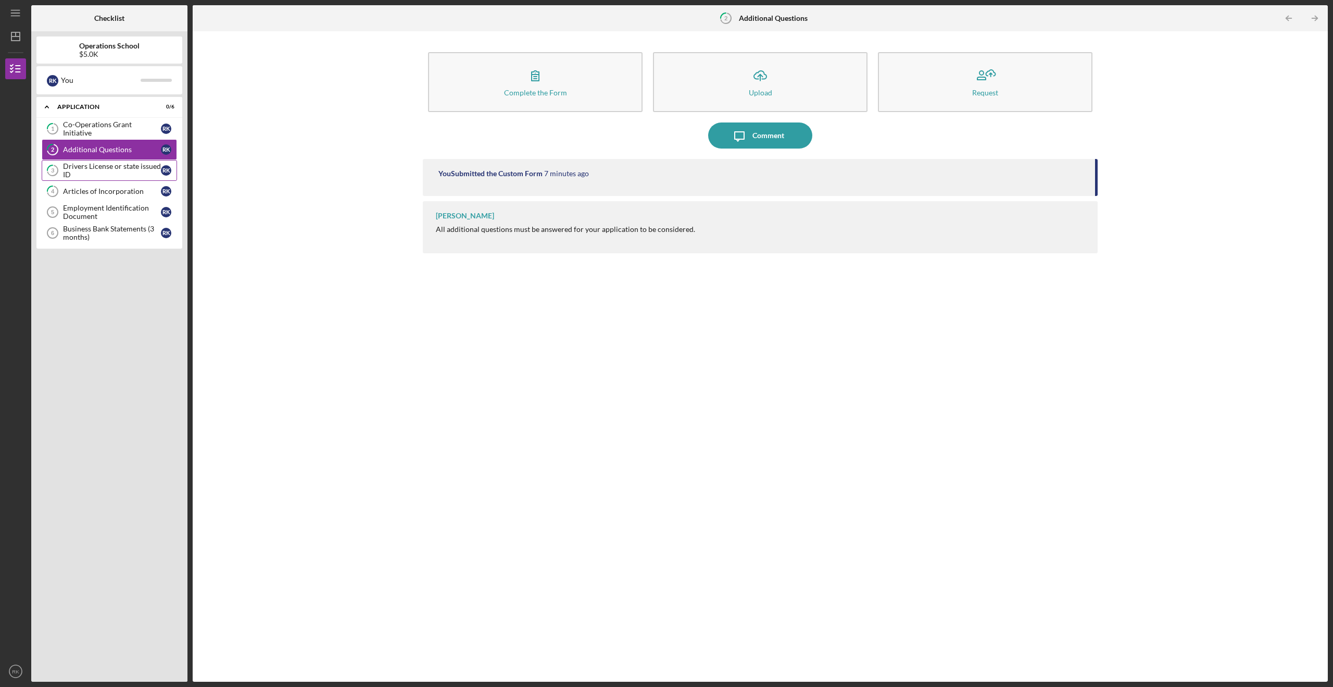
click at [115, 174] on div "Drivers License or state issued ID" at bounding box center [112, 170] width 98 height 17
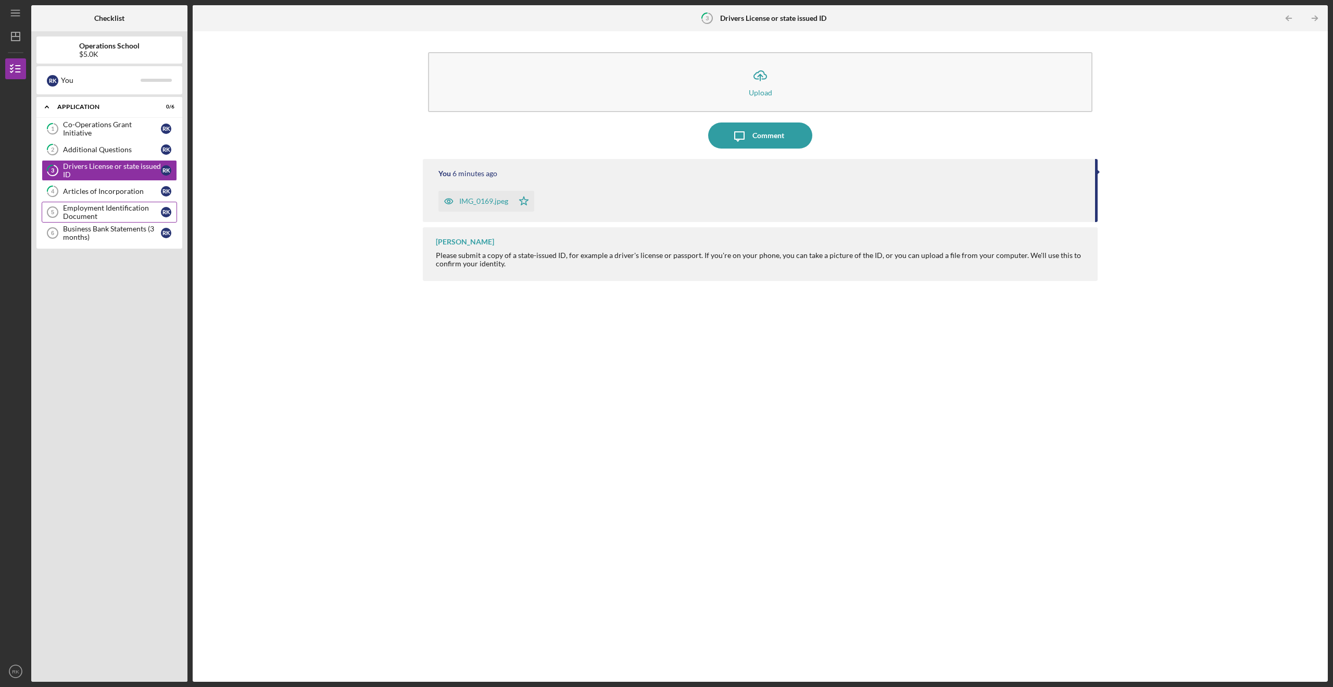
click at [111, 204] on div "Employment Identification Document" at bounding box center [112, 212] width 98 height 17
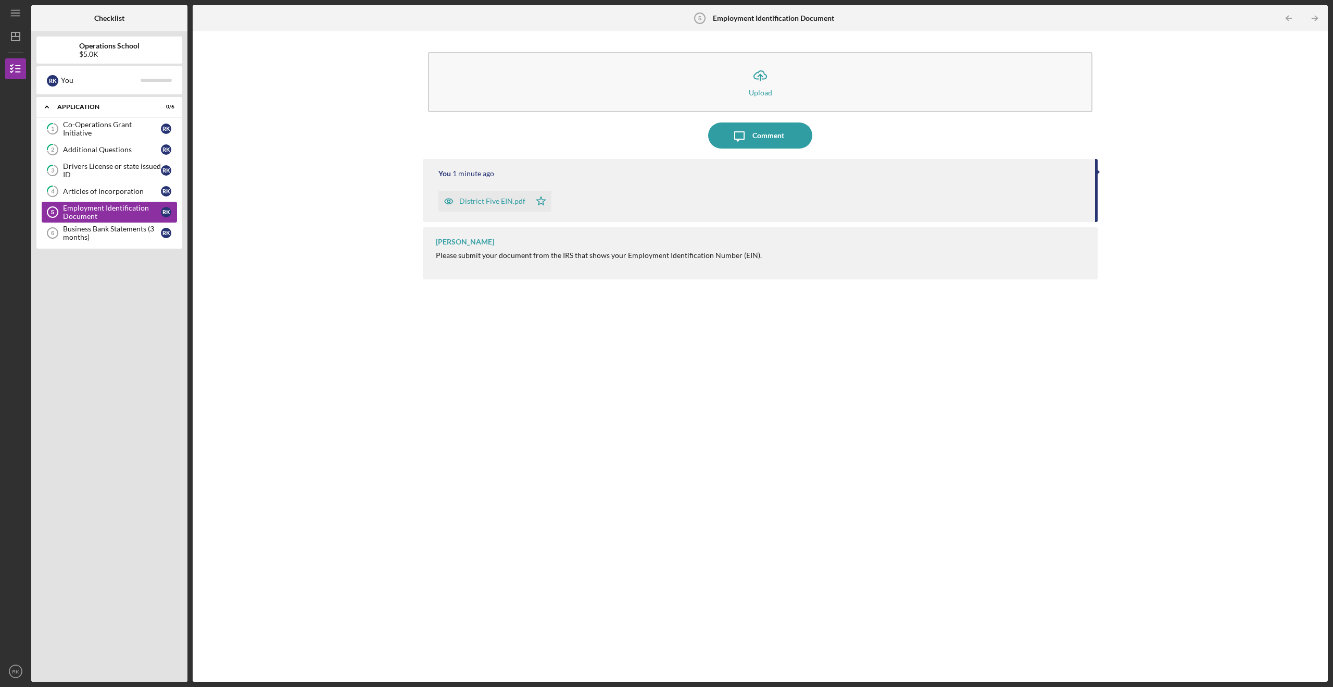
click at [113, 218] on div "Employment Identification Document" at bounding box center [112, 212] width 98 height 17
click at [116, 198] on link "4 Articles of Incorporation R K" at bounding box center [109, 191] width 135 height 21
click at [109, 229] on div "Business Bank Statements (3 months)" at bounding box center [112, 233] width 98 height 17
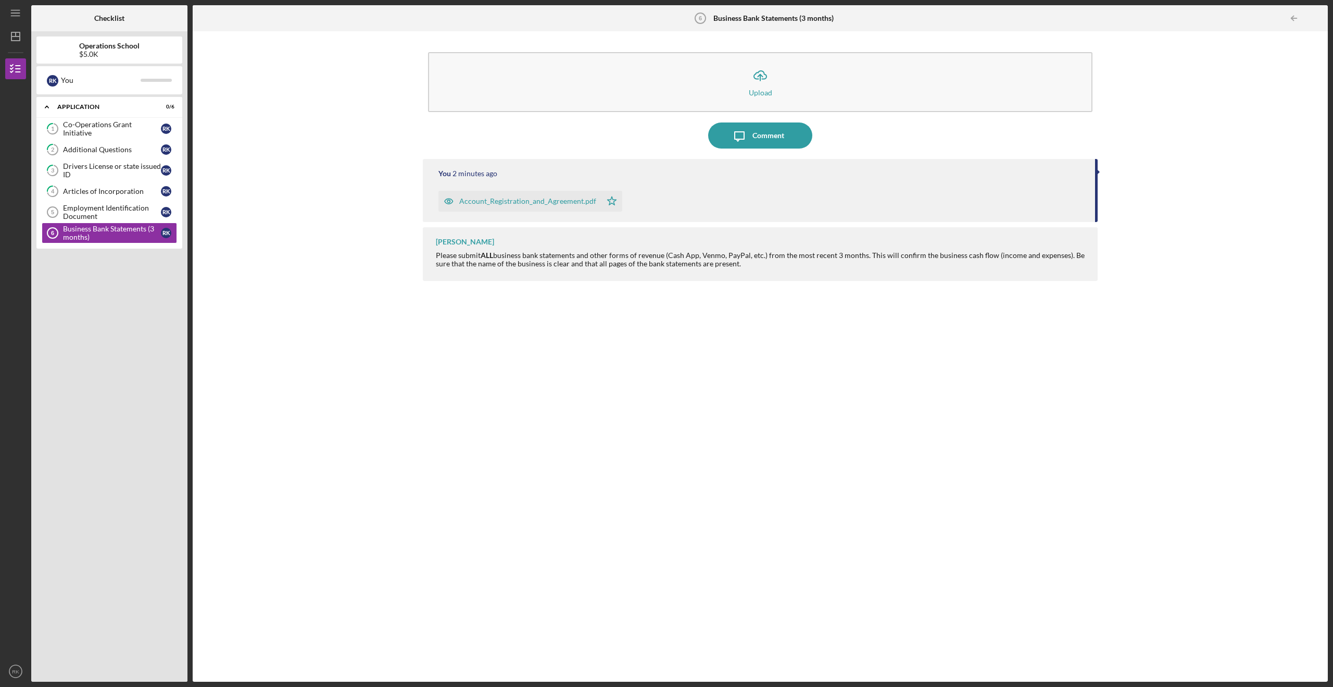
click at [771, 19] on b "Business Bank Statements (3 months)" at bounding box center [774, 18] width 120 height 8
click at [48, 77] on div "R K" at bounding box center [52, 80] width 11 height 18
click at [11, 71] on icon "button" at bounding box center [16, 69] width 26 height 26
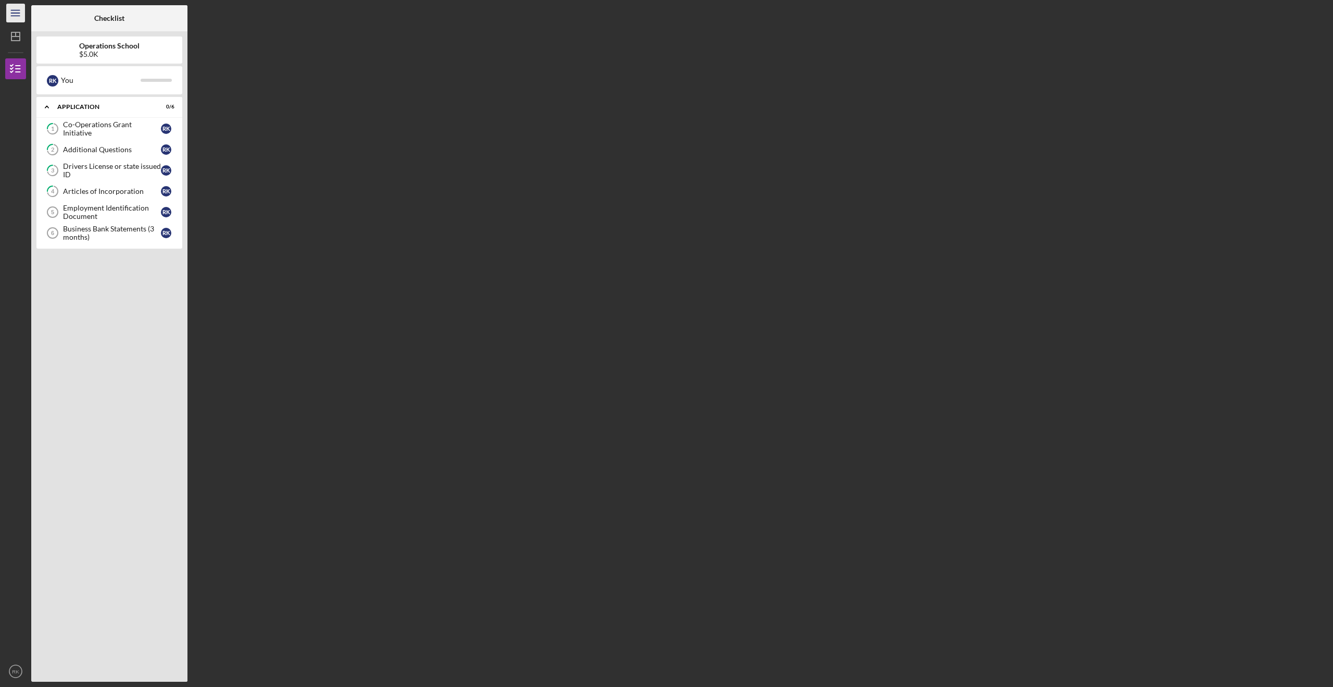
click at [17, 11] on icon "Icon/Menu" at bounding box center [15, 13] width 23 height 23
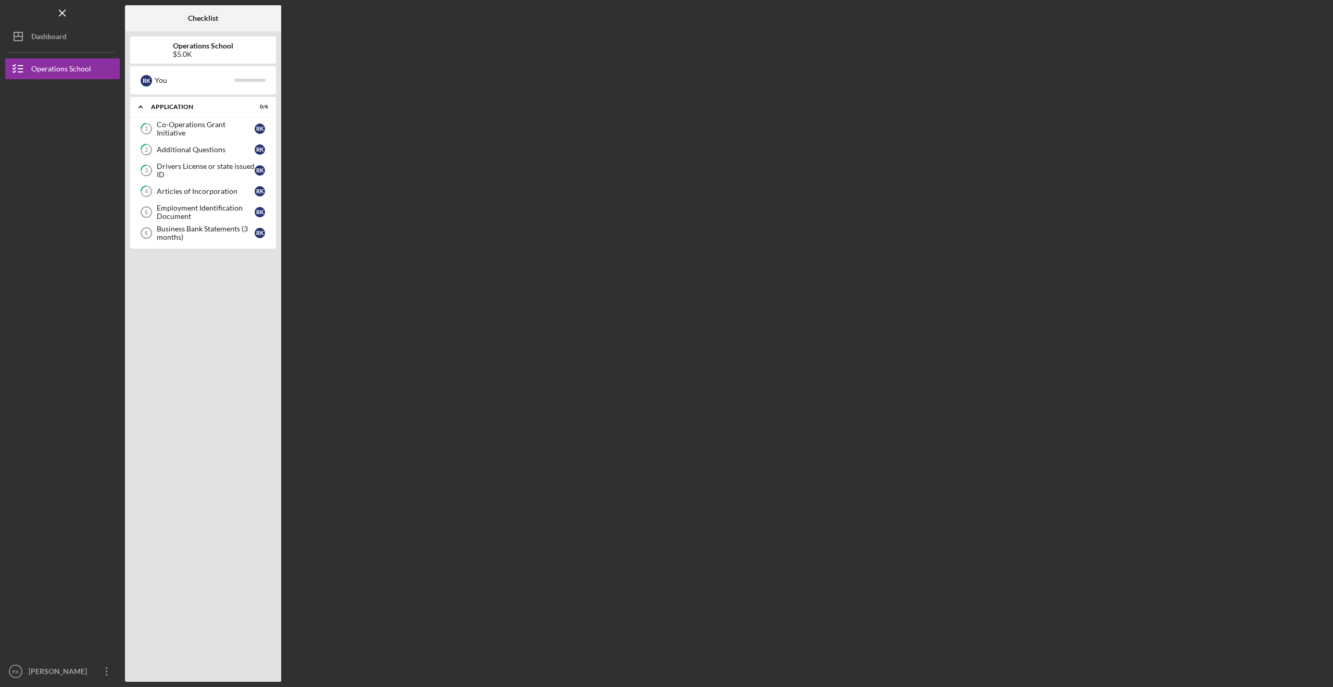
click at [17, 11] on div "Logo-Reversed Created with Sketch. Icon/Menu Close" at bounding box center [62, 13] width 115 height 26
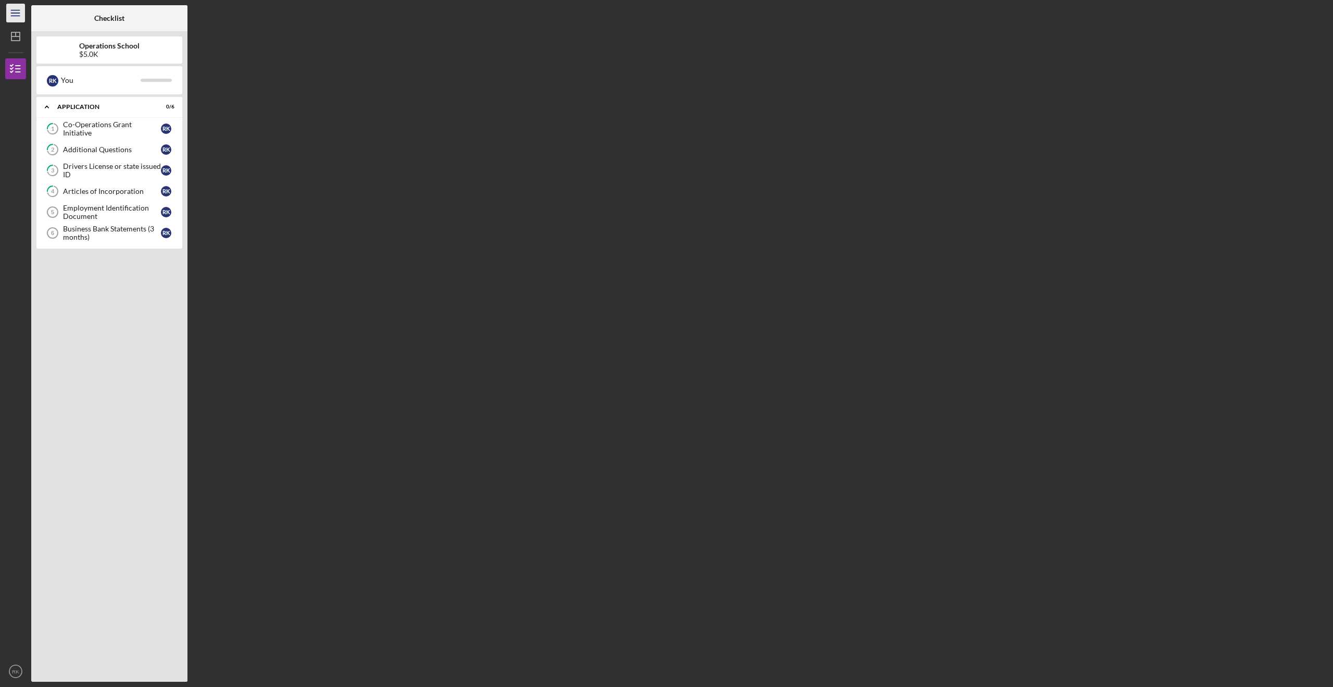
click at [17, 11] on icon "Icon/Menu" at bounding box center [15, 13] width 23 height 23
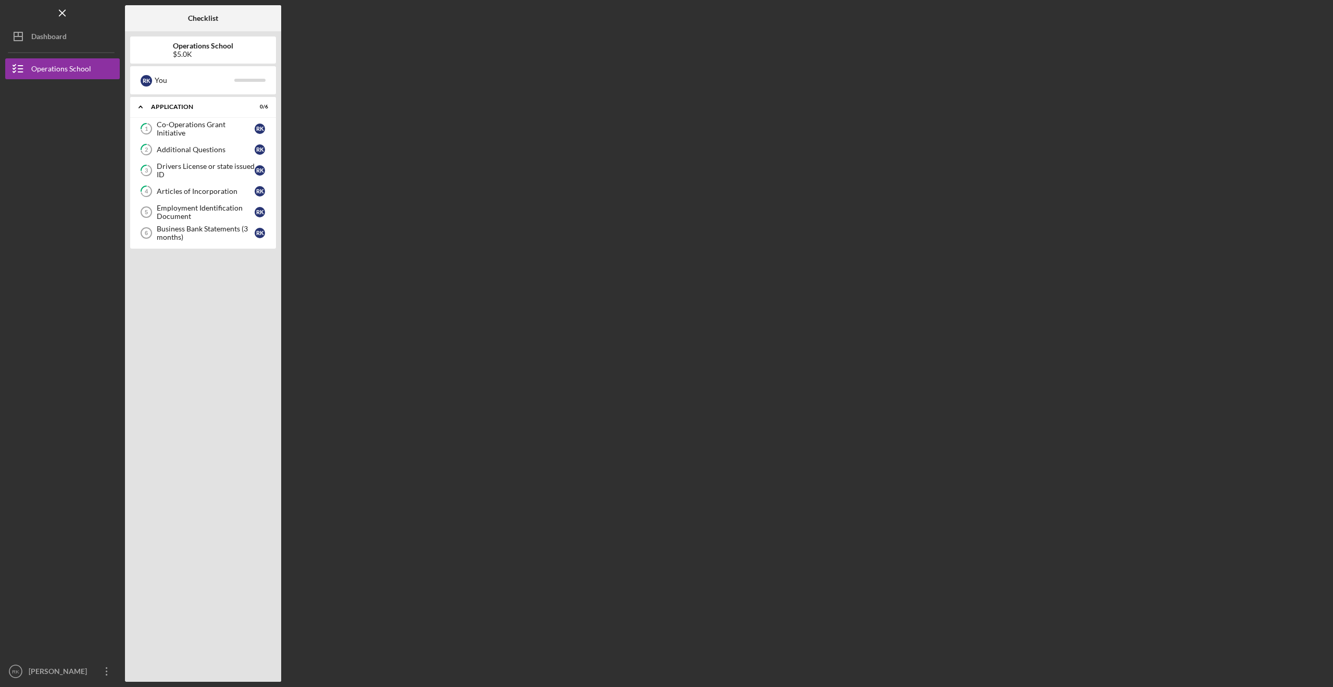
click at [17, 11] on div "Logo-Reversed Created with Sketch. Icon/Menu Close" at bounding box center [62, 13] width 115 height 26
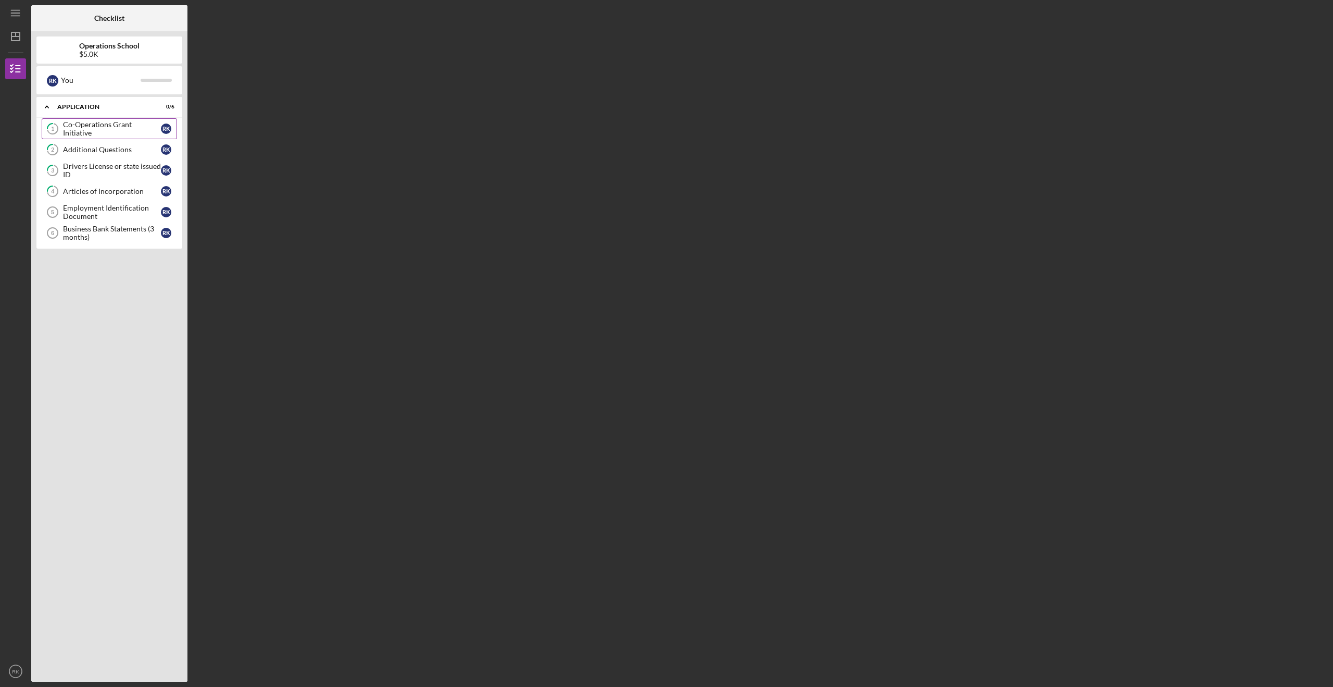
click at [94, 129] on div "Co-Operations Grant Initiative" at bounding box center [112, 128] width 98 height 17
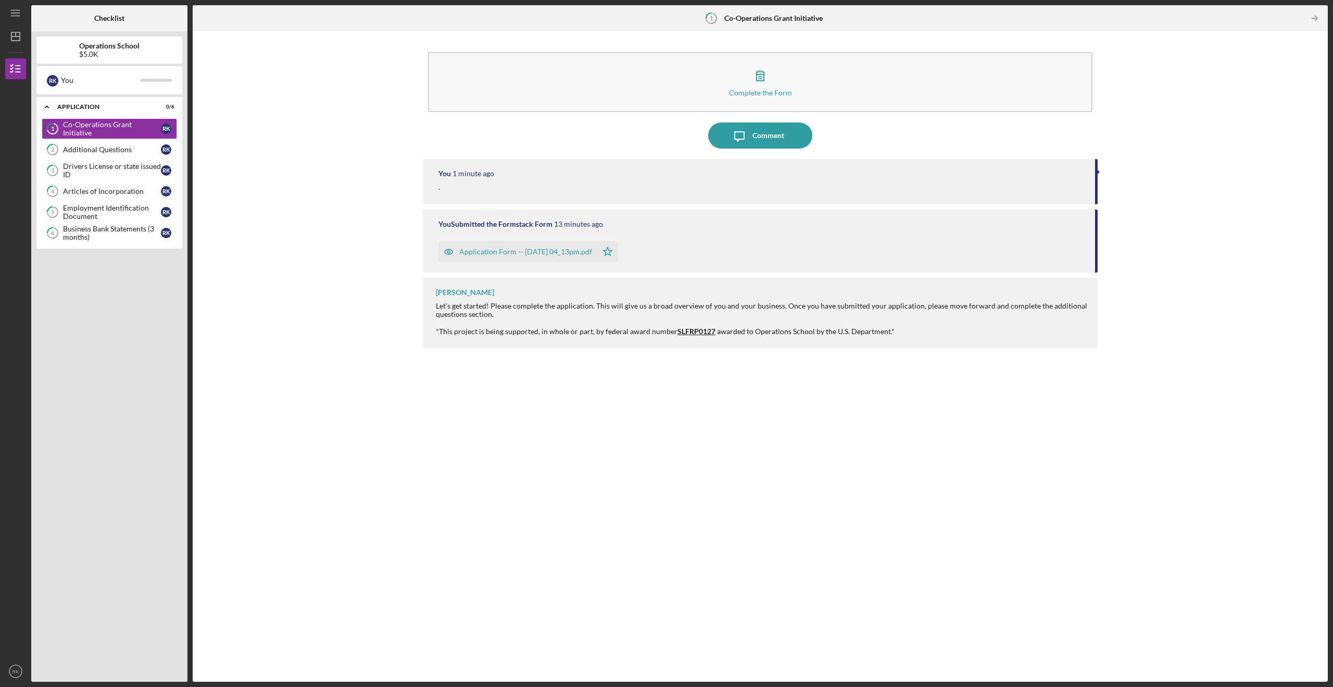
click at [551, 248] on div "Application Form -- [DATE] 04_13pm.pdf" at bounding box center [525, 251] width 133 height 8
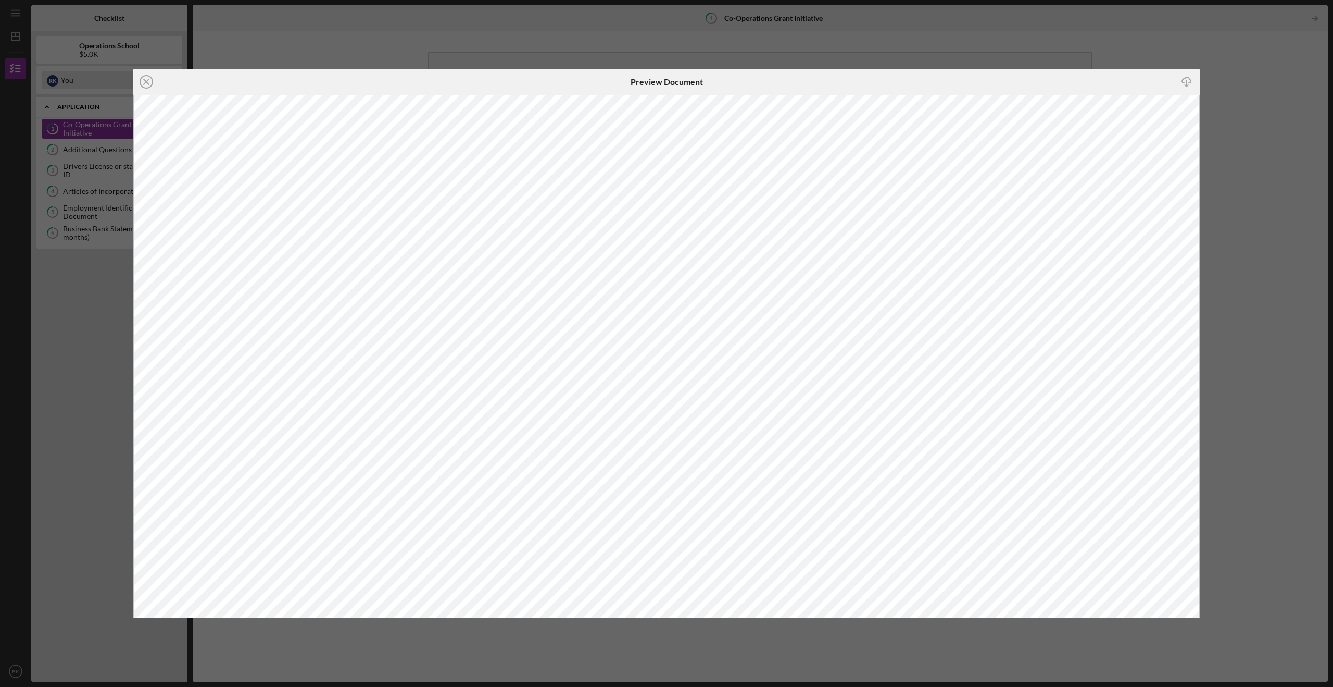
click at [144, 80] on icon "Icon/Close" at bounding box center [146, 82] width 26 height 26
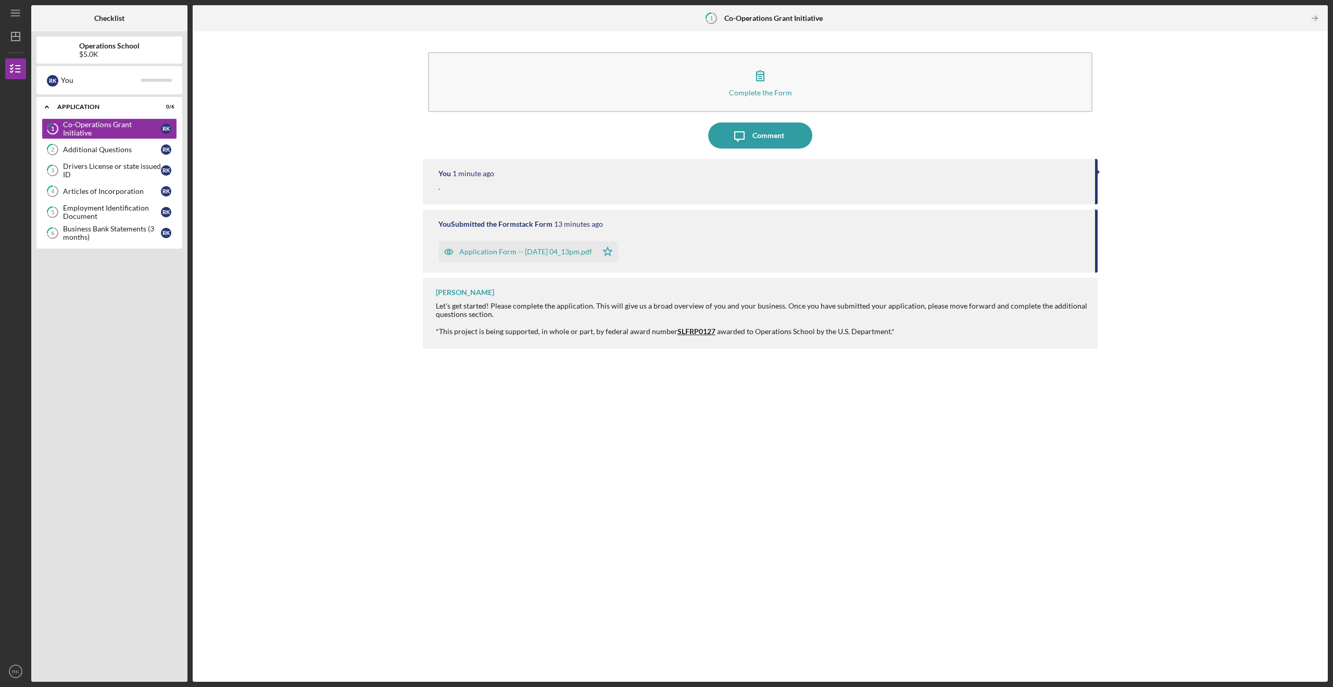
click at [613, 251] on polygon "button" at bounding box center [608, 251] width 9 height 8
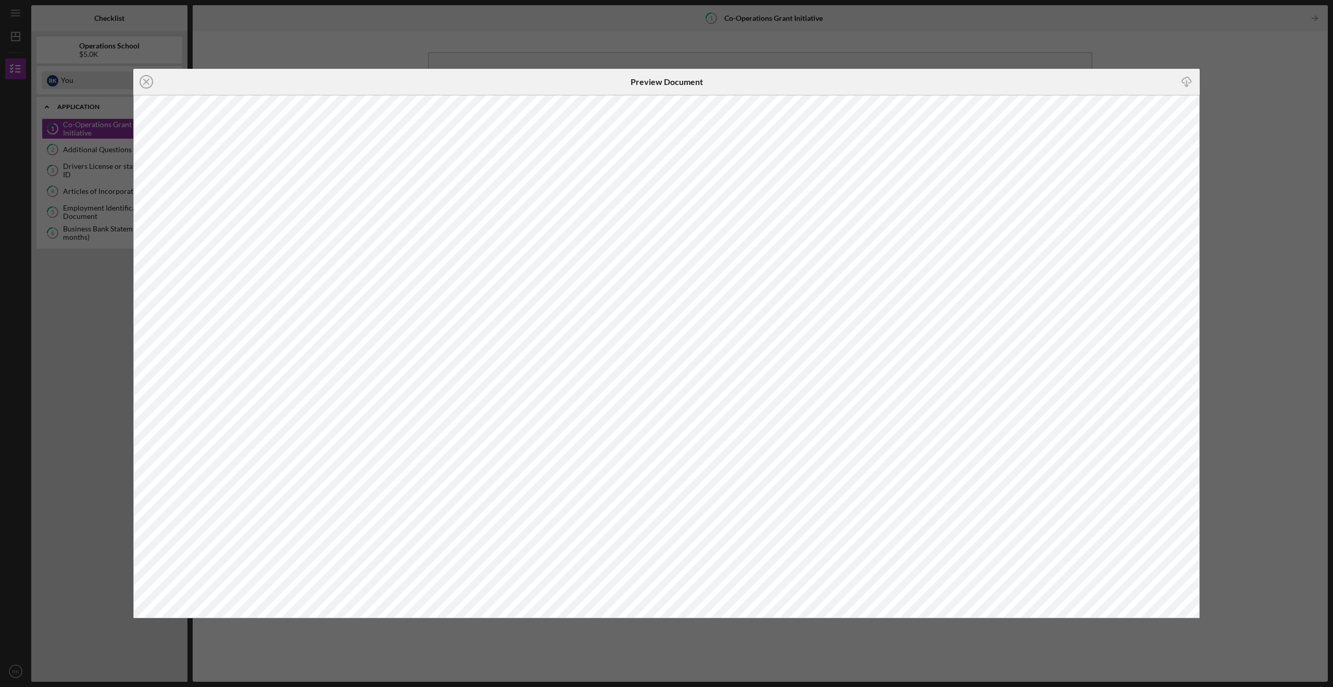
click at [147, 84] on icon "Icon/Close" at bounding box center [146, 82] width 26 height 26
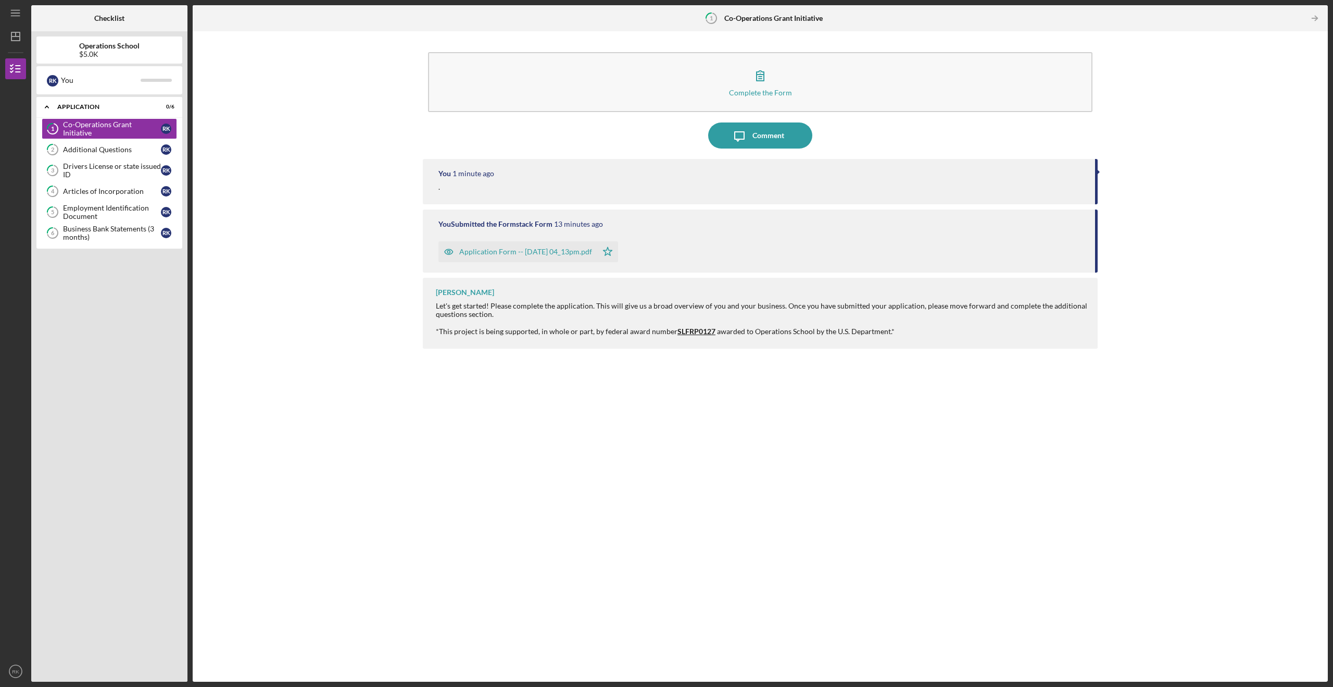
click at [539, 223] on div "You Submitted the Formstack Form" at bounding box center [496, 224] width 114 height 8
click at [702, 332] on span "SLFRP0127" at bounding box center [697, 331] width 38 height 9
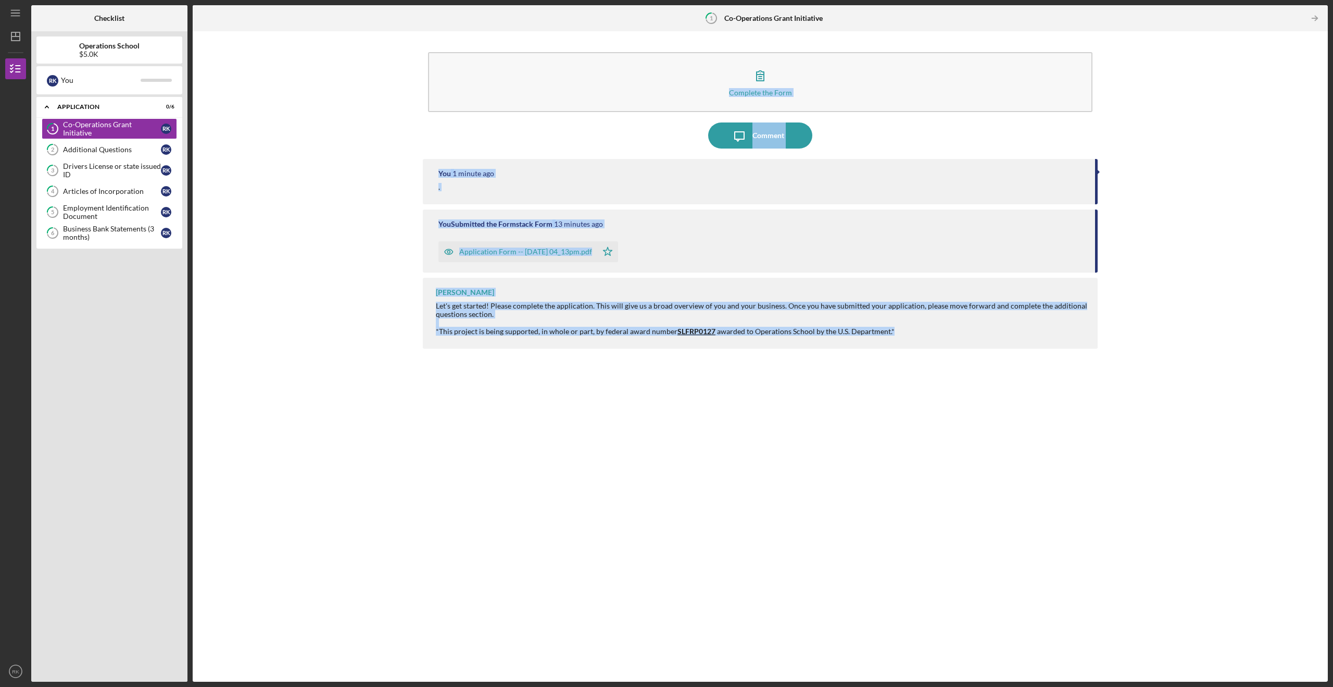
drag, startPoint x: 370, startPoint y: 36, endPoint x: 209, endPoint y: 221, distance: 245.5
click at [442, 616] on div "Complete the Form Form Icon/Message Comment You 1 minute ago . You Submitted th…" at bounding box center [760, 356] width 1125 height 640
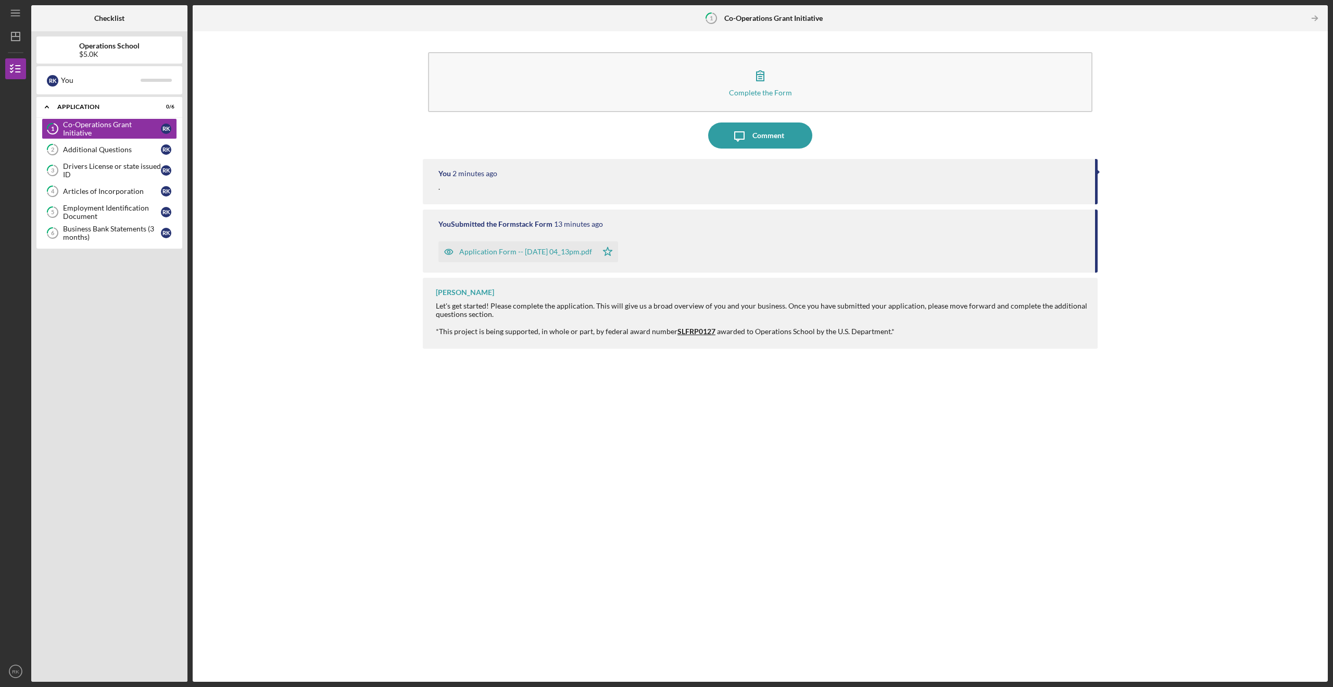
click at [90, 56] on div "$5.0K" at bounding box center [109, 54] width 60 height 8
click at [118, 19] on b "Checklist" at bounding box center [109, 18] width 30 height 8
click at [21, 15] on icon "Icon/Menu" at bounding box center [15, 13] width 23 height 23
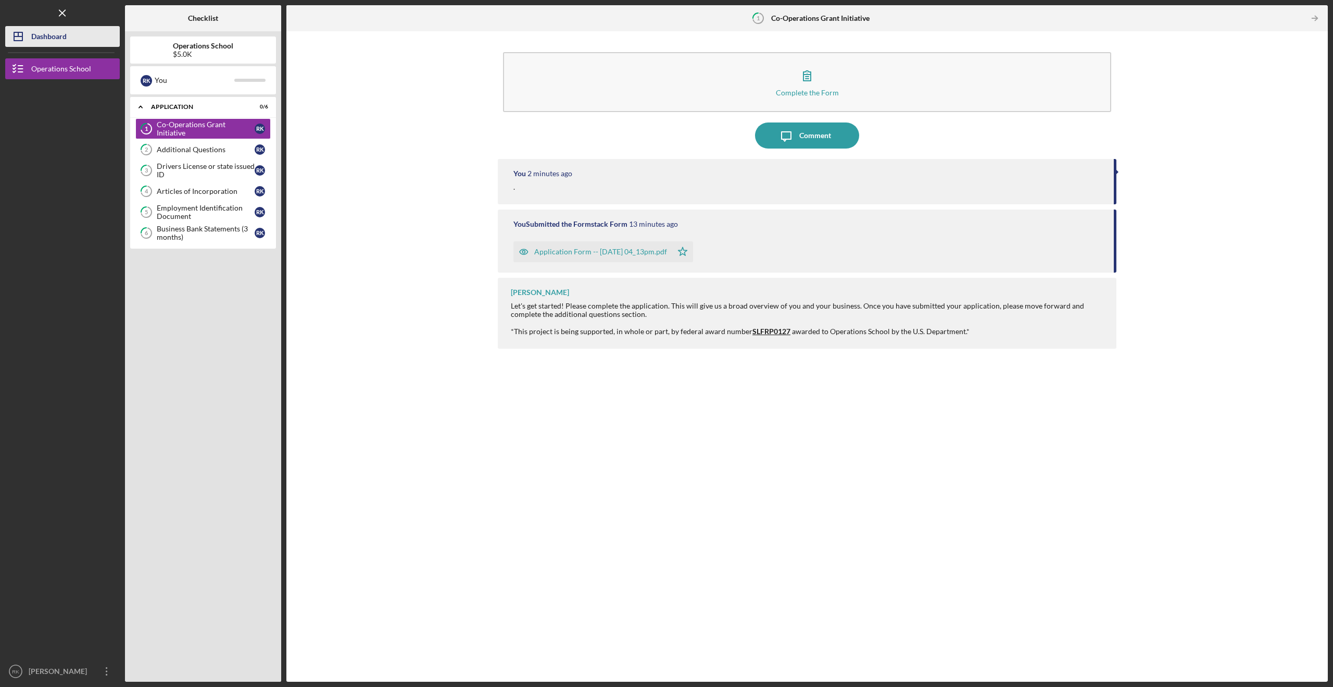
click at [32, 35] on div "Dashboard" at bounding box center [48, 37] width 35 height 23
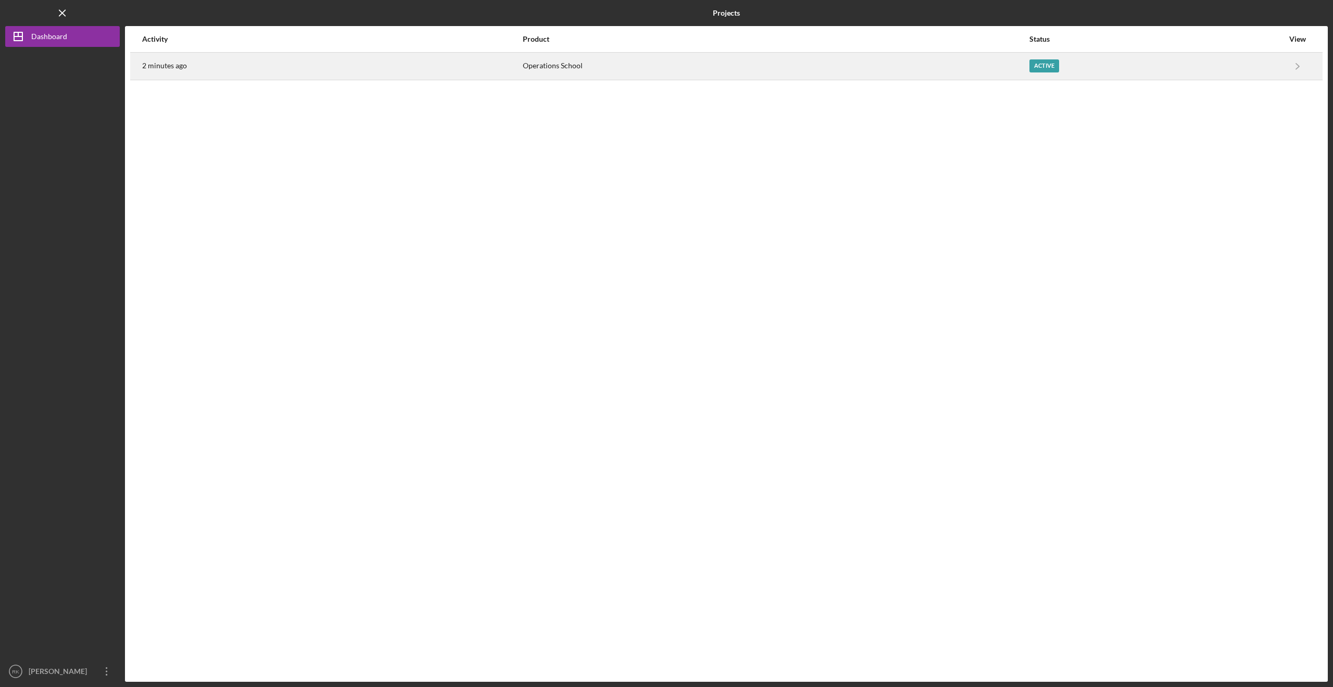
click at [571, 71] on div "Operations School" at bounding box center [775, 66] width 505 height 26
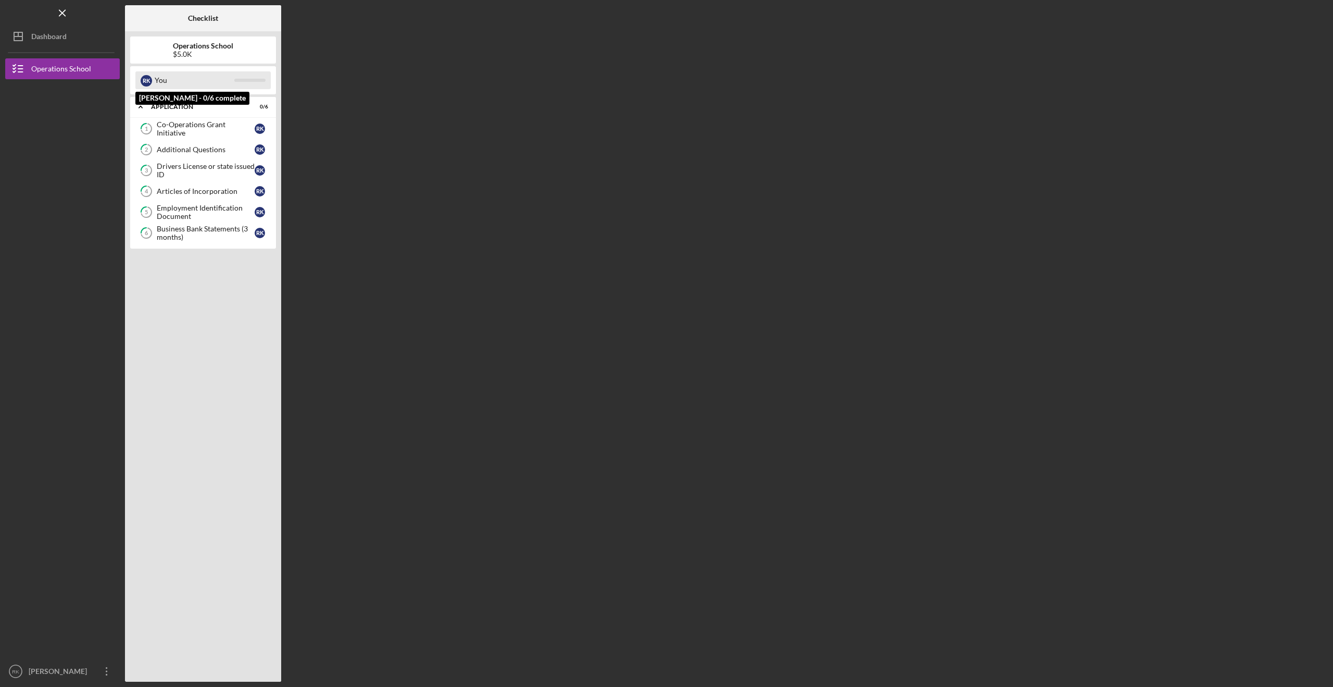
drag, startPoint x: 254, startPoint y: 80, endPoint x: 246, endPoint y: 77, distance: 8.7
click at [250, 78] on div "R K You" at bounding box center [202, 80] width 135 height 18
drag, startPoint x: 152, startPoint y: 78, endPoint x: 174, endPoint y: 67, distance: 24.7
click at [152, 78] on div "R K You" at bounding box center [202, 80] width 135 height 18
click at [46, 36] on div "Dashboard" at bounding box center [48, 37] width 35 height 23
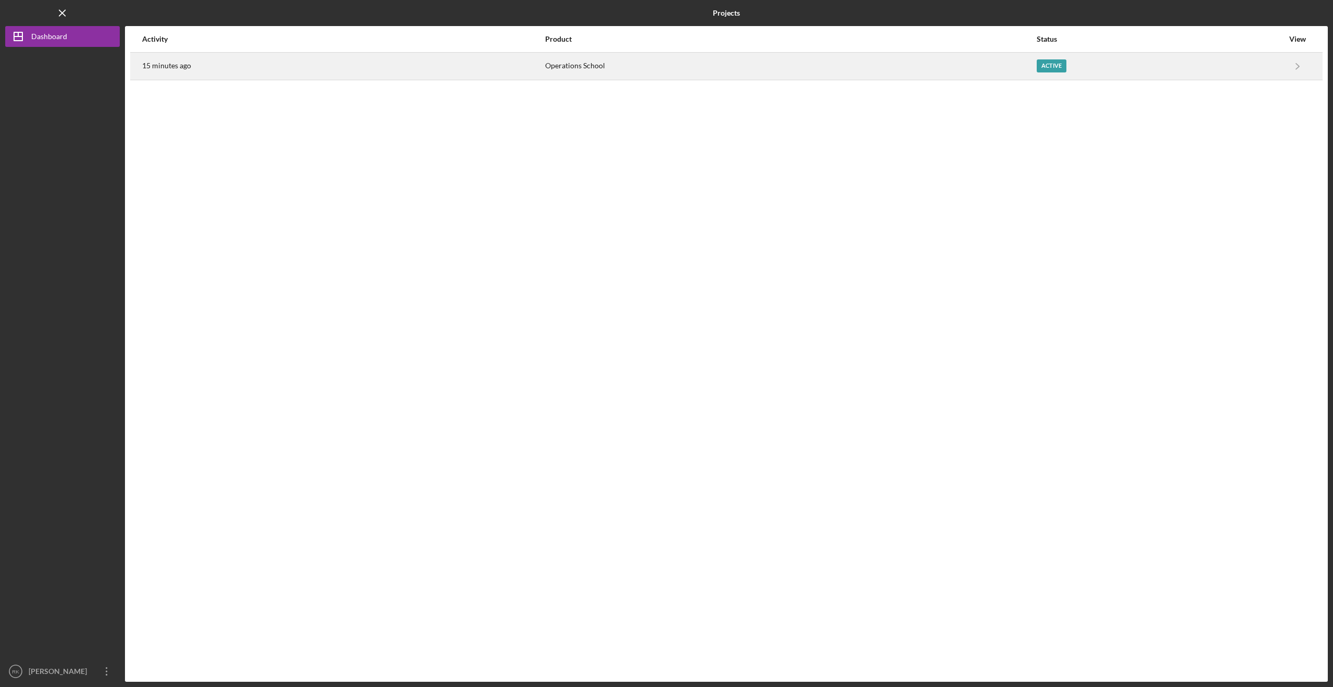
click at [1051, 71] on div "Active" at bounding box center [1052, 65] width 30 height 13
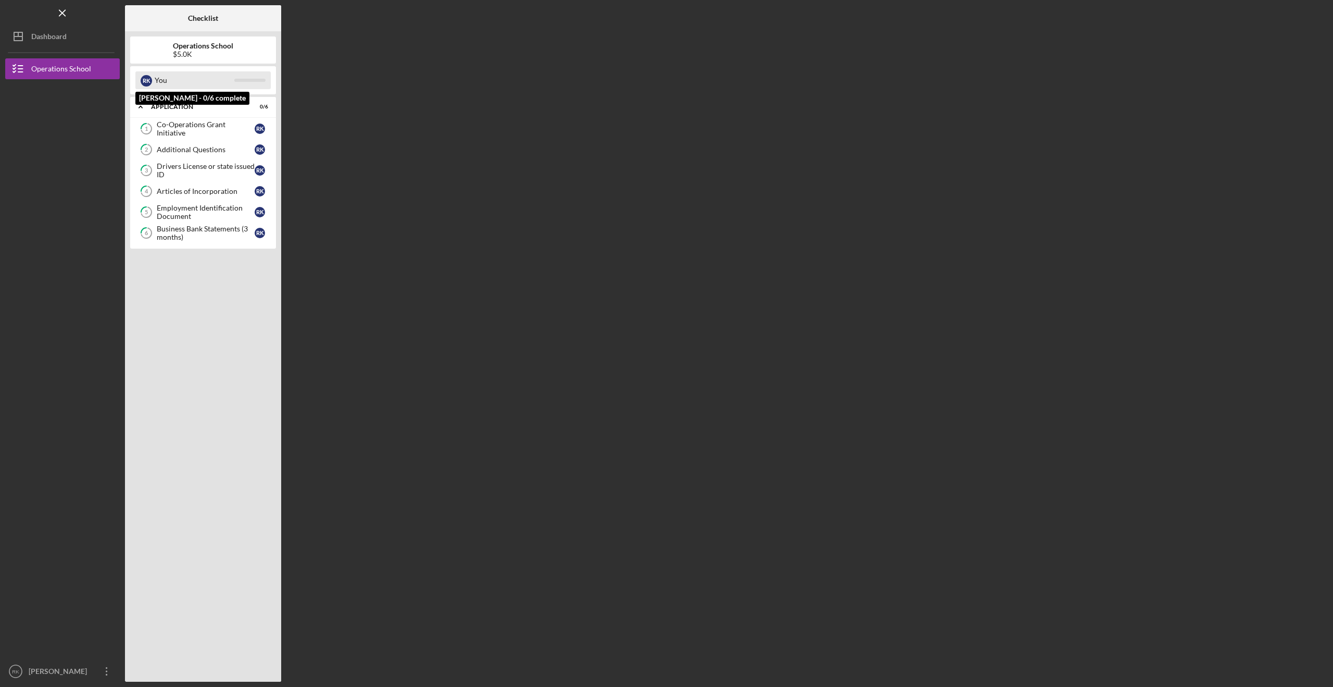
click at [162, 84] on div "You" at bounding box center [195, 80] width 80 height 18
click at [148, 81] on div "R K" at bounding box center [146, 80] width 11 height 11
click at [256, 79] on div at bounding box center [249, 80] width 31 height 3
drag, startPoint x: 257, startPoint y: 79, endPoint x: 257, endPoint y: 100, distance: 21.4
click at [256, 82] on div "R K You" at bounding box center [202, 80] width 135 height 18
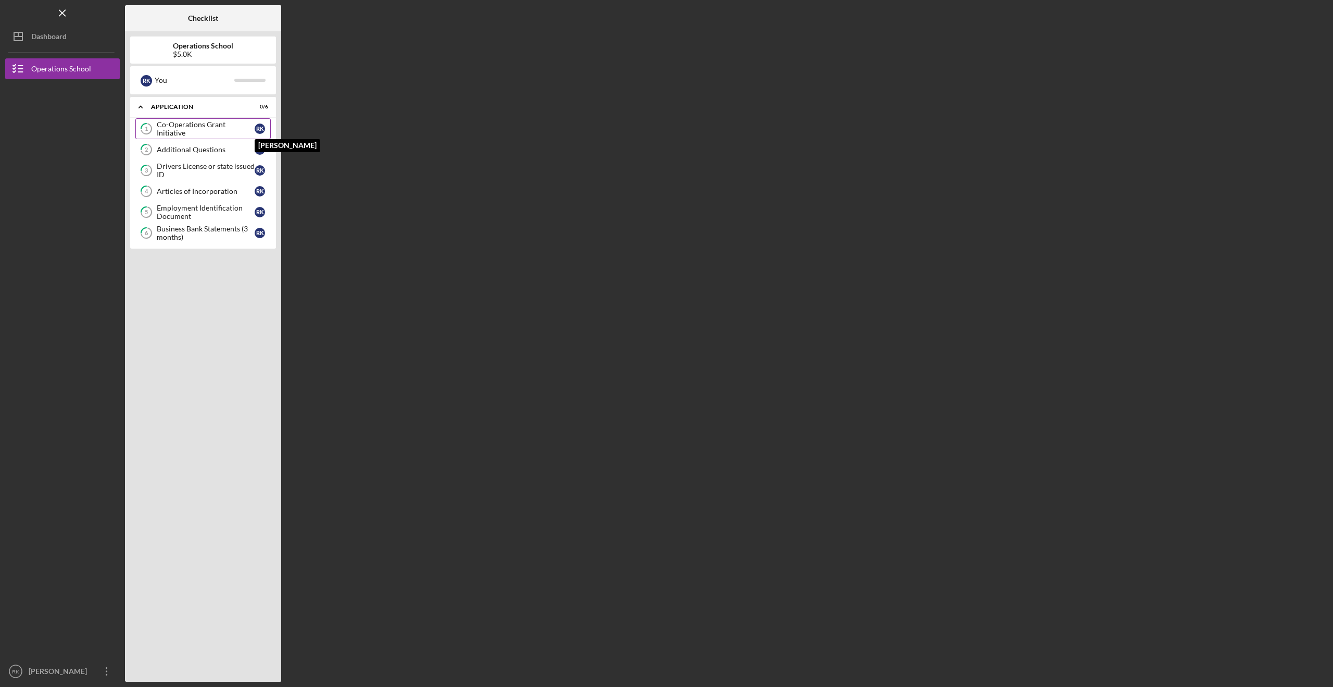
click at [259, 123] on div "R K" at bounding box center [260, 128] width 10 height 10
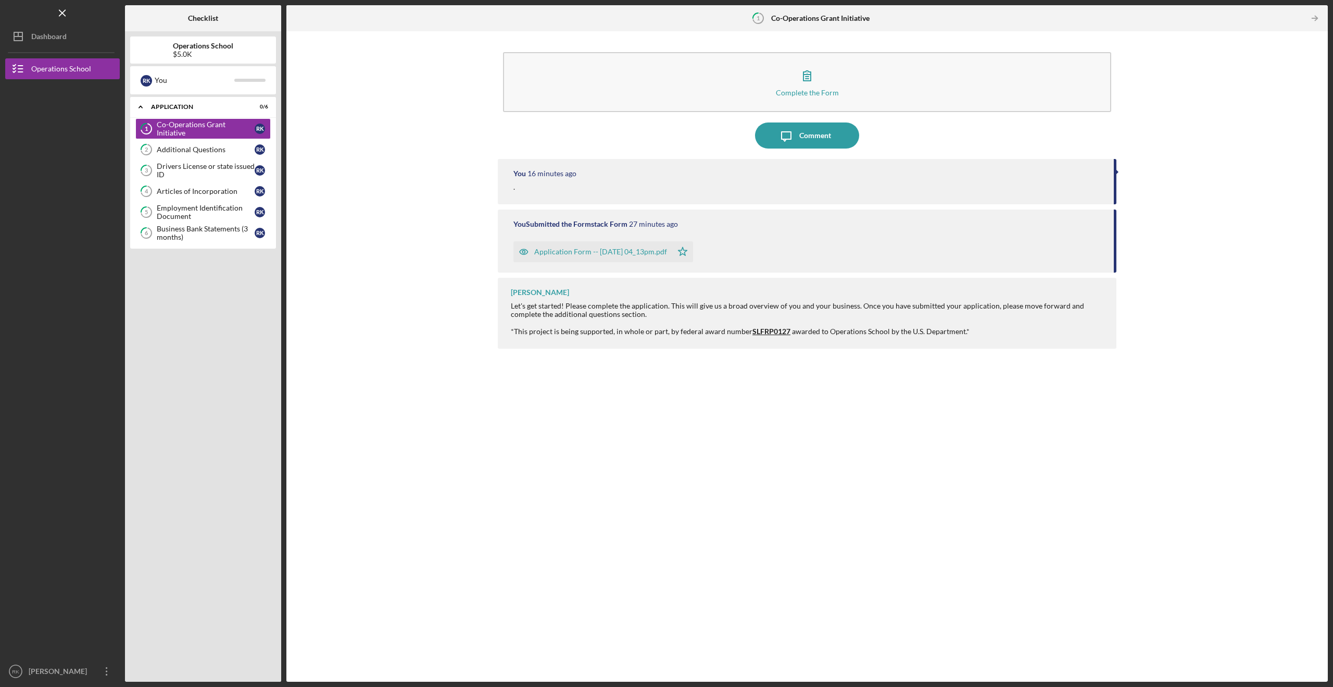
drag, startPoint x: 537, startPoint y: 177, endPoint x: 543, endPoint y: 183, distance: 8.5
click at [538, 177] on time "16 minutes ago" at bounding box center [552, 173] width 49 height 8
click at [535, 297] on div "Tiana Harris Let's get started! Please complete the application. This will give…" at bounding box center [807, 313] width 619 height 70
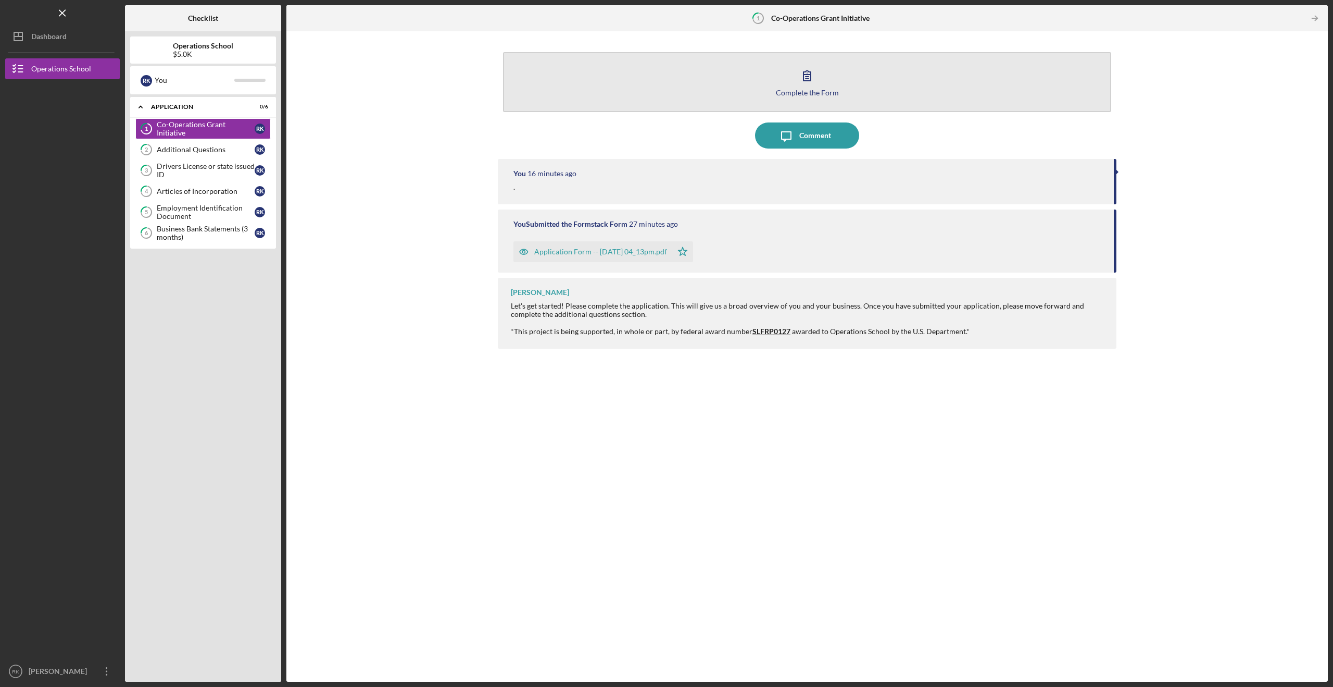
click at [829, 90] on div "Complete the Form" at bounding box center [807, 93] width 63 height 8
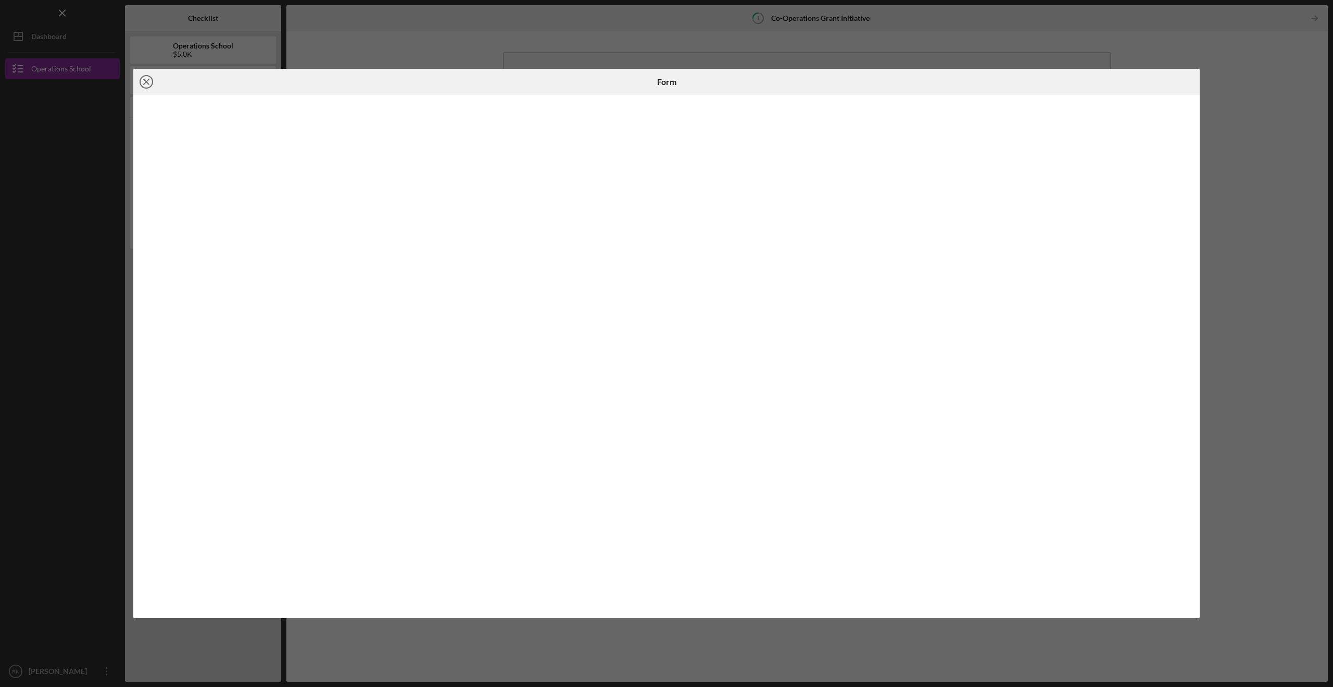
click at [151, 84] on icon "Icon/Close" at bounding box center [146, 82] width 26 height 26
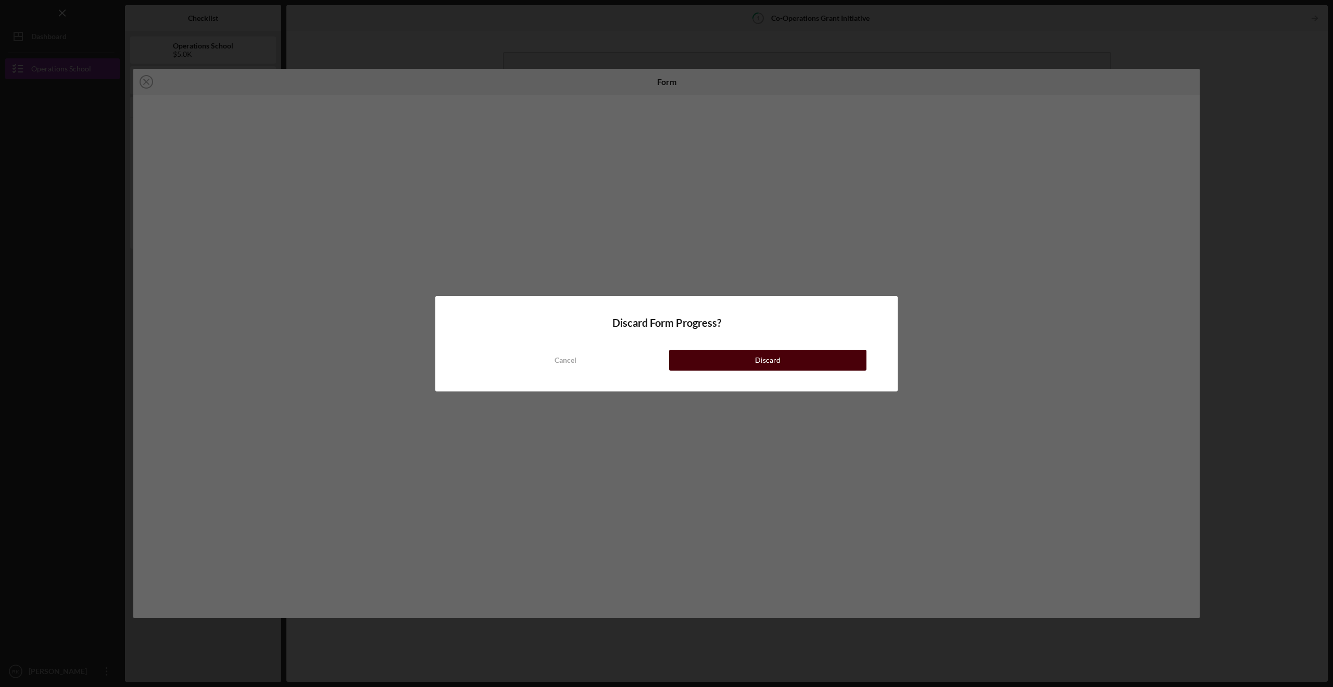
click at [811, 364] on button "Discard" at bounding box center [767, 360] width 197 height 21
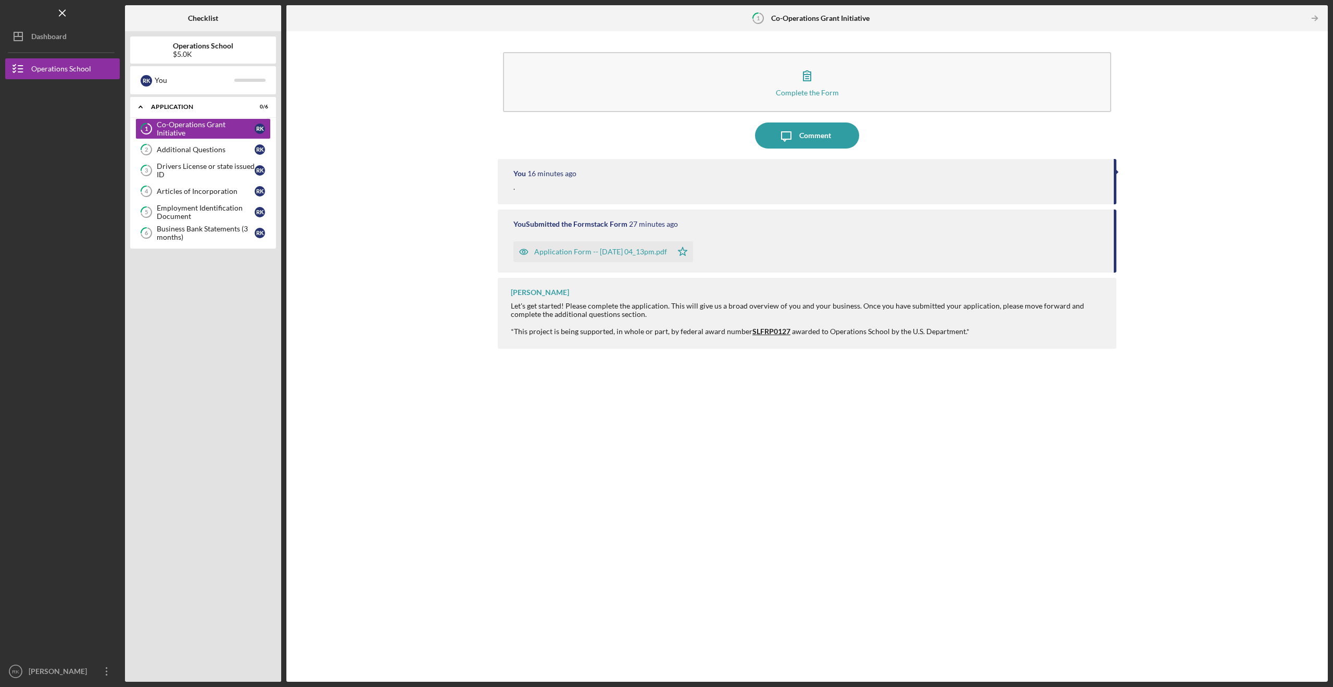
click at [627, 248] on div "Application Form -- [DATE] 04_13pm.pdf" at bounding box center [600, 251] width 133 height 8
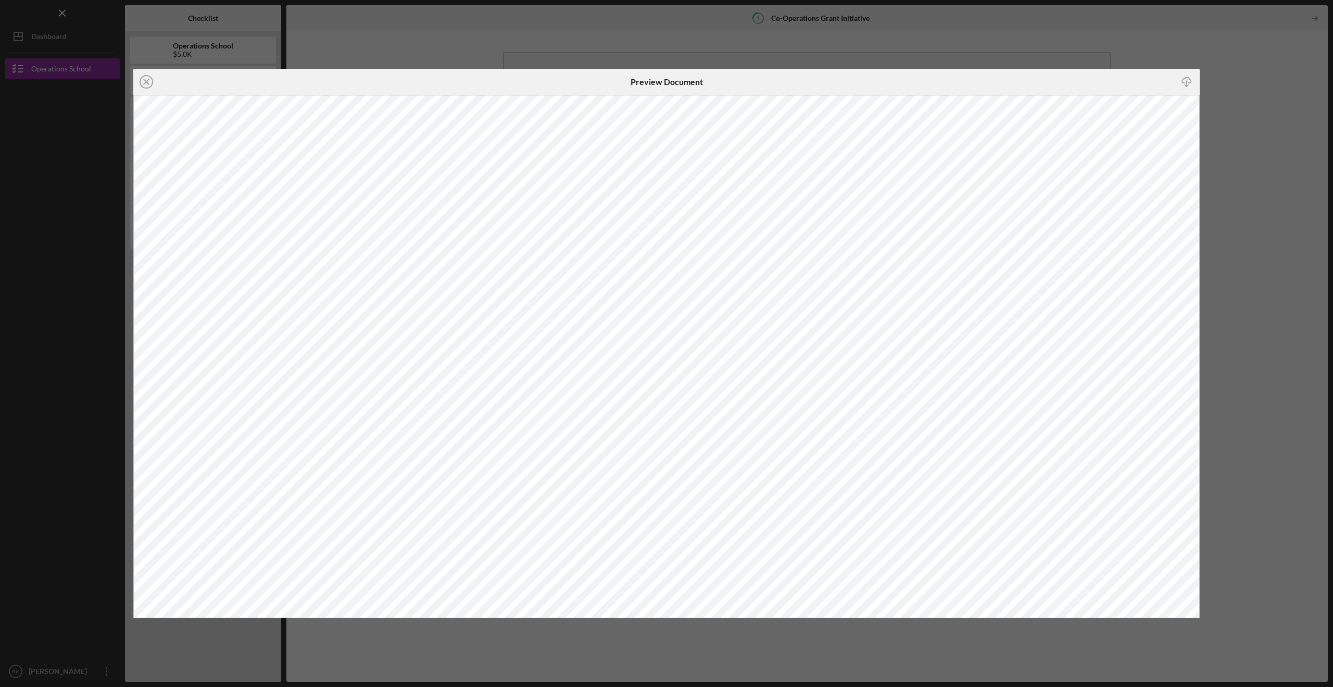
click at [1188, 80] on icon "Icon/Download" at bounding box center [1187, 81] width 23 height 23
click at [147, 82] on icon "Icon/Close" at bounding box center [146, 82] width 26 height 26
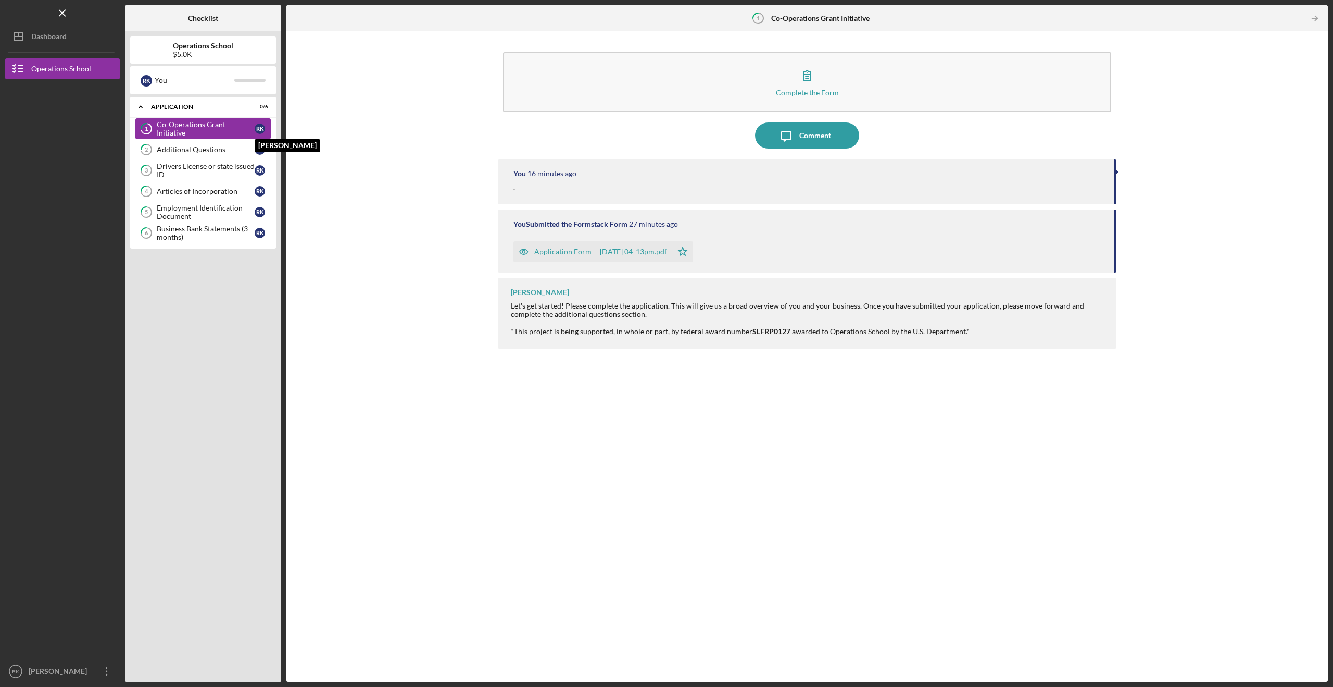
click at [257, 133] on div "R K" at bounding box center [263, 128] width 16 height 10
click at [211, 130] on div "Co-Operations Grant Initiative" at bounding box center [206, 128] width 98 height 17
click at [568, 253] on div "Application Form -- [DATE] 04_13pm.pdf" at bounding box center [600, 251] width 133 height 8
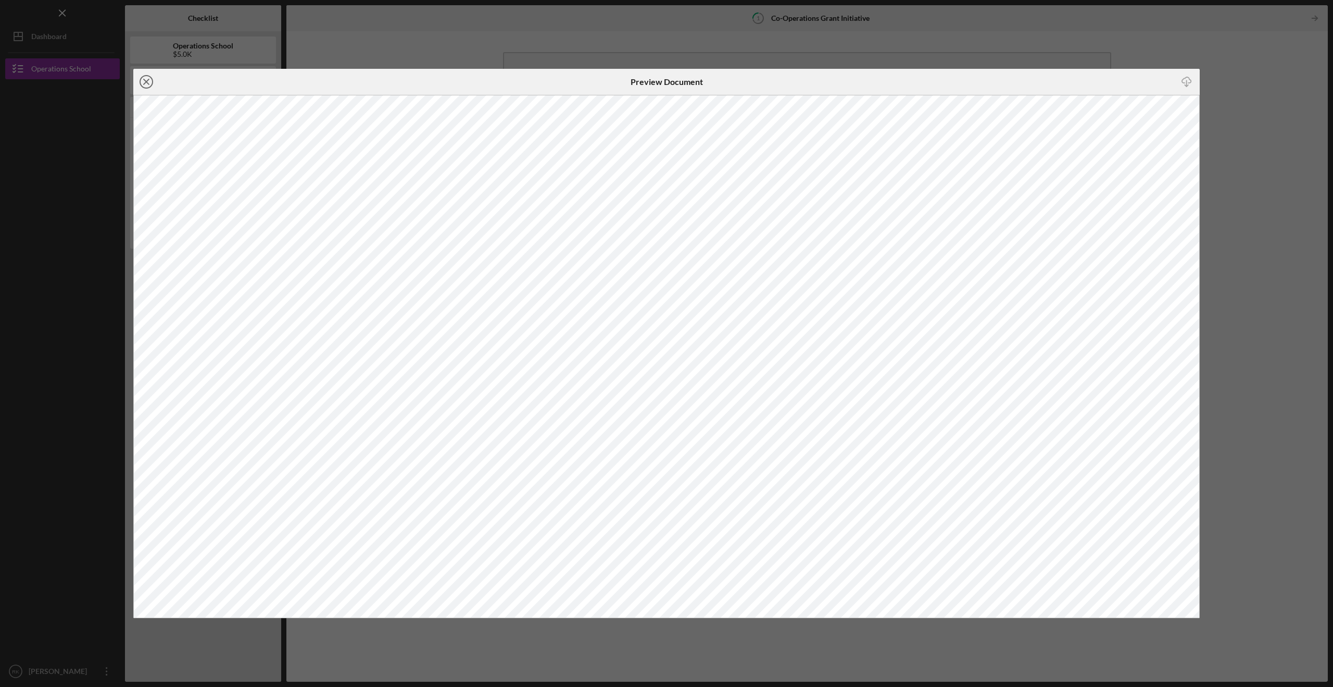
click at [143, 79] on icon "Icon/Close" at bounding box center [146, 82] width 26 height 26
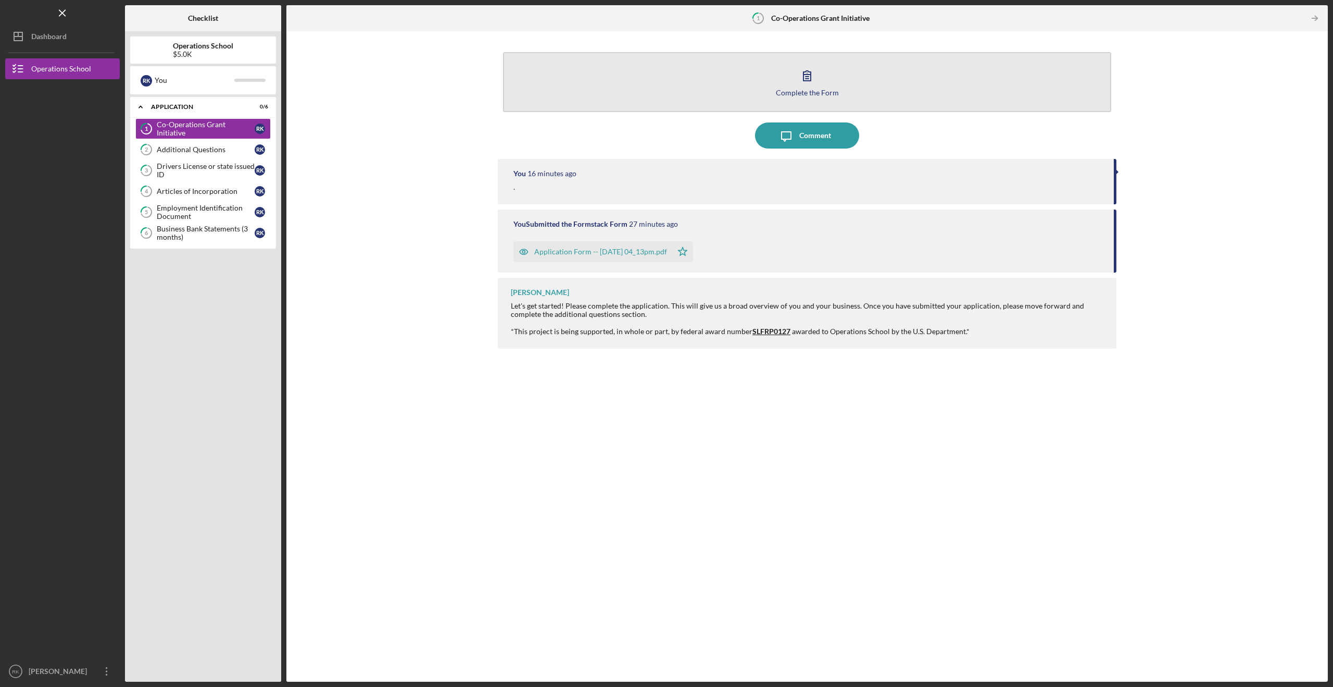
click at [811, 89] on div "Complete the Form" at bounding box center [807, 93] width 63 height 8
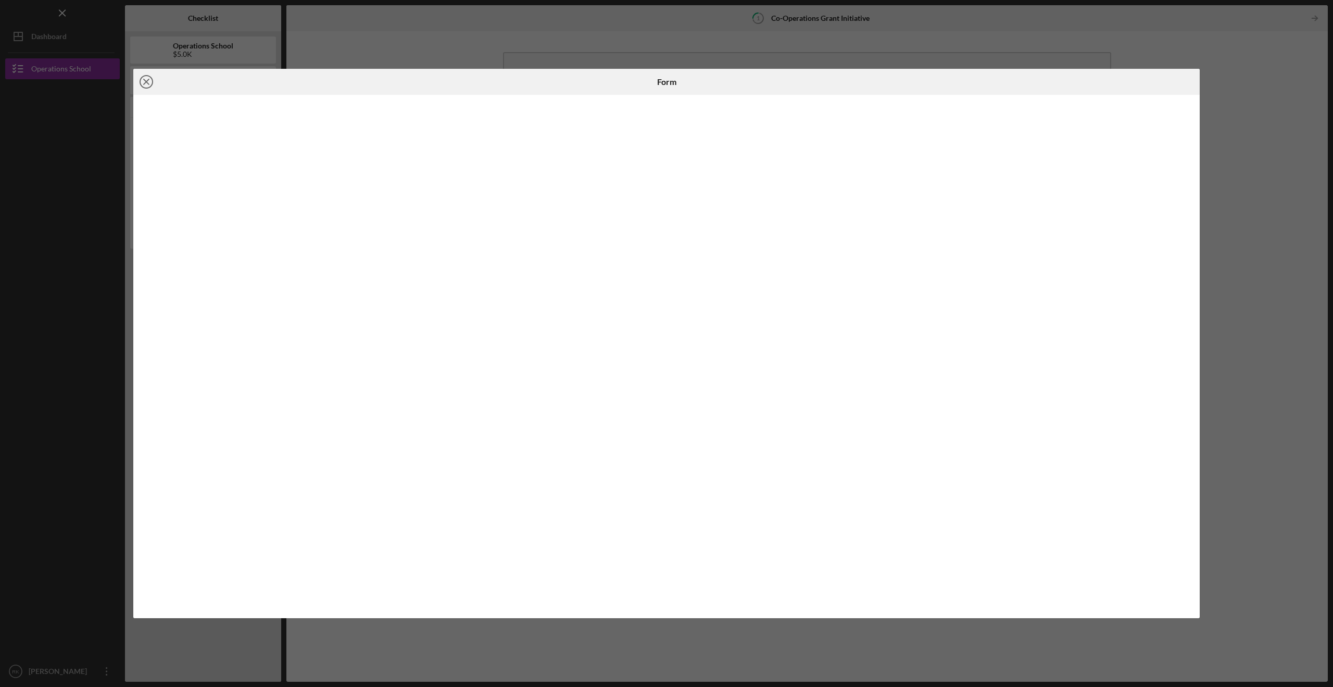
click at [146, 82] on line at bounding box center [146, 81] width 5 height 5
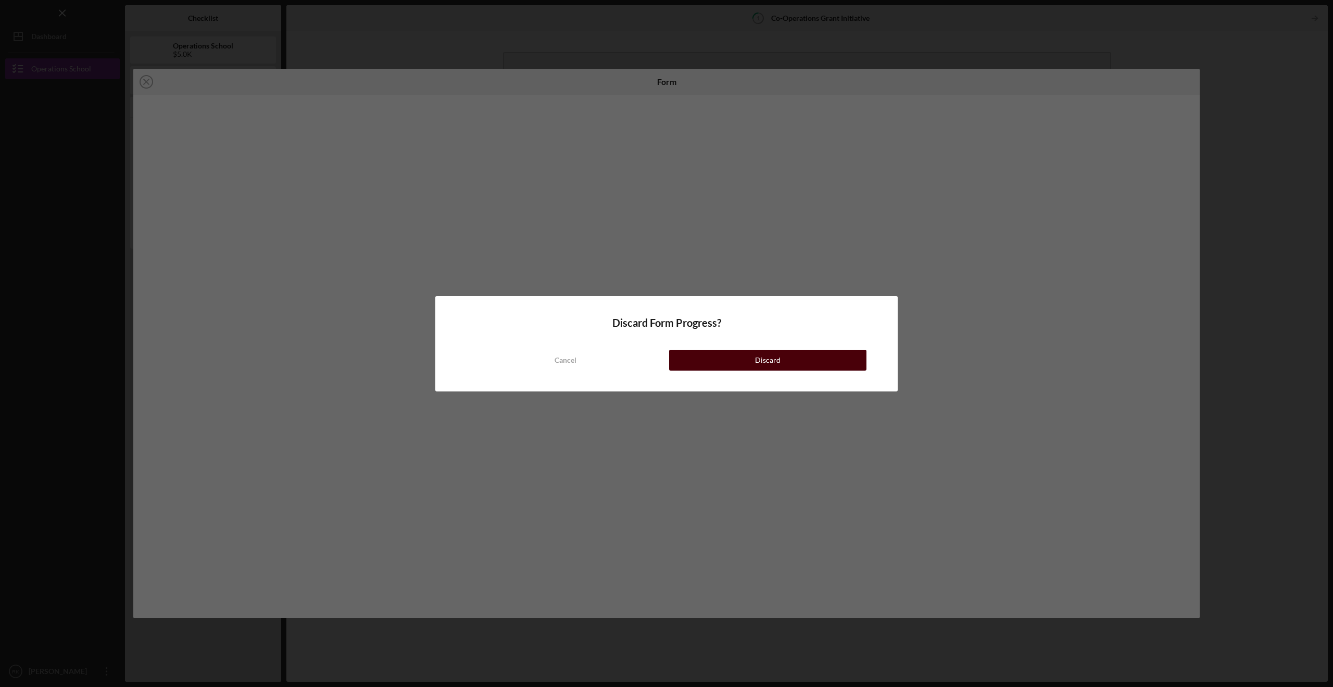
click at [806, 359] on button "Discard" at bounding box center [767, 360] width 197 height 21
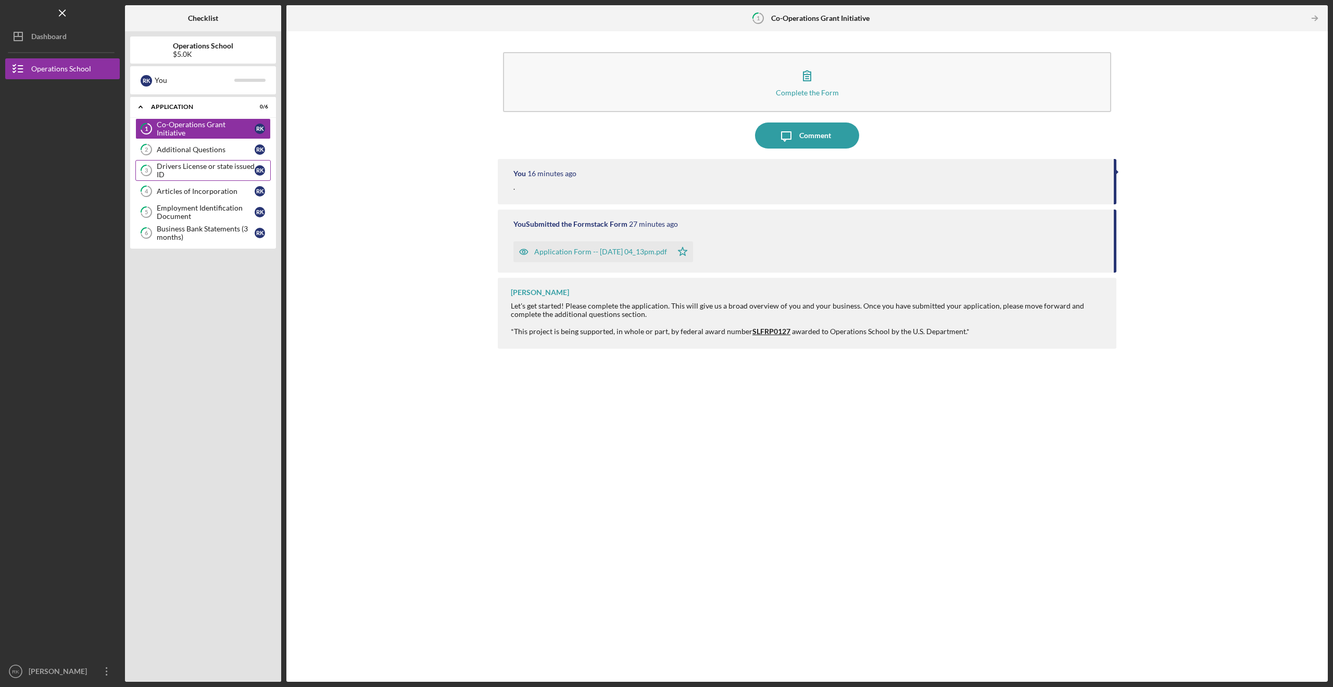
click at [203, 169] on div "Drivers License or state issued ID" at bounding box center [206, 170] width 98 height 17
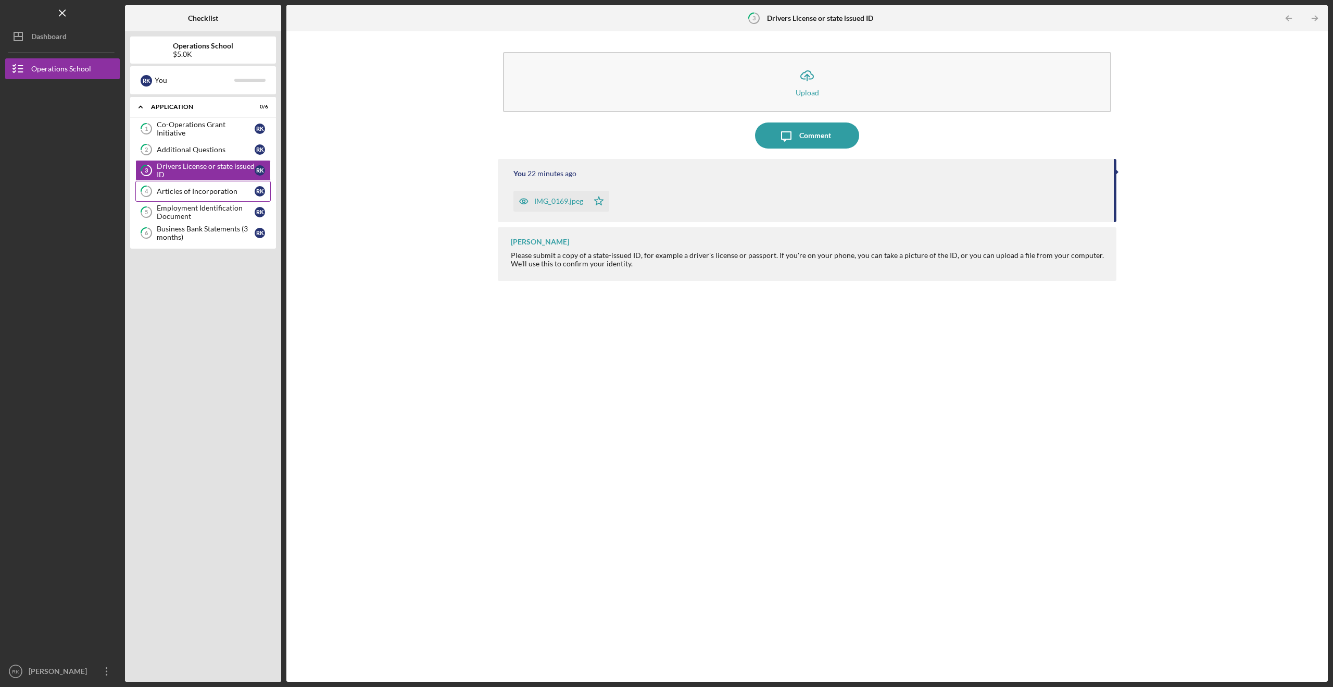
click at [215, 192] on div "Articles of Incorporation" at bounding box center [206, 191] width 98 height 8
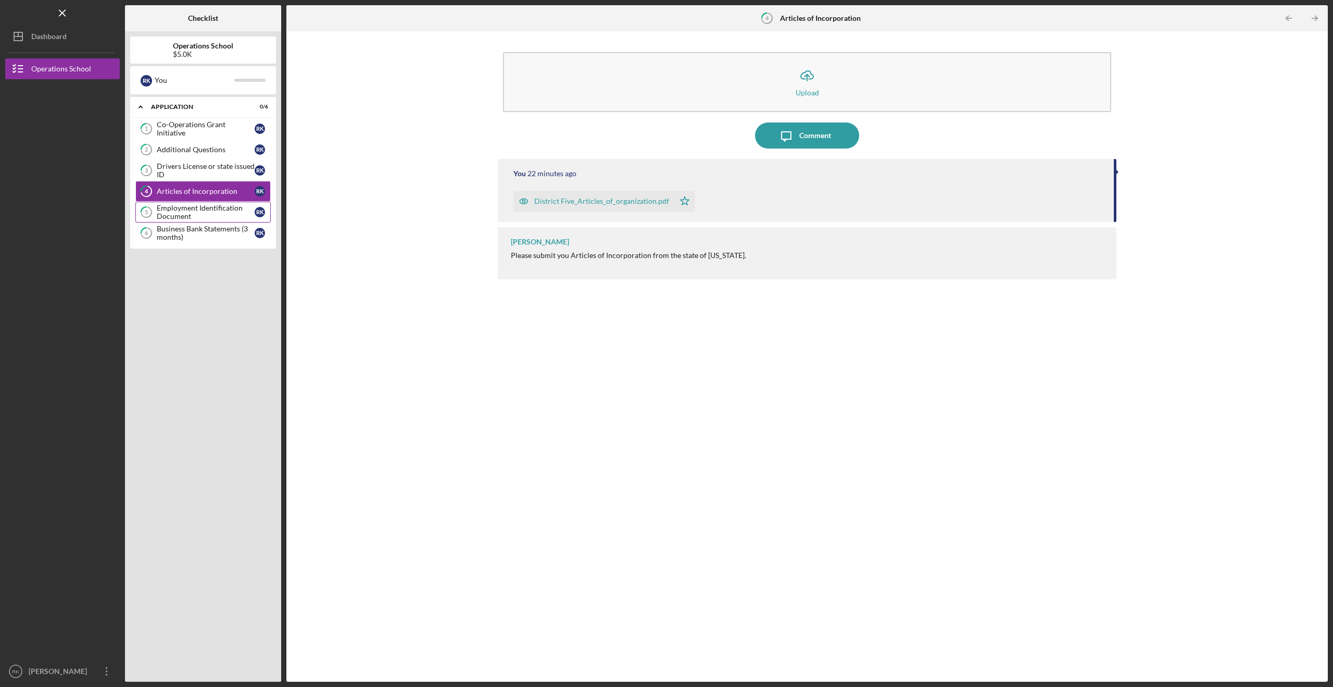
click at [217, 208] on div "Employment Identification Document" at bounding box center [206, 212] width 98 height 17
click at [220, 220] on div "Employment Identification Document" at bounding box center [206, 212] width 98 height 17
click at [212, 226] on div "Business Bank Statements (3 months)" at bounding box center [206, 233] width 98 height 17
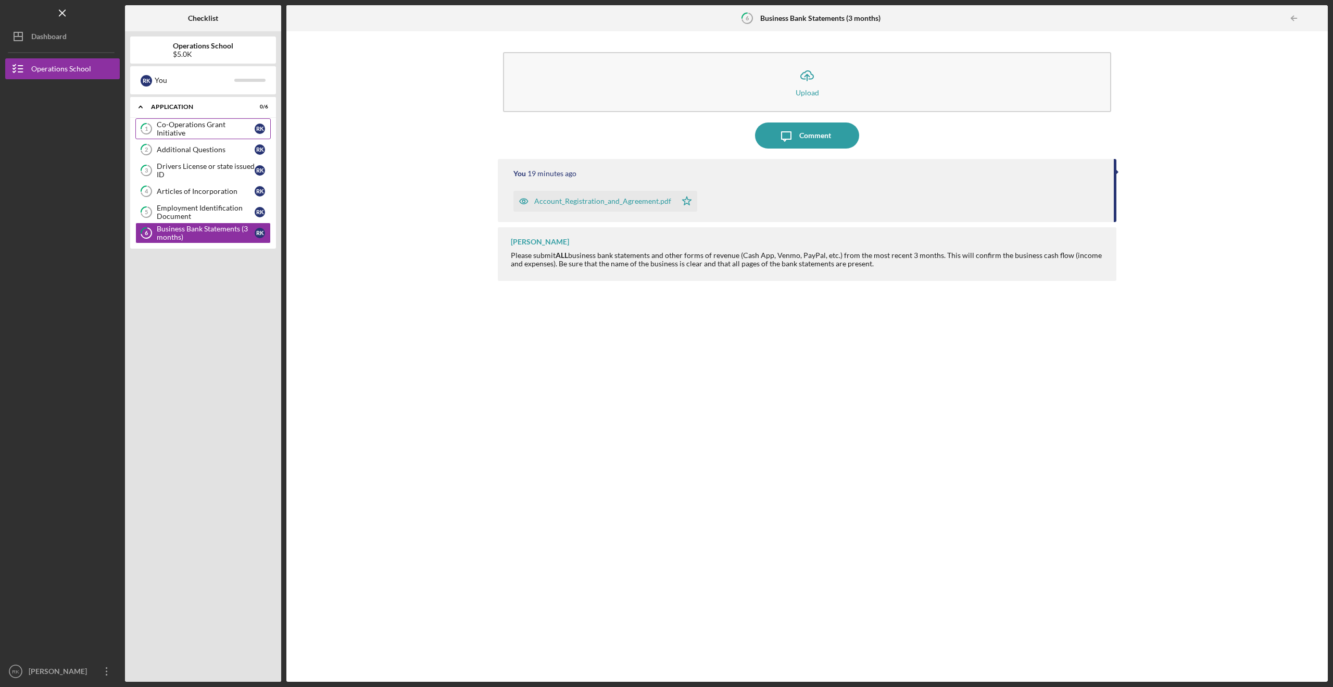
click at [239, 124] on div "Co-Operations Grant Initiative" at bounding box center [206, 128] width 98 height 17
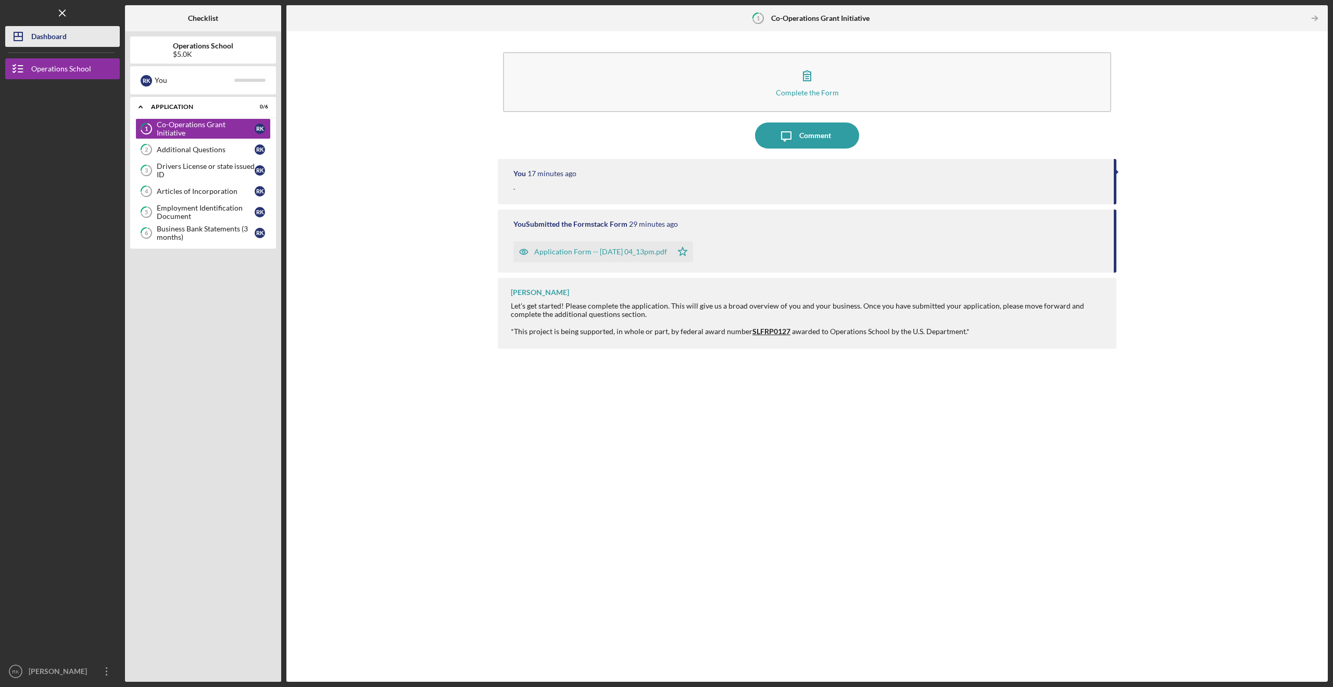
click at [41, 39] on div "Dashboard" at bounding box center [48, 37] width 35 height 23
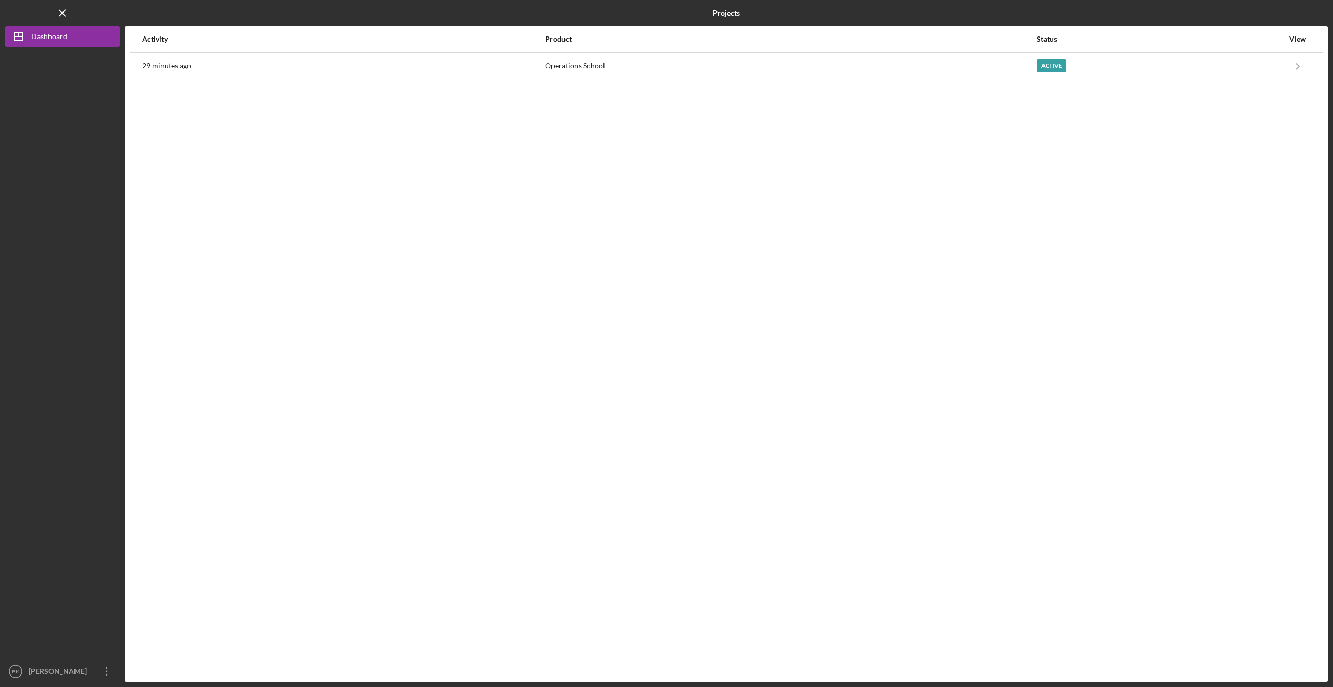
click at [881, 49] on div "Product" at bounding box center [790, 39] width 491 height 25
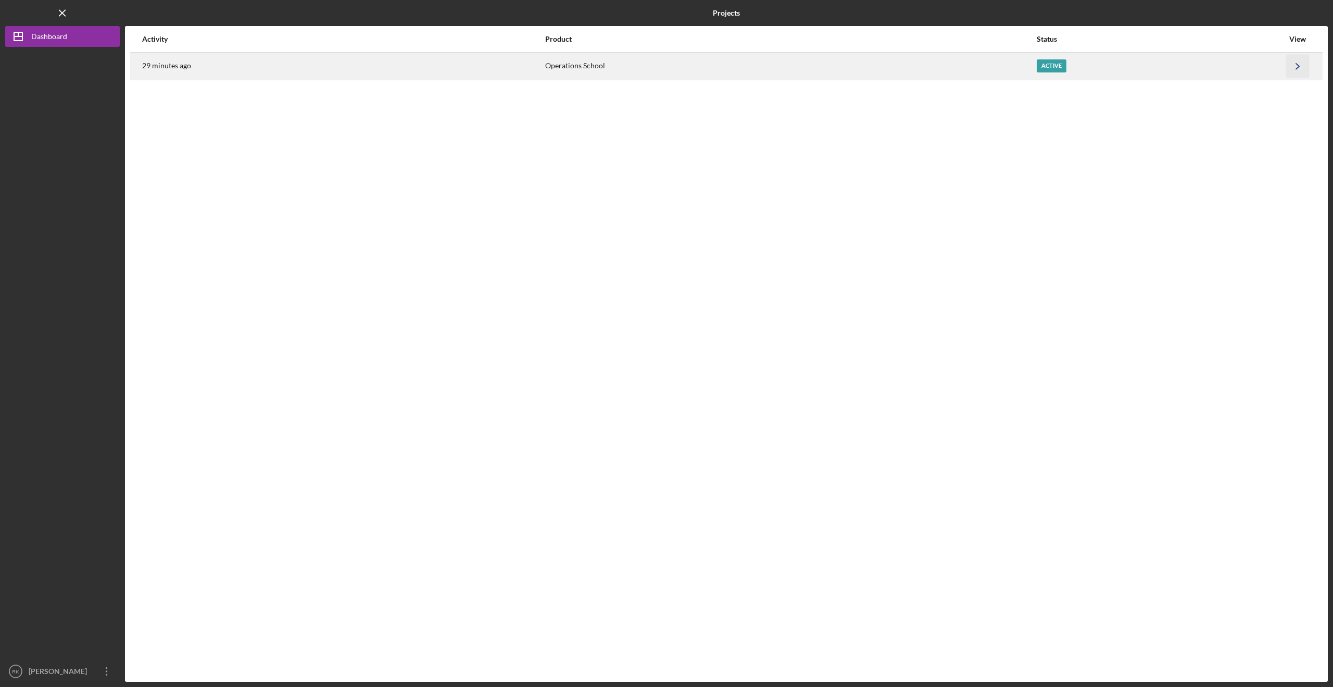
click at [1302, 61] on icon "Icon/Navigate" at bounding box center [1298, 65] width 23 height 23
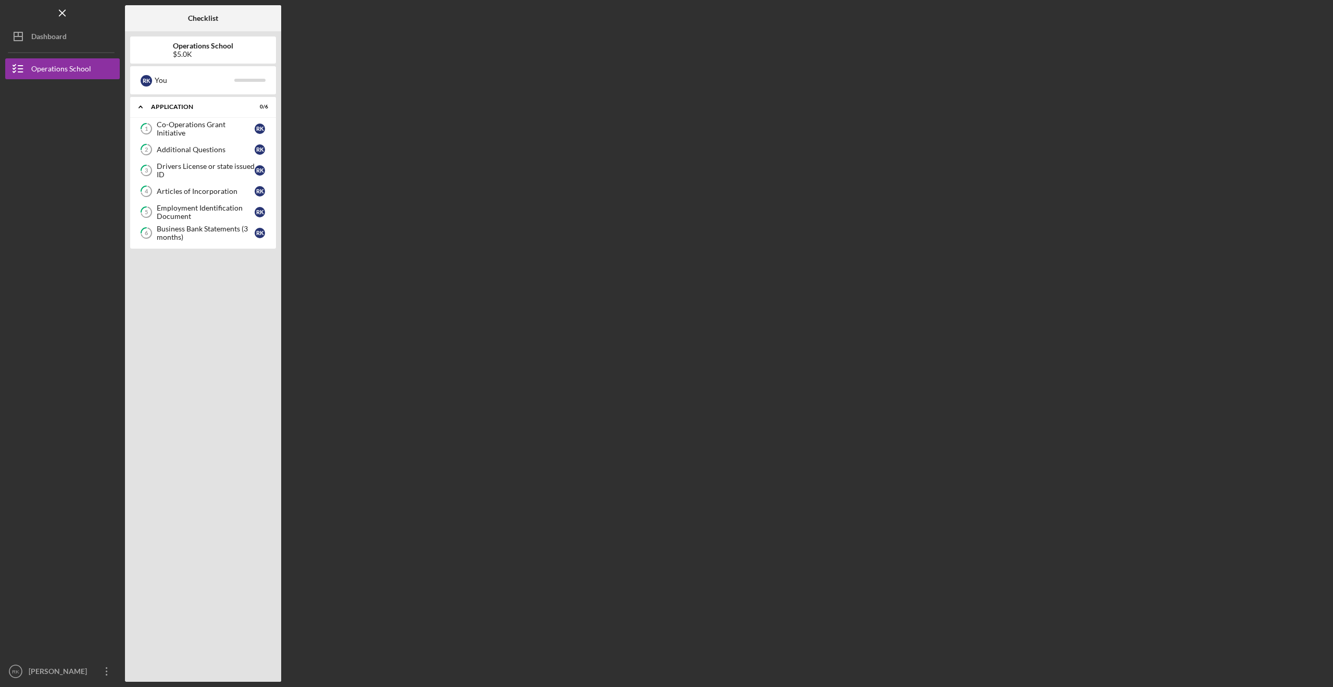
click at [66, 14] on icon "Icon/Menu Close" at bounding box center [62, 13] width 23 height 23
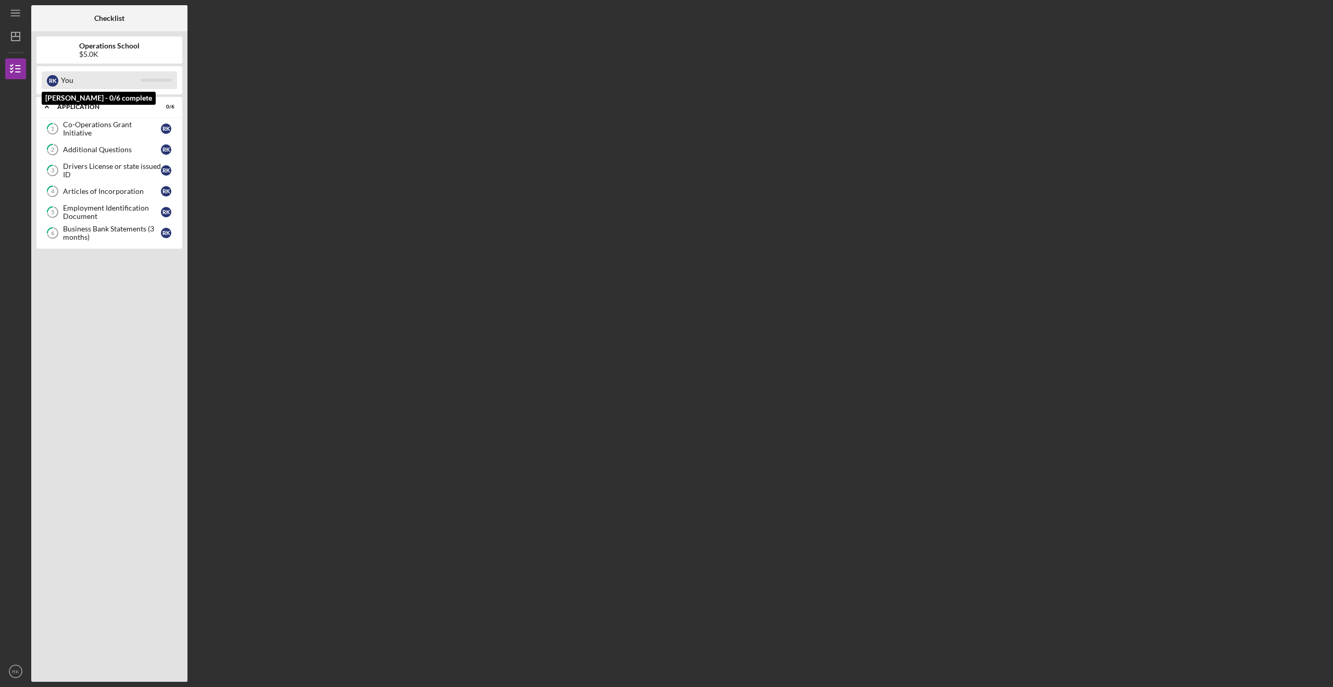
click at [67, 84] on div "You" at bounding box center [101, 80] width 80 height 18
click at [49, 81] on div "R K" at bounding box center [52, 80] width 11 height 11
click at [18, 36] on line "button" at bounding box center [15, 36] width 8 height 0
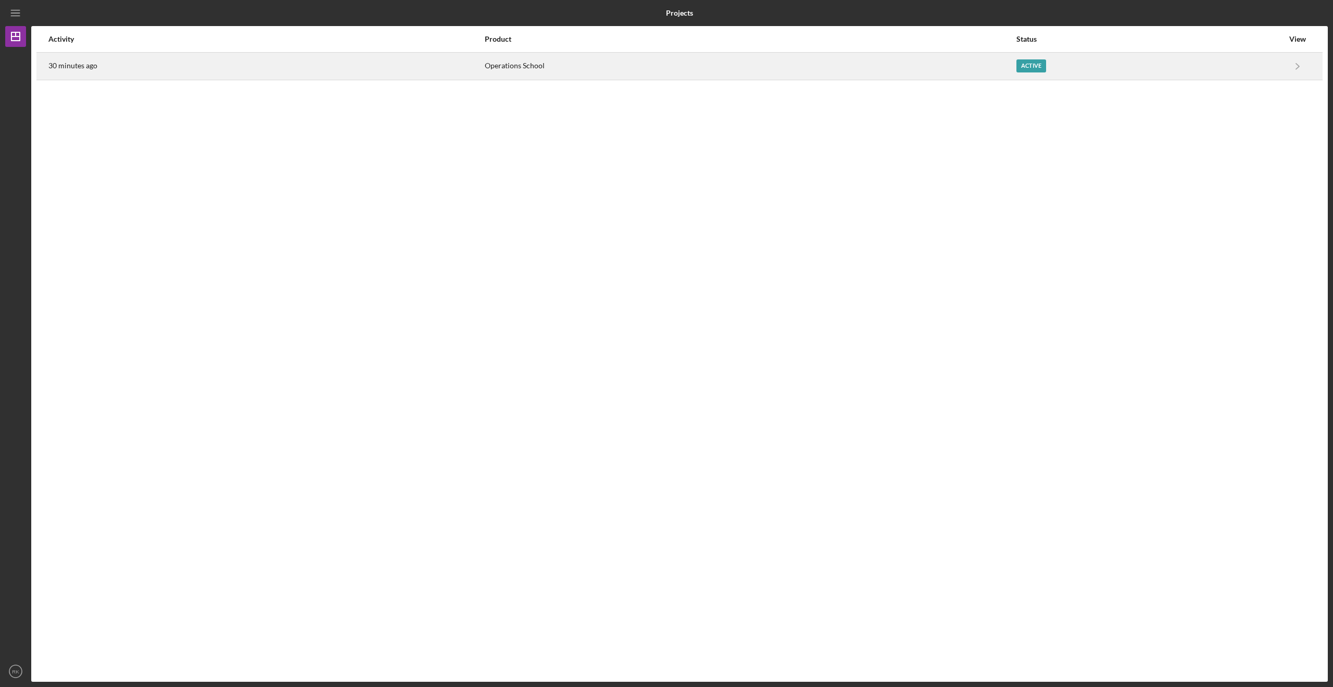
click at [541, 69] on div "Operations School" at bounding box center [750, 66] width 531 height 26
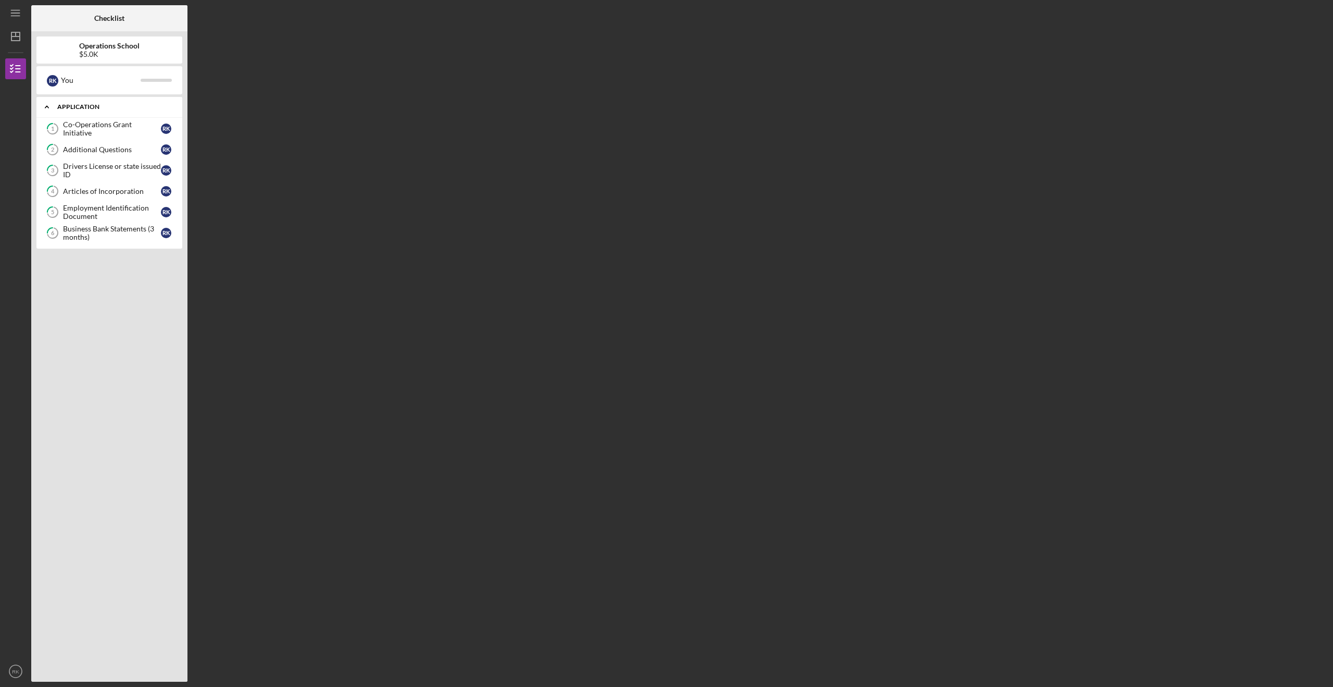
click at [44, 103] on icon "Icon/Expander" at bounding box center [46, 106] width 21 height 21
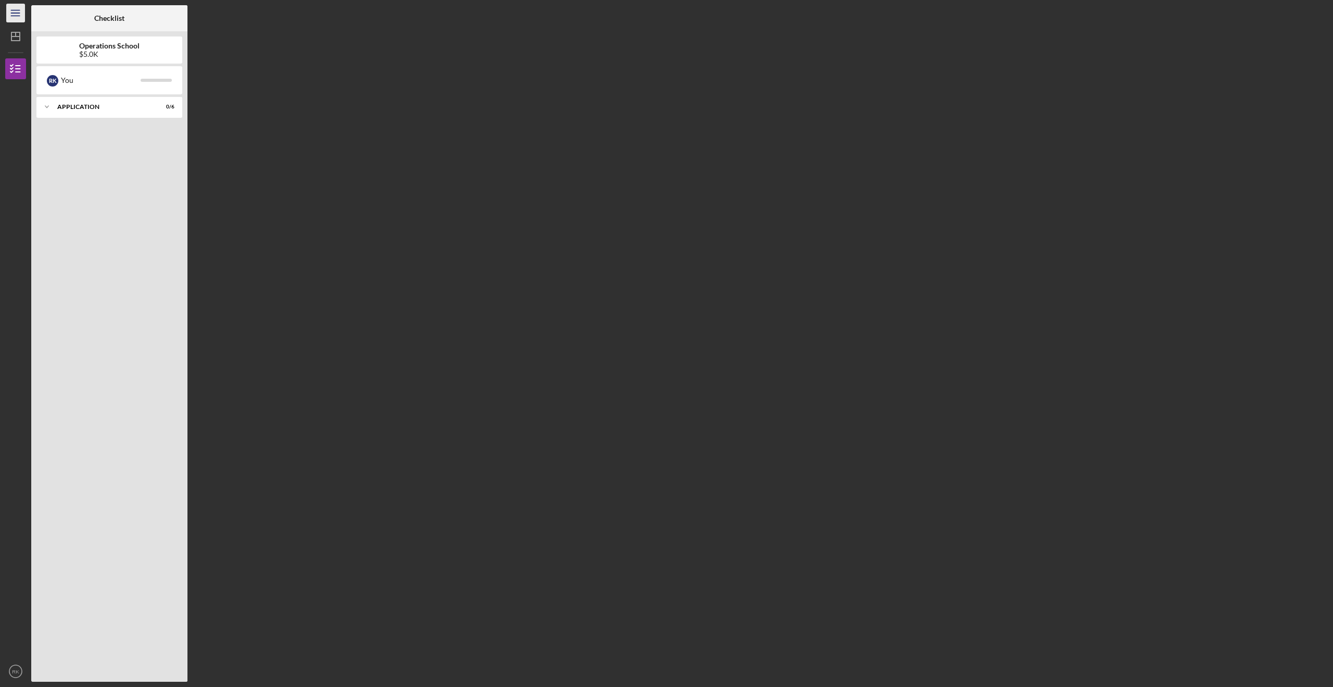
click at [13, 18] on icon "Icon/Menu" at bounding box center [15, 13] width 23 height 23
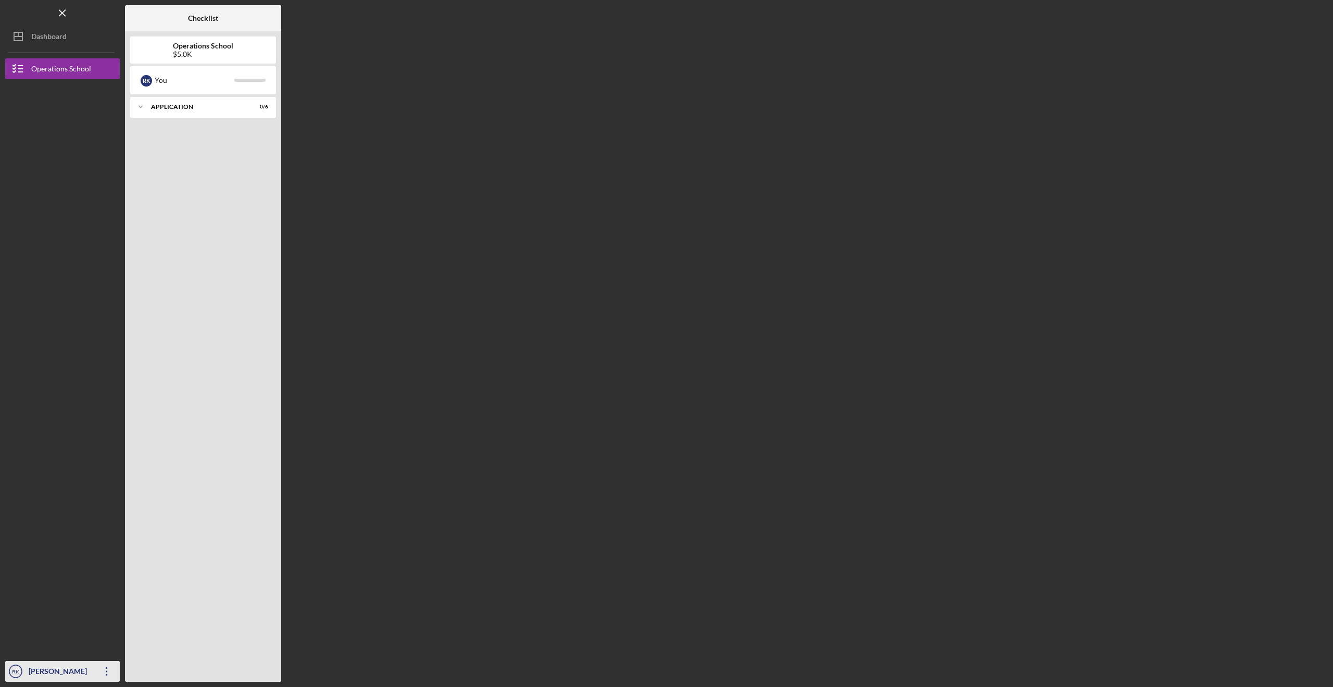
click at [49, 671] on div "[PERSON_NAME]" at bounding box center [60, 671] width 68 height 23
click at [106, 667] on icon "button" at bounding box center [107, 671] width 2 height 8
click at [97, 673] on icon "Icon/Overflow" at bounding box center [107, 671] width 26 height 26
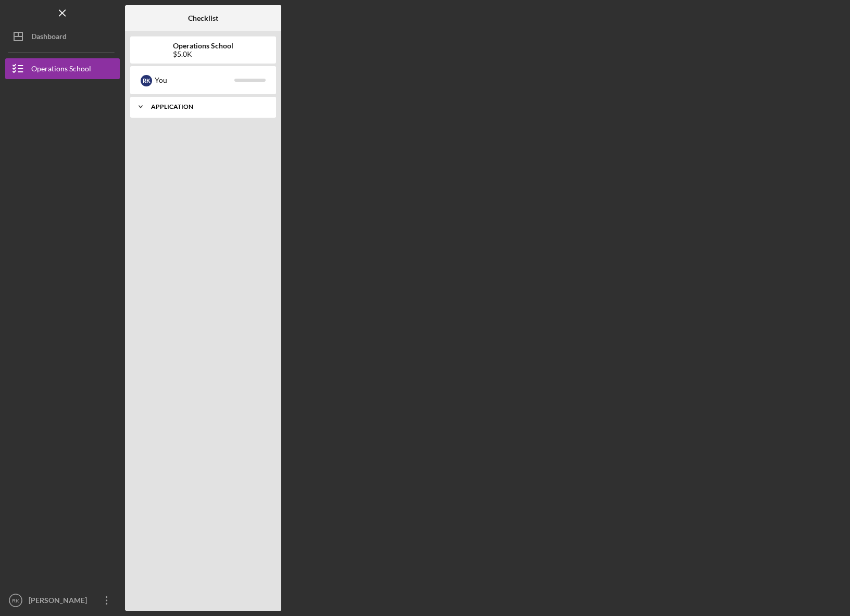
click at [151, 113] on div "Icon/Expander Application 0 / 6" at bounding box center [203, 106] width 146 height 21
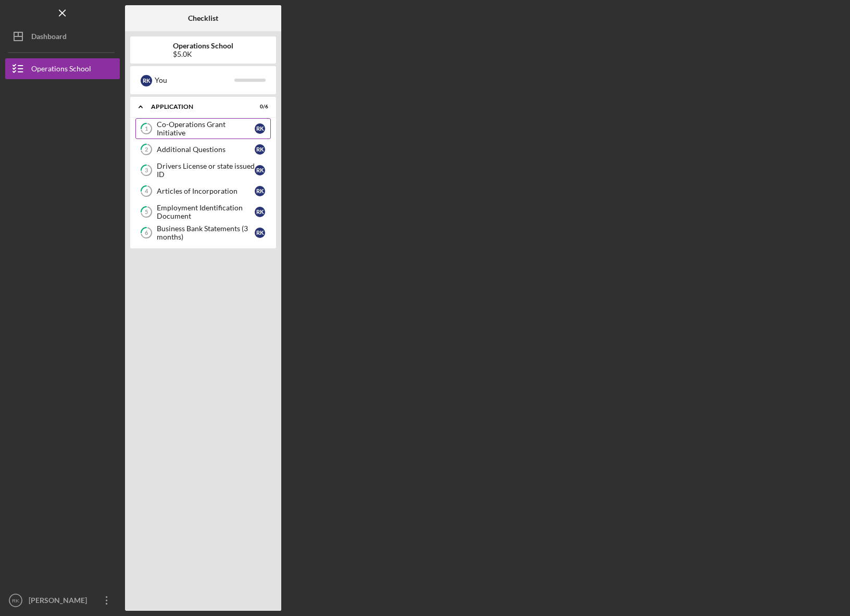
click at [154, 129] on icon "1" at bounding box center [146, 129] width 26 height 26
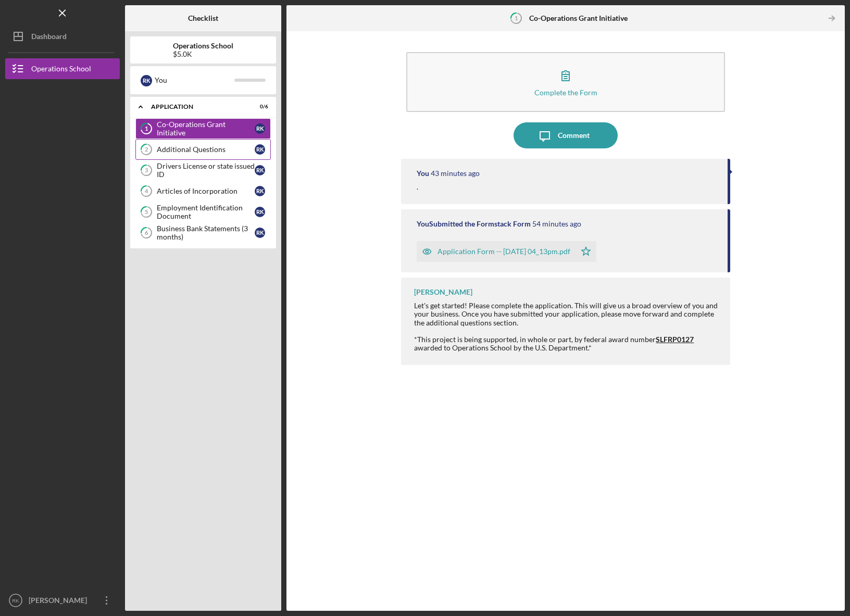
click at [150, 145] on icon at bounding box center [146, 150] width 10 height 10
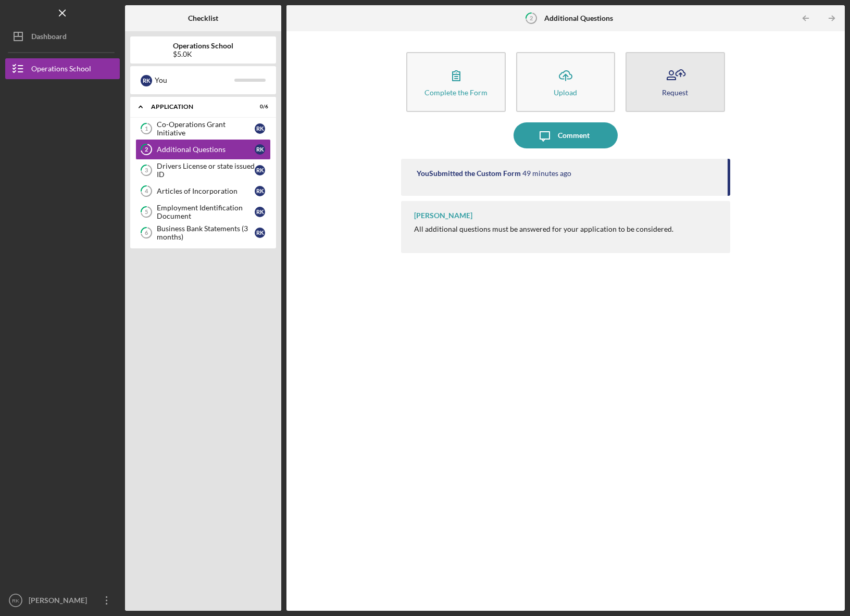
click at [678, 64] on icon "button" at bounding box center [675, 76] width 26 height 26
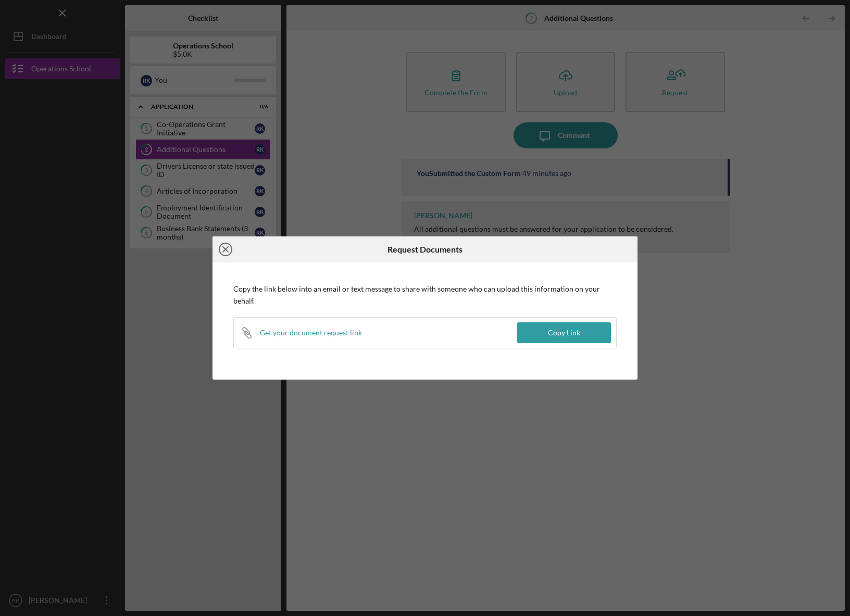
click at [221, 258] on icon "Icon/Close" at bounding box center [226, 249] width 26 height 26
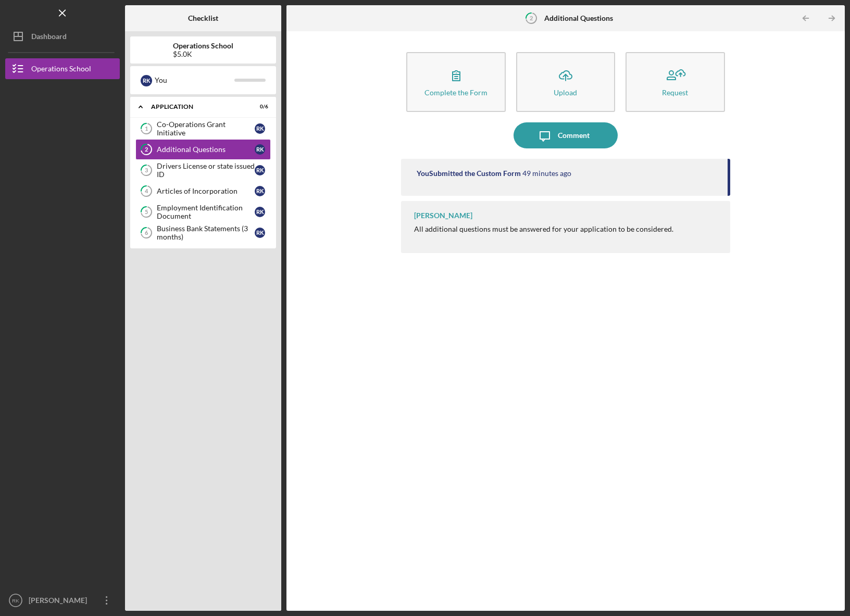
click at [487, 176] on div "You Submitted the Custom Form" at bounding box center [469, 173] width 104 height 8
drag, startPoint x: 449, startPoint y: 215, endPoint x: 399, endPoint y: 211, distance: 50.1
click at [397, 211] on div "Complete the Form Form Icon/Upload Upload Request Icon/Message Comment You Subm…" at bounding box center [566, 320] width 548 height 569
drag, startPoint x: 399, startPoint y: 211, endPoint x: 420, endPoint y: 221, distance: 23.3
click at [399, 211] on div "Complete the Form Form Icon/Upload Upload Request Icon/Message Comment You Subm…" at bounding box center [566, 320] width 548 height 569
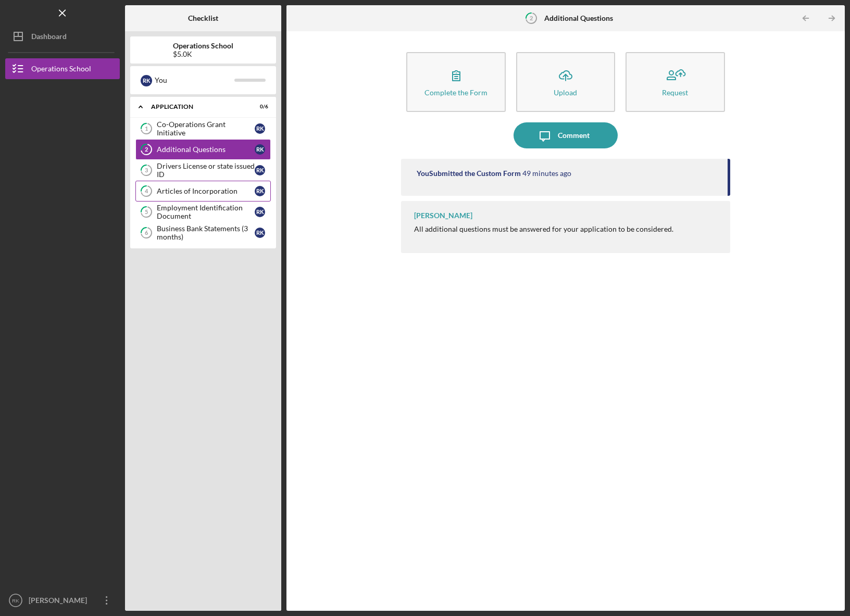
drag, startPoint x: 431, startPoint y: 223, endPoint x: 261, endPoint y: 198, distance: 171.6
click at [430, 222] on div "Tiana Harris All additional questions must be answered for your application to …" at bounding box center [565, 227] width 329 height 52
click at [192, 167] on div "Drivers License or state issued ID" at bounding box center [206, 170] width 98 height 17
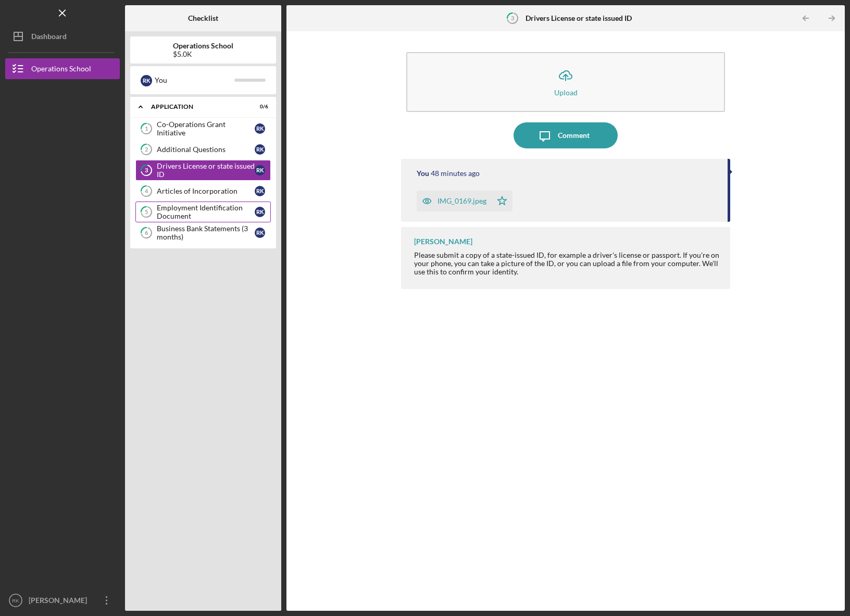
click at [219, 203] on link "5 Employment Identification Document R K" at bounding box center [202, 212] width 135 height 21
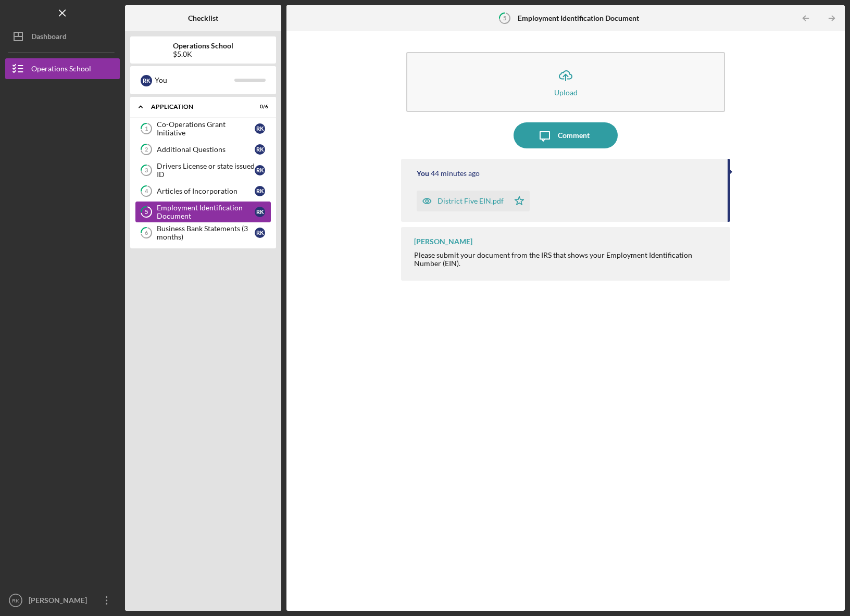
click at [220, 222] on link "6 Business Bank Statements (3 months) R K" at bounding box center [202, 232] width 135 height 21
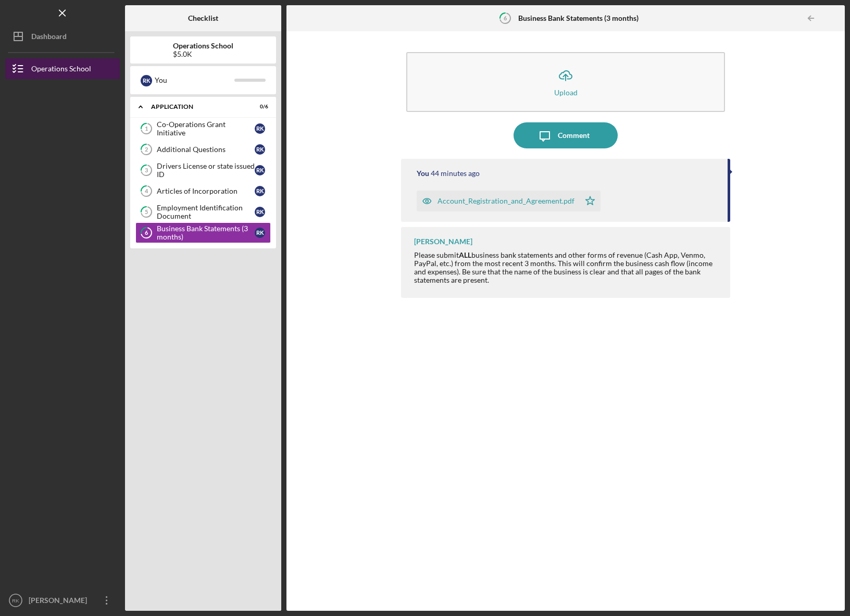
click at [72, 71] on div "Operations School" at bounding box center [61, 69] width 60 height 23
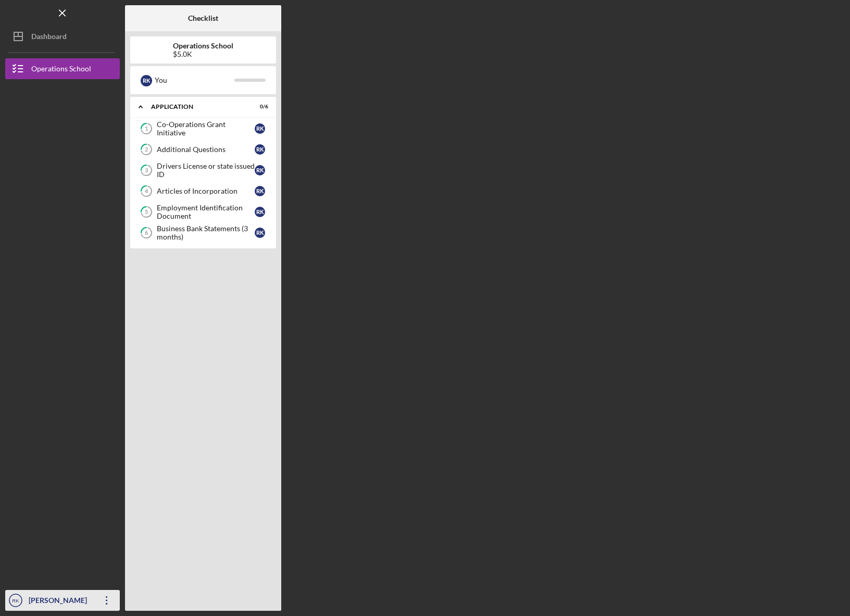
click at [44, 599] on div "[PERSON_NAME]" at bounding box center [60, 601] width 68 height 23
click at [106, 599] on icon "Icon/Overflow" at bounding box center [107, 601] width 26 height 26
click at [107, 599] on icon "Icon/Overflow" at bounding box center [107, 601] width 26 height 26
click at [86, 595] on div "[PERSON_NAME]" at bounding box center [60, 601] width 68 height 23
click at [219, 240] on div "Business Bank Statements (3 months)" at bounding box center [206, 233] width 98 height 17
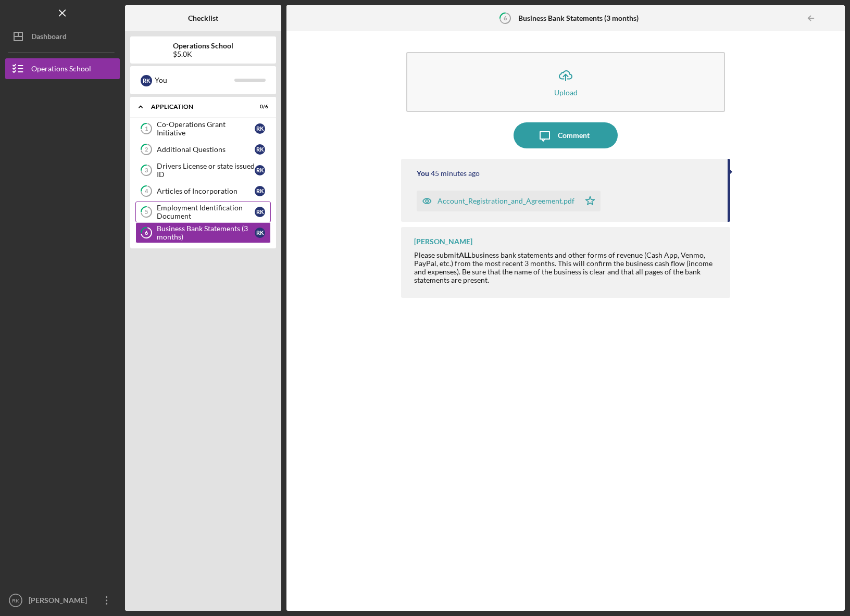
click at [214, 211] on div "Employment Identification Document" at bounding box center [206, 212] width 98 height 17
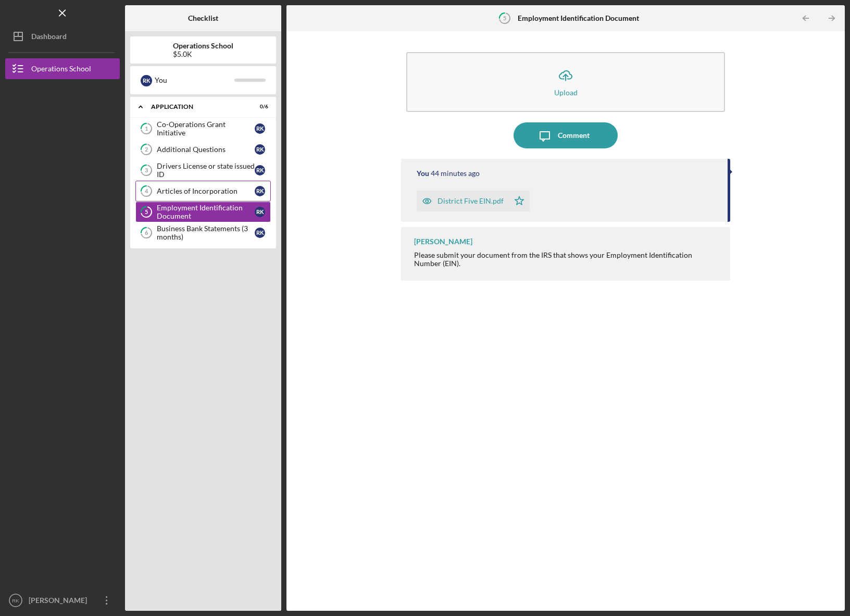
click at [201, 188] on div "Articles of Incorporation" at bounding box center [206, 191] width 98 height 8
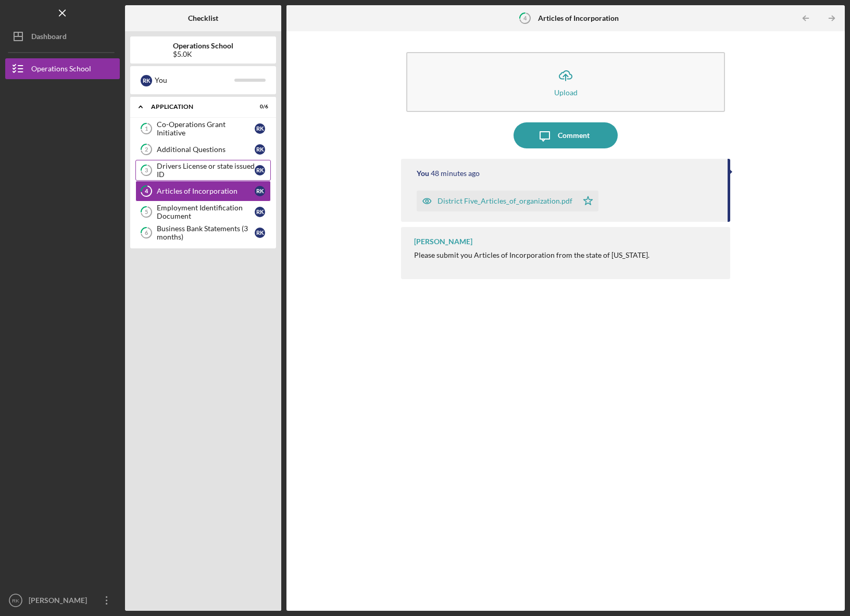
drag, startPoint x: 192, startPoint y: 171, endPoint x: 184, endPoint y: 169, distance: 8.5
click at [190, 170] on div "Drivers License or state issued ID" at bounding box center [206, 170] width 98 height 17
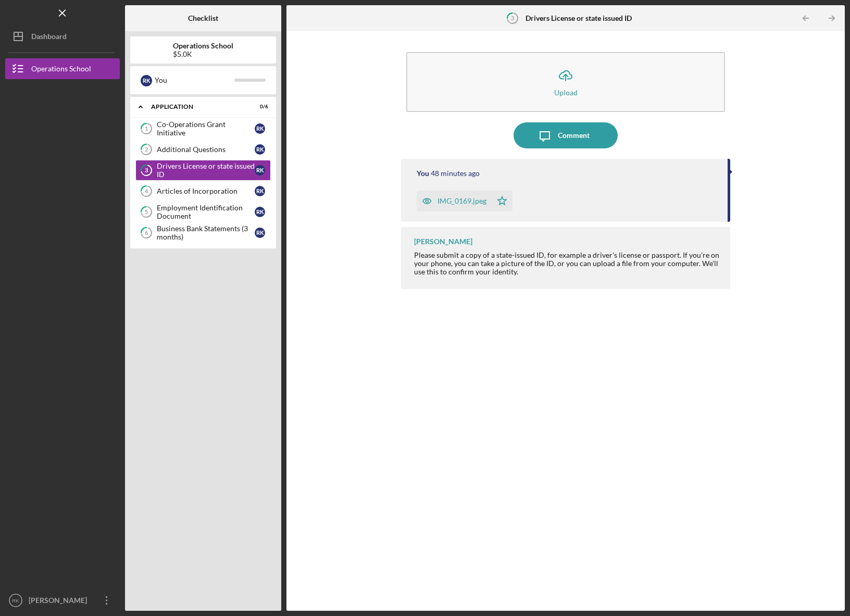
click at [502, 200] on icon "Icon/Star" at bounding box center [502, 201] width 21 height 21
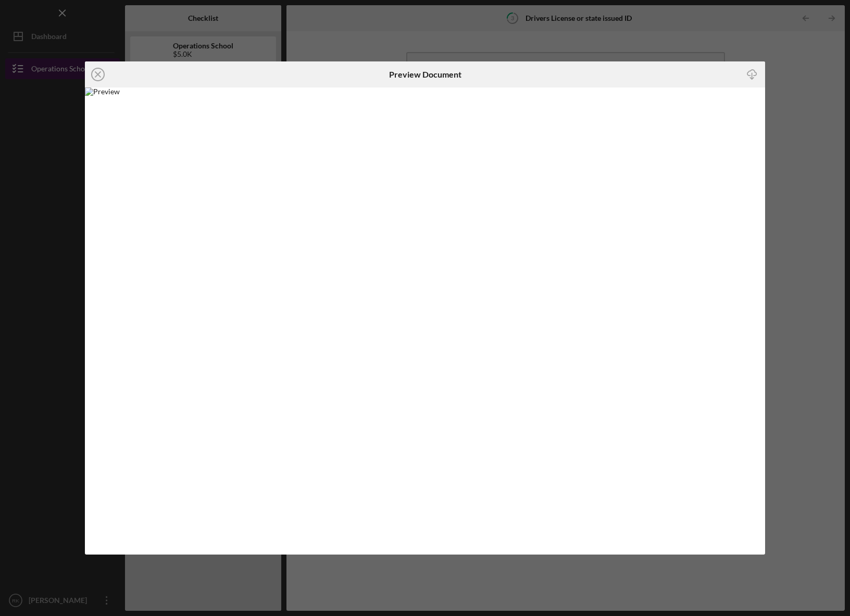
click at [96, 74] on icon "Icon/Close" at bounding box center [98, 74] width 26 height 26
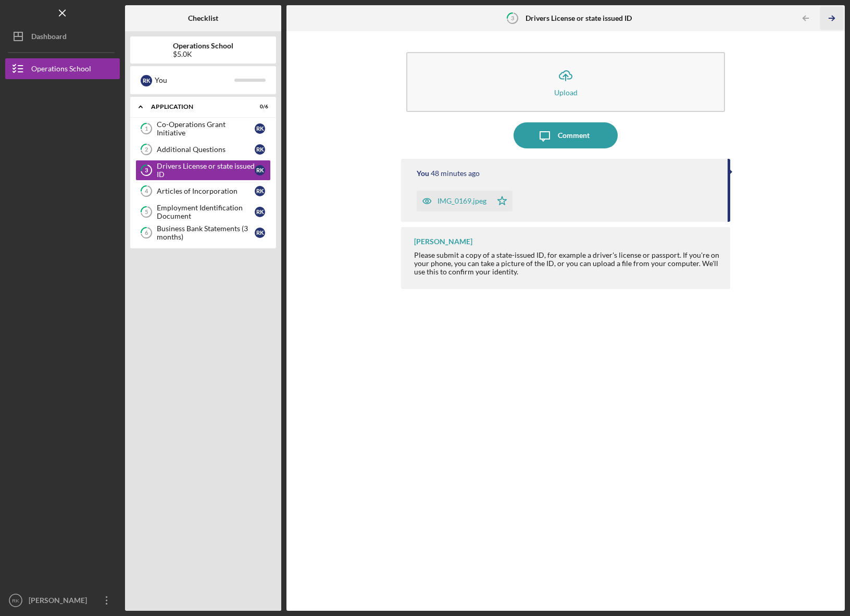
click at [826, 17] on icon "Icon/Table Pagination Arrow" at bounding box center [831, 18] width 23 height 23
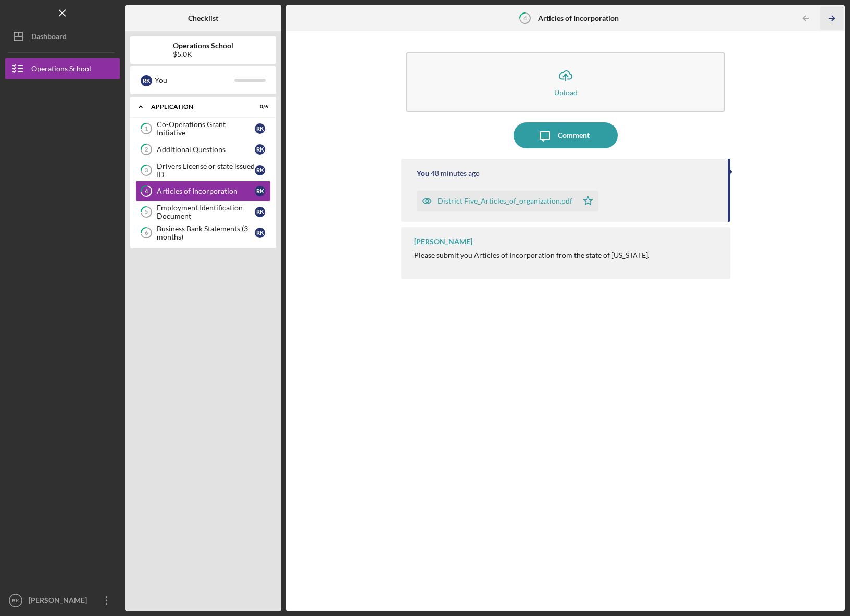
click at [825, 17] on icon "Icon/Table Pagination Arrow" at bounding box center [831, 18] width 23 height 23
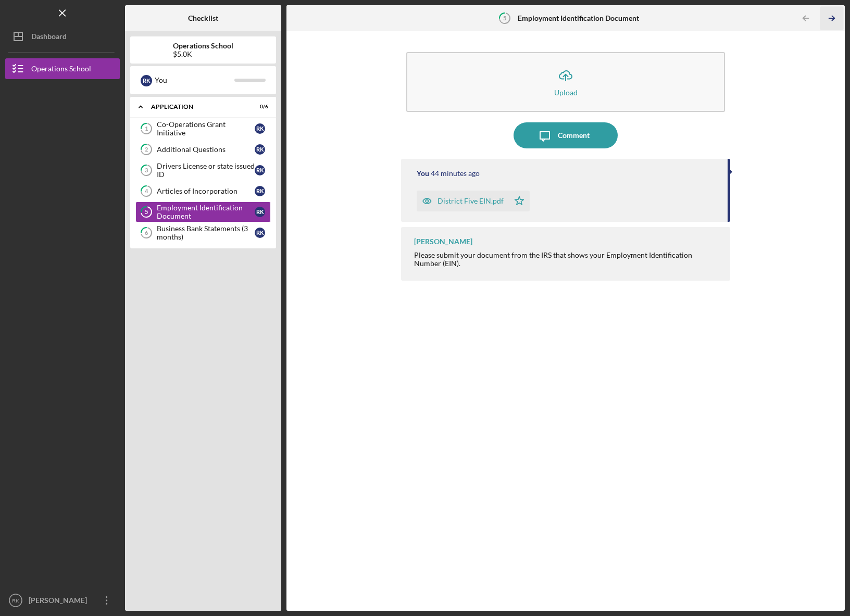
click at [825, 18] on icon "Icon/Table Pagination Arrow" at bounding box center [831, 18] width 23 height 23
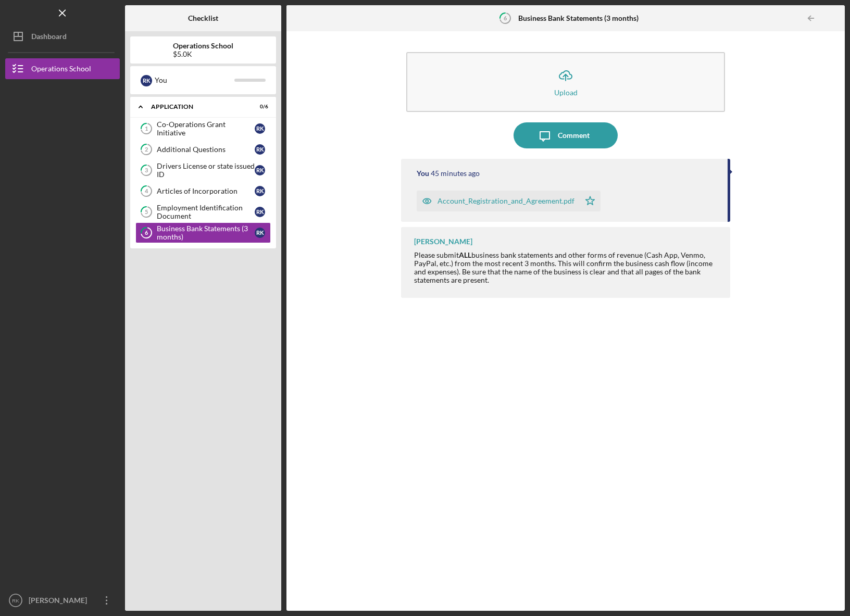
click at [825, 18] on div at bounding box center [834, 18] width 21 height 21
click at [503, 19] on icon "6" at bounding box center [505, 18] width 26 height 26
click at [507, 17] on icon "6" at bounding box center [505, 18] width 26 height 26
drag, startPoint x: 504, startPoint y: 19, endPoint x: 515, endPoint y: 20, distance: 10.5
click at [515, 20] on icon "6" at bounding box center [505, 18] width 26 height 26
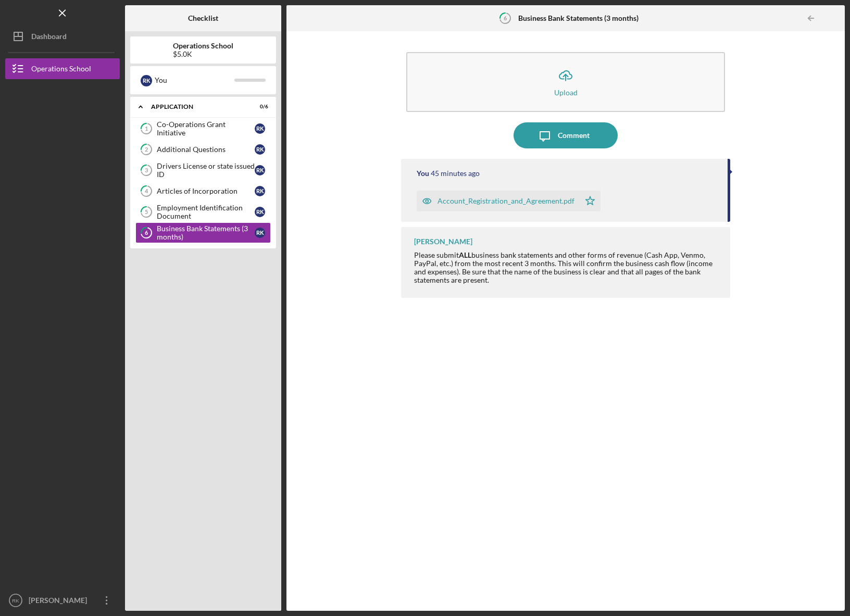
click at [726, 196] on div "You 45 minutes ago Account_Registration_and_Agreement.pdf Icon/Star" at bounding box center [565, 190] width 329 height 63
click at [22, 66] on line "button" at bounding box center [20, 66] width 5 height 0
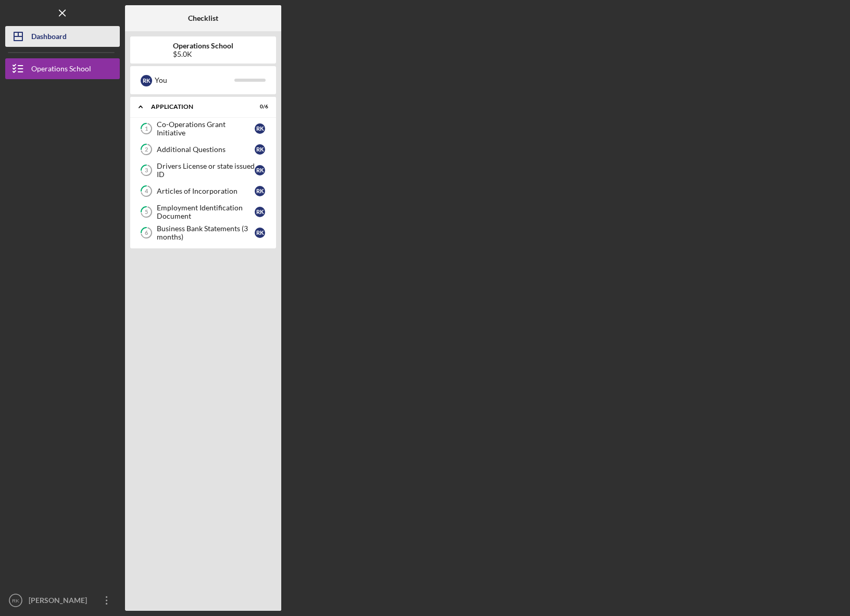
click at [30, 40] on icon "Icon/Dashboard" at bounding box center [18, 36] width 26 height 26
